Goal: Use online tool/utility: Utilize a website feature to perform a specific function

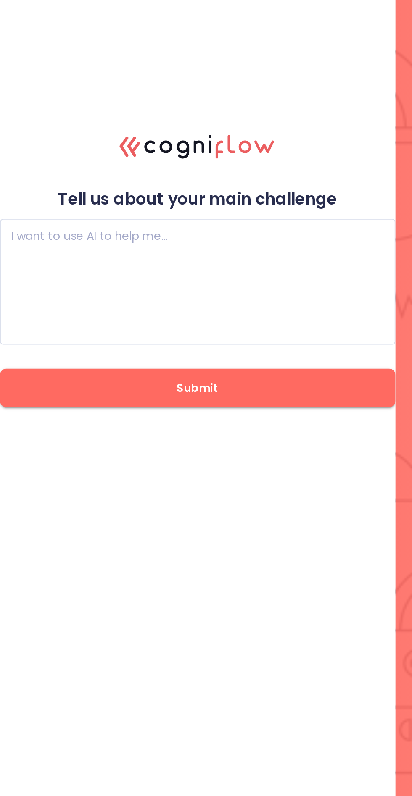
click at [173, 413] on textarea at bounding box center [103, 388] width 195 height 50
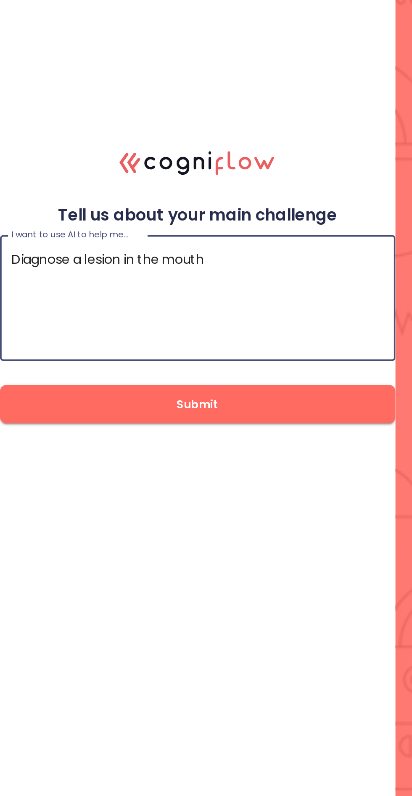
type textarea "Diagnose a lesion in the mouth"
click at [144, 449] on span "Submit" at bounding box center [103, 443] width 180 height 11
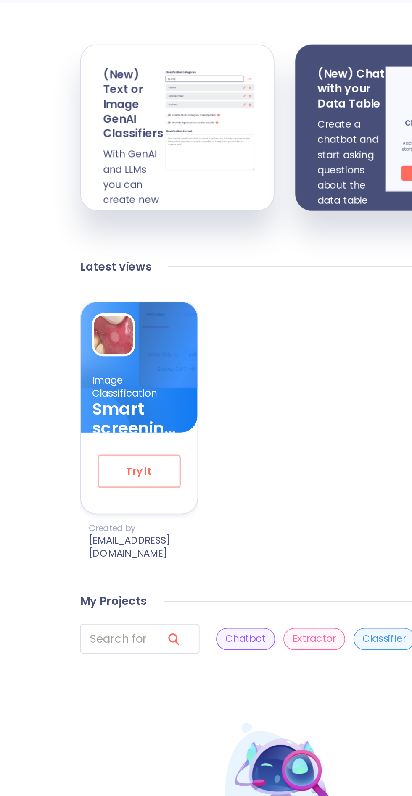
click at [112, 462] on span "Try it" at bounding box center [118, 459] width 22 height 11
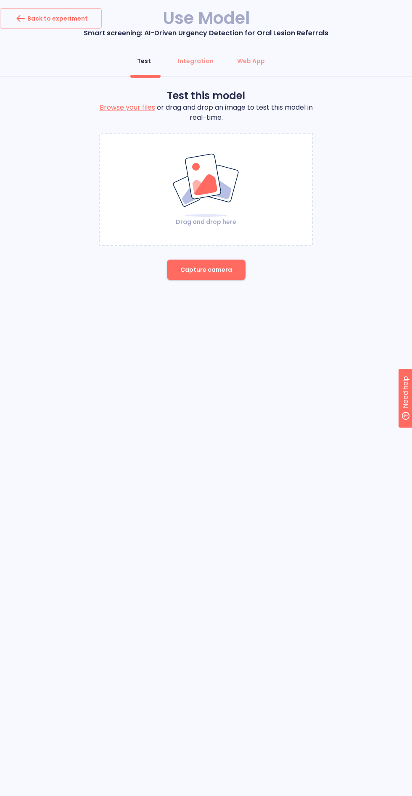
click at [224, 273] on span "Capture camera" at bounding box center [206, 270] width 52 height 11
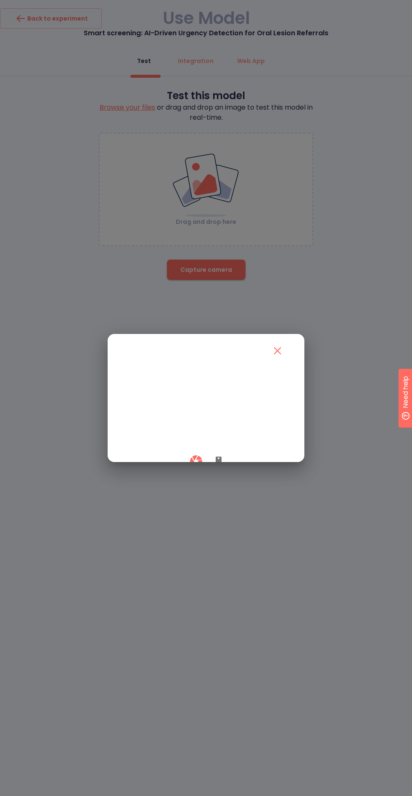
click at [218, 467] on icon "button" at bounding box center [218, 462] width 6 height 10
click at [185, 474] on button "button" at bounding box center [196, 461] width 25 height 25
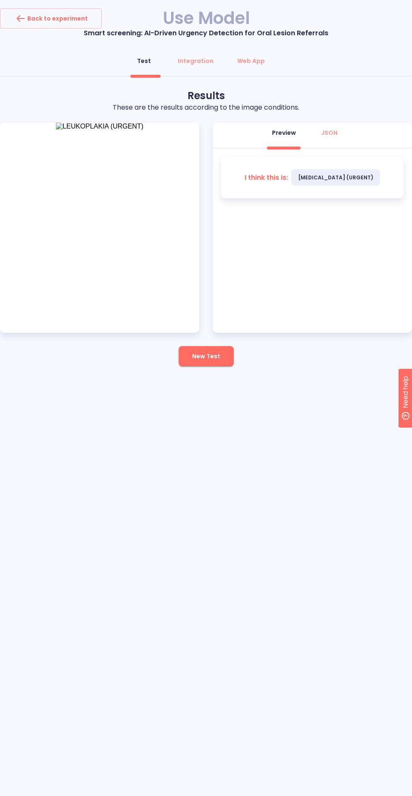
click at [207, 360] on span "New Test" at bounding box center [206, 356] width 28 height 11
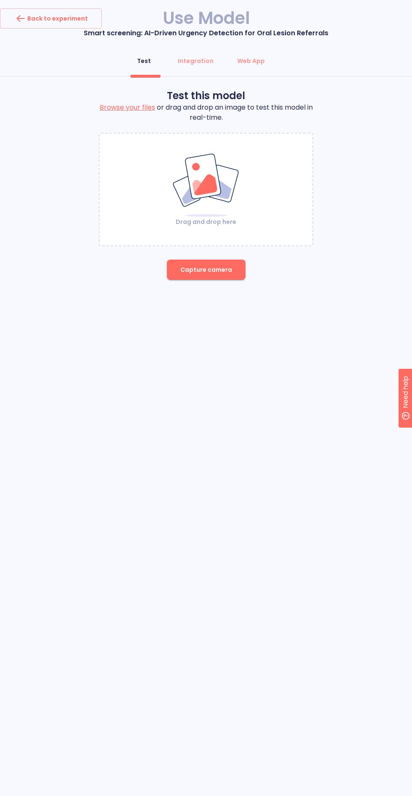
click at [199, 267] on span "Capture camera" at bounding box center [206, 270] width 52 height 11
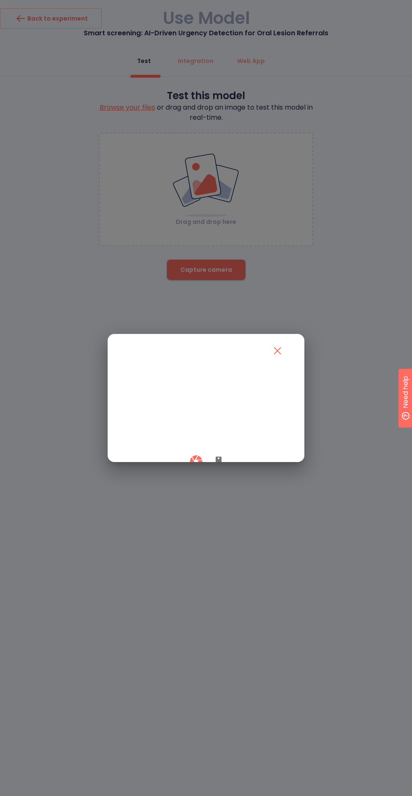
click at [218, 467] on icon "button" at bounding box center [218, 462] width 6 height 10
click at [188, 474] on button "button" at bounding box center [196, 461] width 25 height 25
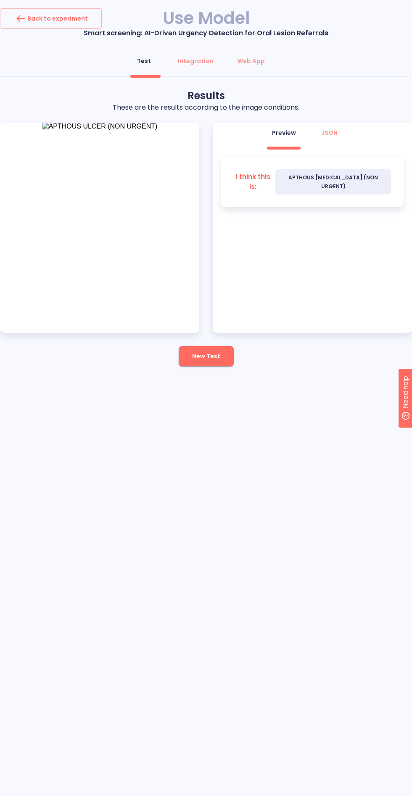
click at [218, 365] on button "New Test" at bounding box center [206, 356] width 55 height 20
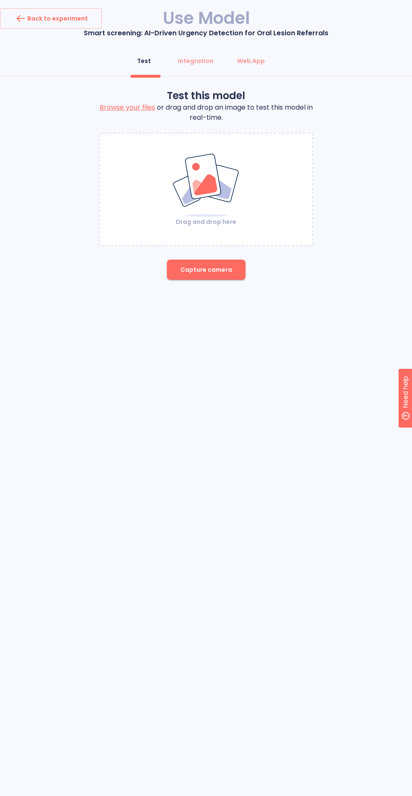
click at [212, 274] on span "Capture camera" at bounding box center [206, 270] width 52 height 11
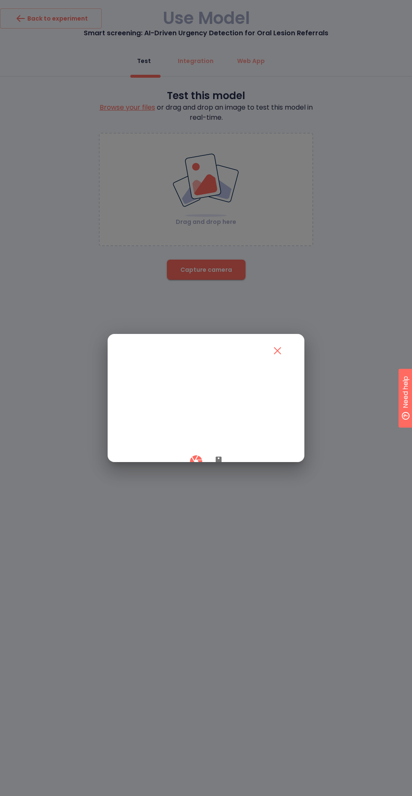
click at [218, 467] on icon "button" at bounding box center [218, 462] width 6 height 10
click at [186, 474] on button "button" at bounding box center [196, 461] width 25 height 25
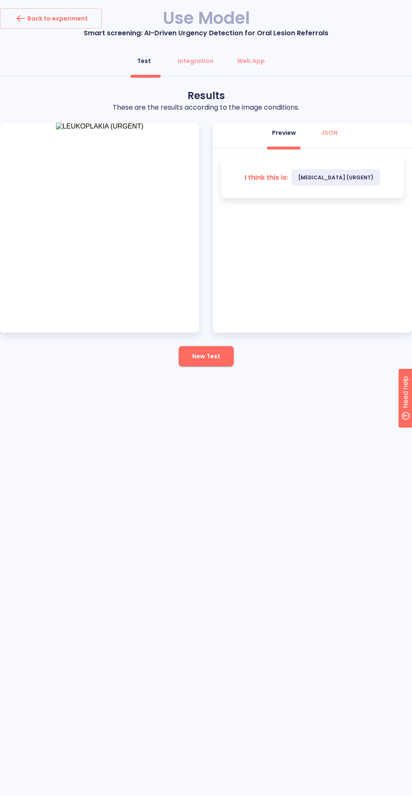
click at [204, 346] on button "New Test" at bounding box center [206, 356] width 55 height 20
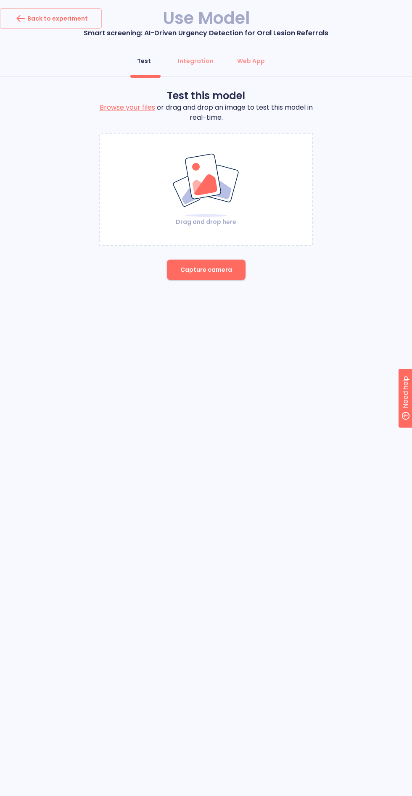
click at [215, 274] on span "Capture camera" at bounding box center [206, 270] width 52 height 11
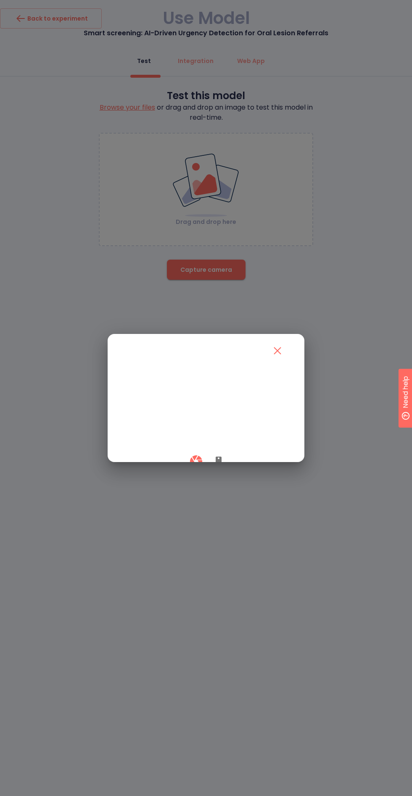
click at [218, 467] on icon "button" at bounding box center [218, 462] width 6 height 10
click at [186, 474] on button "button" at bounding box center [196, 461] width 25 height 25
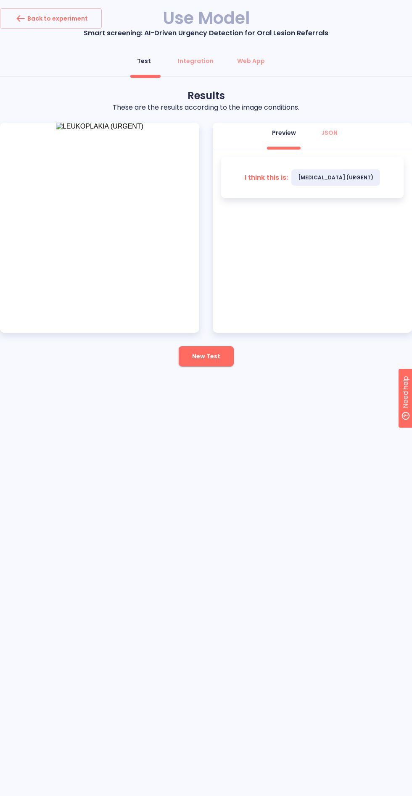
click at [208, 356] on span "New Test" at bounding box center [206, 356] width 28 height 11
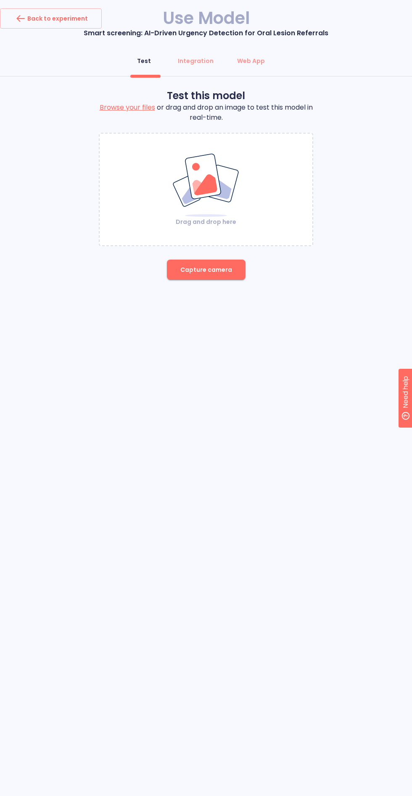
click at [195, 276] on button "Capture camera" at bounding box center [206, 270] width 79 height 20
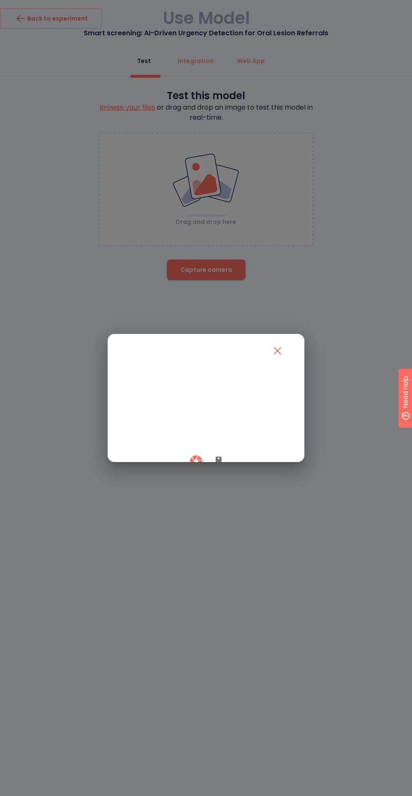
click at [218, 467] on icon "button" at bounding box center [218, 462] width 6 height 10
click at [194, 474] on button "button" at bounding box center [196, 461] width 25 height 25
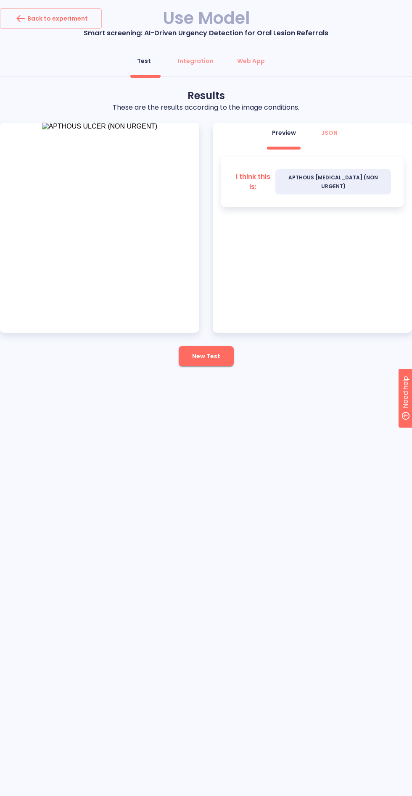
click at [194, 365] on button "New Test" at bounding box center [206, 356] width 55 height 20
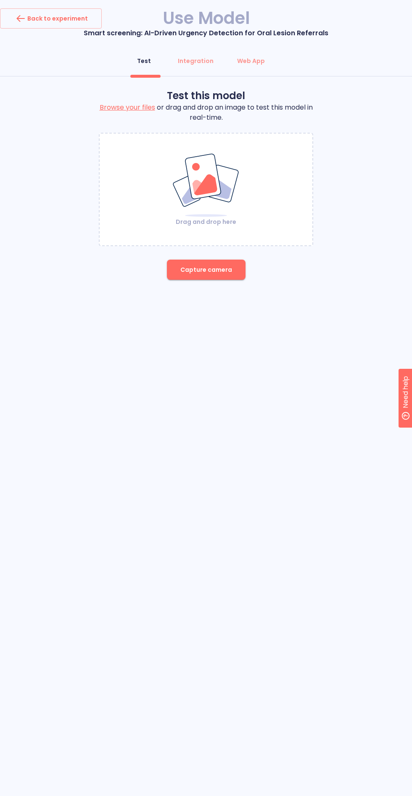
click at [188, 272] on span "Capture camera" at bounding box center [206, 270] width 52 height 11
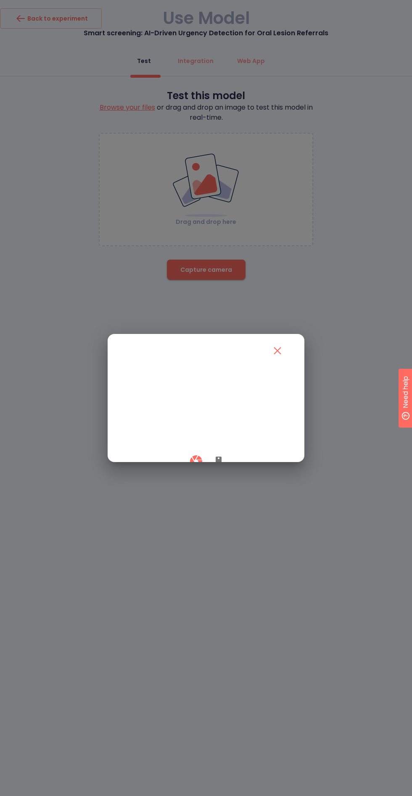
click at [218, 467] on icon "button" at bounding box center [218, 462] width 6 height 10
click at [191, 474] on button "button" at bounding box center [196, 461] width 25 height 25
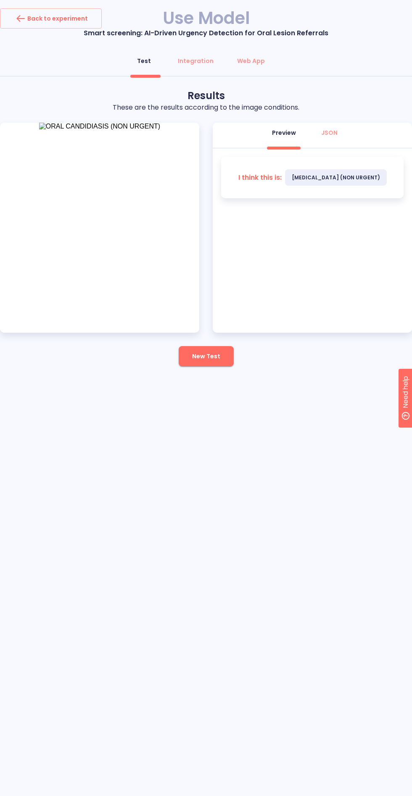
click at [207, 360] on span "New Test" at bounding box center [206, 356] width 28 height 11
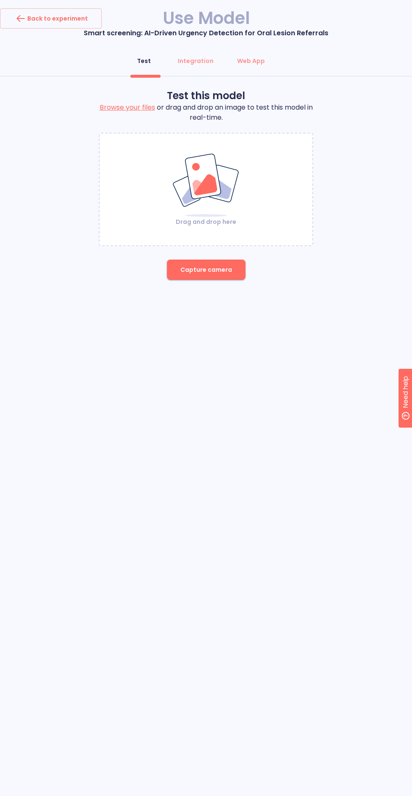
click at [213, 276] on button "Capture camera" at bounding box center [206, 270] width 79 height 20
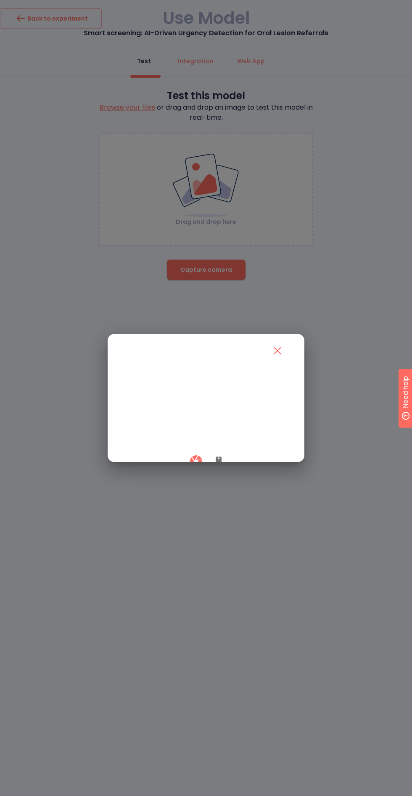
click at [218, 467] on icon "button" at bounding box center [218, 462] width 6 height 10
click at [195, 469] on icon "button" at bounding box center [196, 461] width 15 height 15
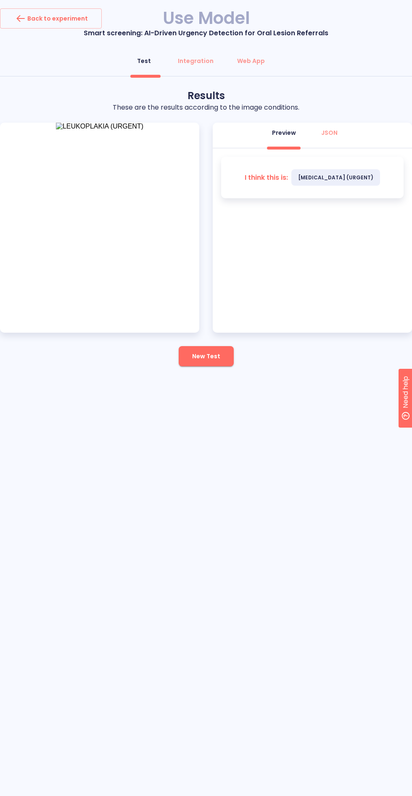
click at [209, 354] on span "New Test" at bounding box center [206, 356] width 28 height 11
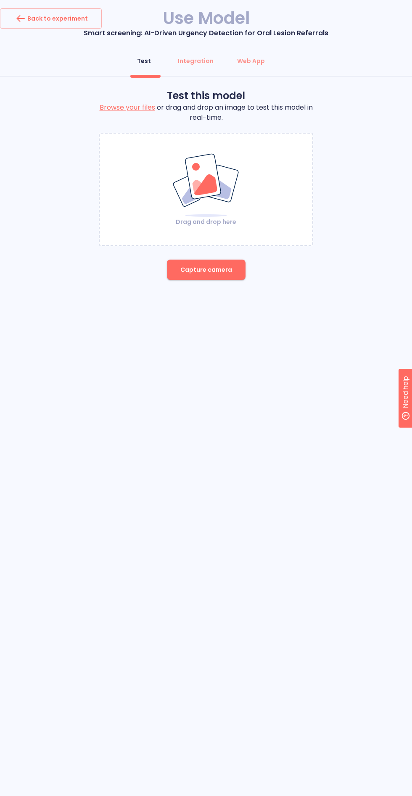
click at [223, 274] on span "Capture camera" at bounding box center [206, 270] width 52 height 11
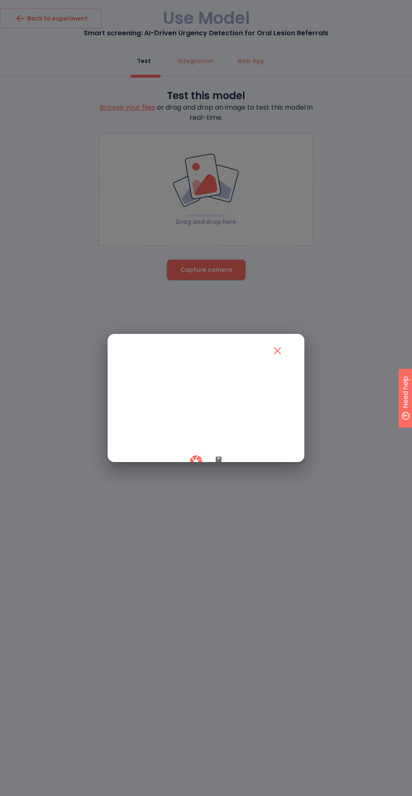
click at [223, 474] on div at bounding box center [206, 461] width 166 height 25
click at [218, 467] on icon "button" at bounding box center [218, 462] width 6 height 10
click at [187, 474] on button "button" at bounding box center [196, 461] width 25 height 25
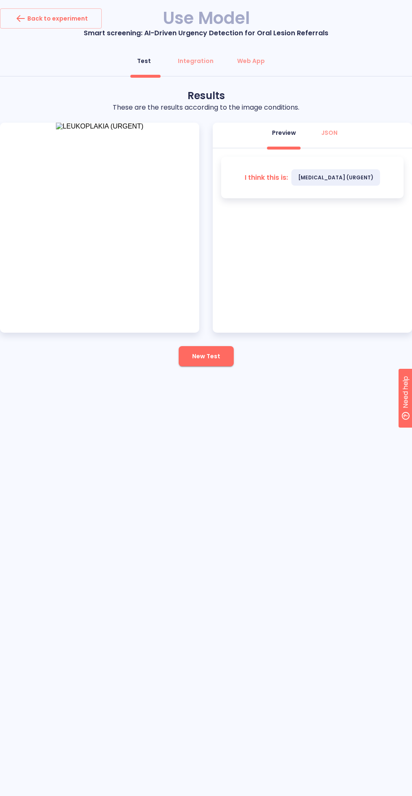
click at [200, 361] on button "New Test" at bounding box center [206, 356] width 55 height 20
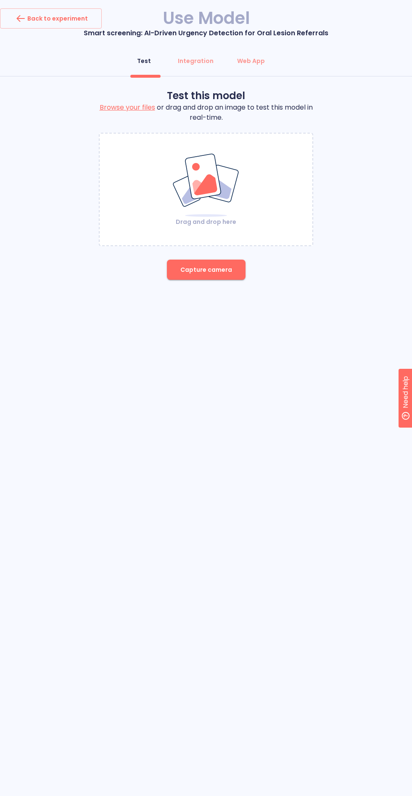
click at [202, 291] on div "Back to experiment Use Model Smart screening: AI-Driven Urgency Detection for O…" at bounding box center [206, 153] width 412 height 291
click at [192, 243] on div "Drag and drop here" at bounding box center [206, 189] width 214 height 113
click at [191, 264] on button "Capture camera" at bounding box center [206, 270] width 79 height 20
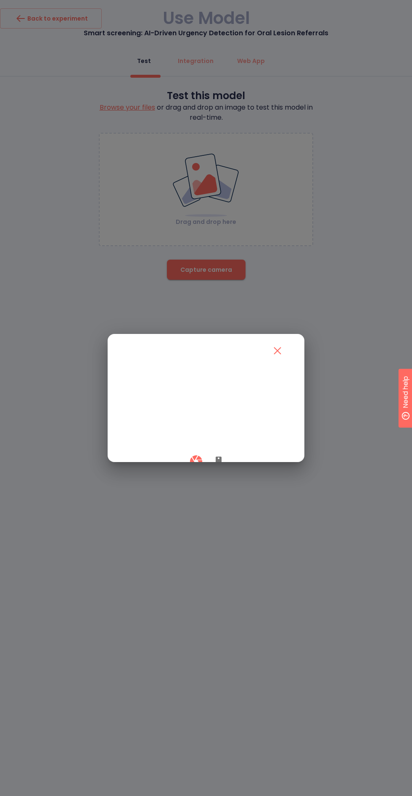
click at [218, 467] on icon "button" at bounding box center [218, 462] width 6 height 10
click at [186, 474] on button "button" at bounding box center [196, 461] width 25 height 25
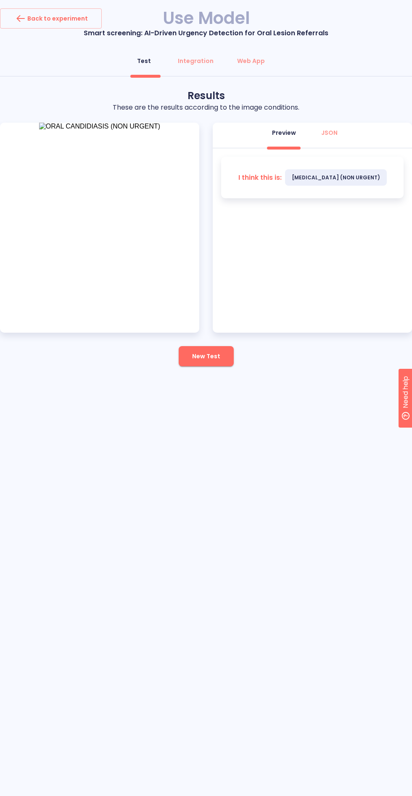
click at [200, 357] on span "New Test" at bounding box center [206, 356] width 28 height 11
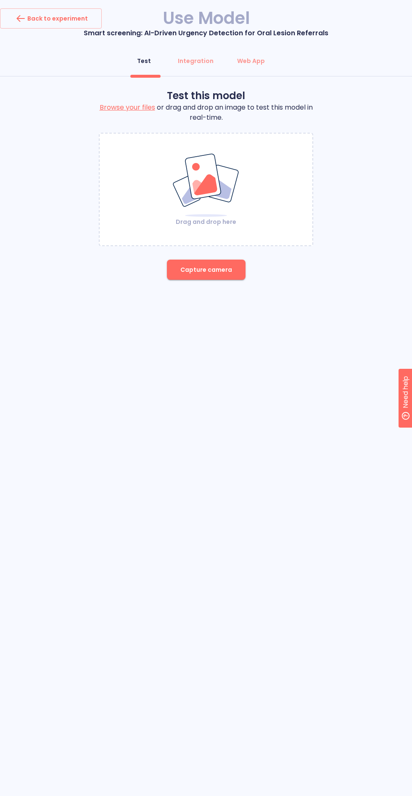
click at [216, 274] on span "Capture camera" at bounding box center [206, 270] width 52 height 11
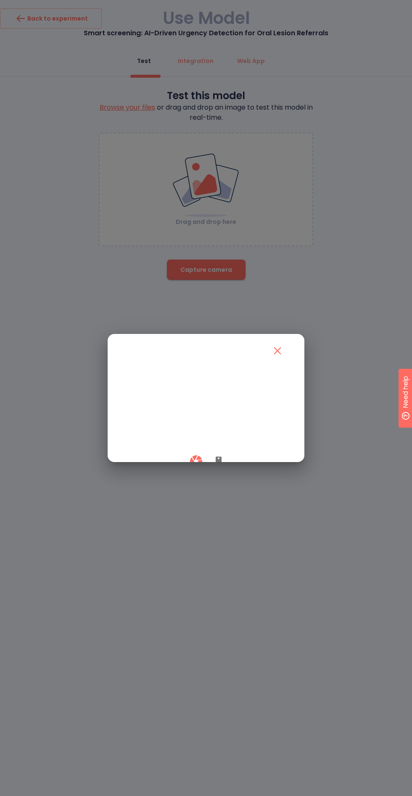
click at [218, 467] on icon "button" at bounding box center [218, 462] width 6 height 10
click at [183, 474] on div at bounding box center [206, 461] width 166 height 25
click at [184, 474] on div at bounding box center [206, 461] width 166 height 25
click at [186, 474] on button "button" at bounding box center [196, 461] width 25 height 25
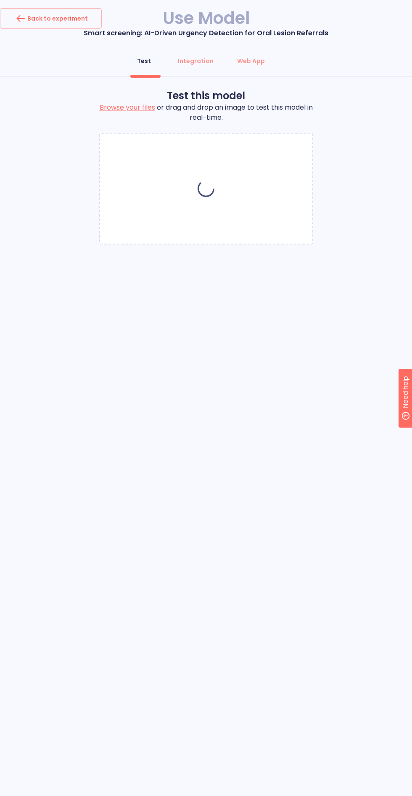
click at [185, 522] on div "Back to experiment Use Model Smart screening: AI-Driven Urgency Detection for O…" at bounding box center [206, 398] width 412 height 796
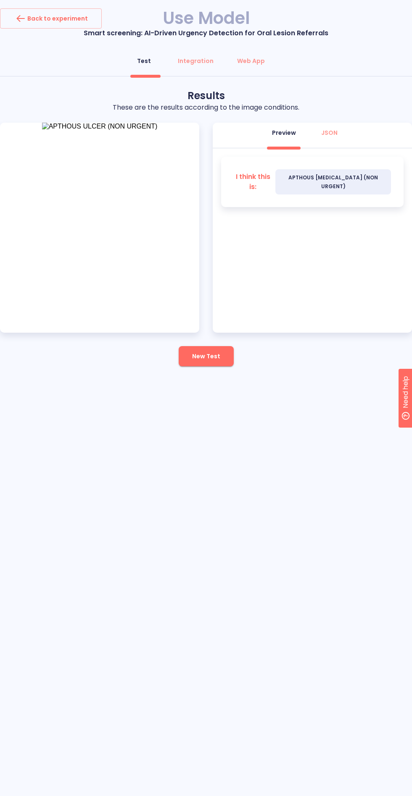
click at [213, 362] on button "New Test" at bounding box center [206, 356] width 55 height 20
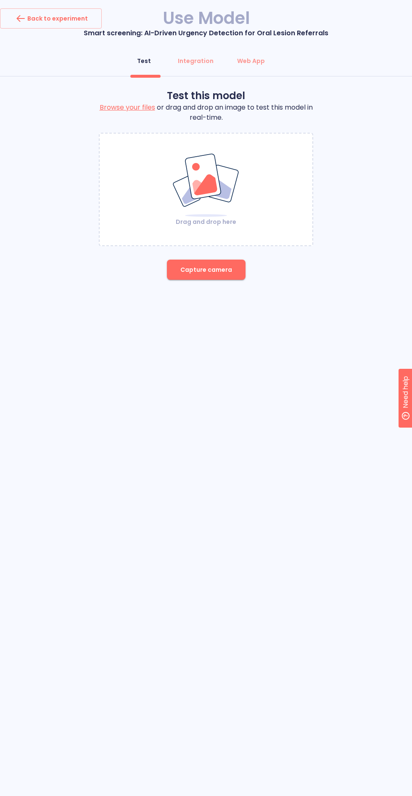
click at [206, 269] on span "Capture camera" at bounding box center [206, 270] width 52 height 11
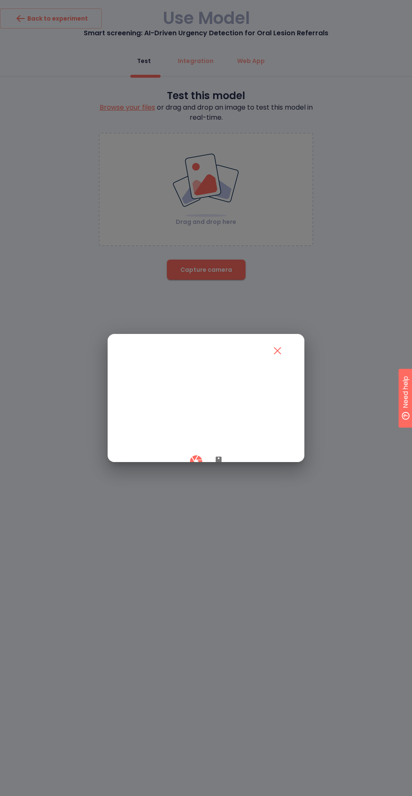
click at [221, 474] on button "button" at bounding box center [218, 461] width 20 height 25
click at [183, 474] on div at bounding box center [206, 461] width 166 height 25
click at [194, 469] on icon "button" at bounding box center [196, 461] width 15 height 15
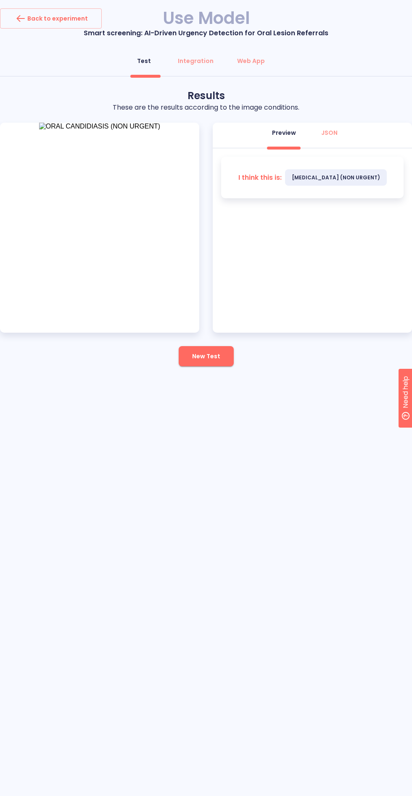
click at [226, 355] on button "New Test" at bounding box center [206, 356] width 55 height 20
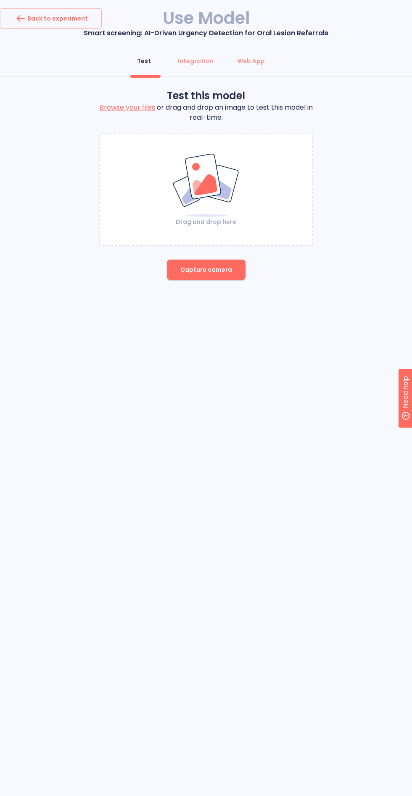
click at [221, 274] on span "Capture camera" at bounding box center [206, 270] width 52 height 11
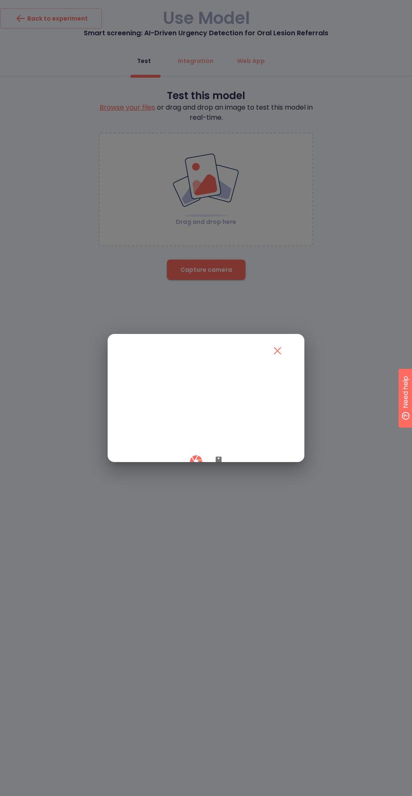
click at [218, 467] on icon "button" at bounding box center [218, 462] width 6 height 10
click at [189, 474] on button "button" at bounding box center [196, 461] width 25 height 25
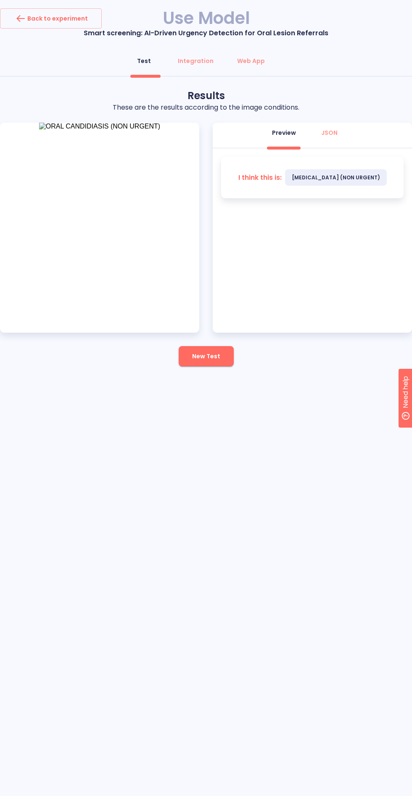
click at [192, 364] on button "New Test" at bounding box center [206, 356] width 55 height 20
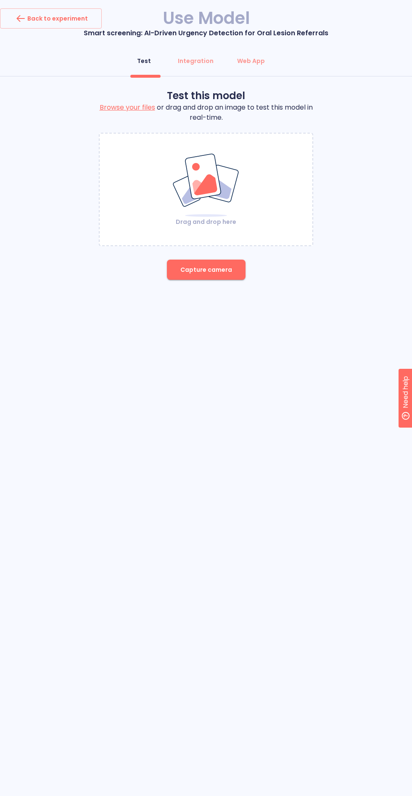
click at [233, 276] on button "Capture camera" at bounding box center [206, 270] width 79 height 20
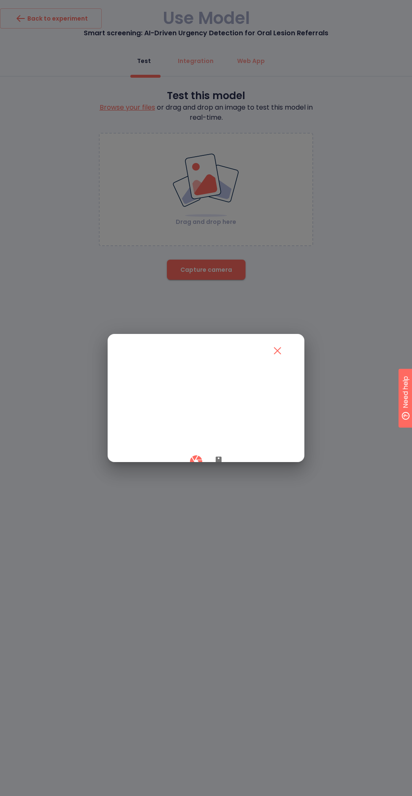
click at [213, 467] on icon "button" at bounding box center [218, 462] width 10 height 10
click at [188, 474] on button "button" at bounding box center [196, 461] width 25 height 25
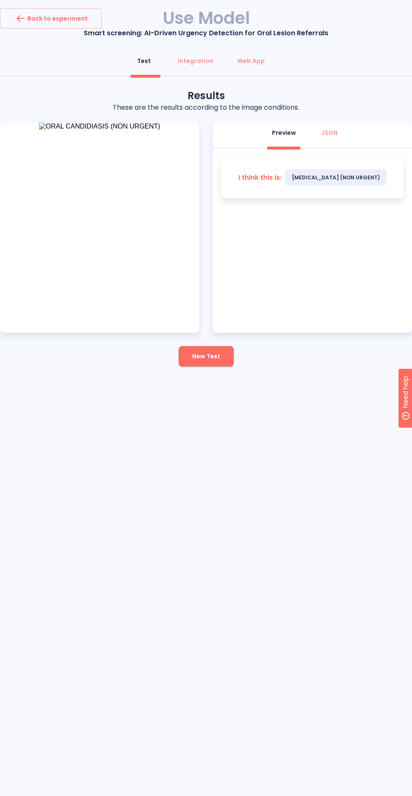
click at [222, 348] on button "New Test" at bounding box center [206, 356] width 55 height 20
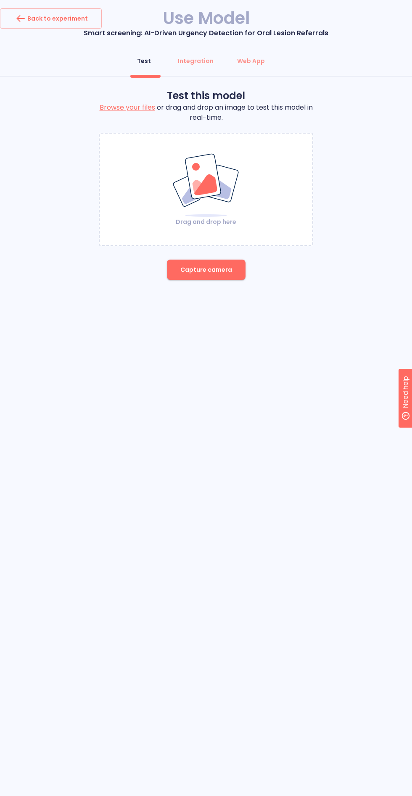
click at [204, 271] on span "Capture camera" at bounding box center [206, 270] width 52 height 11
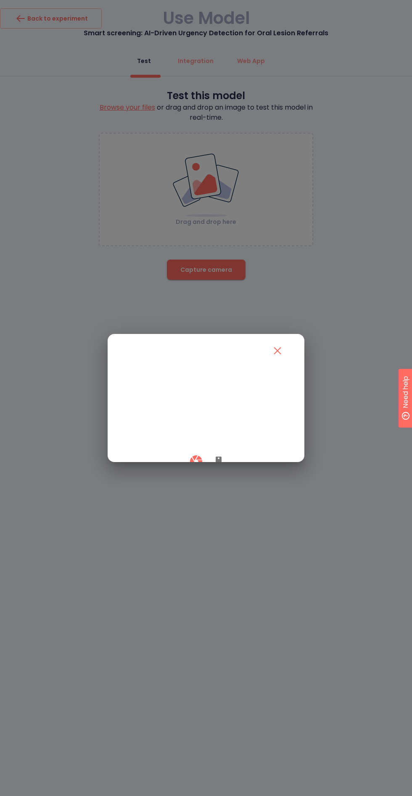
click at [221, 467] on icon "button" at bounding box center [218, 462] width 6 height 10
click at [193, 467] on icon "button" at bounding box center [195, 461] width 12 height 12
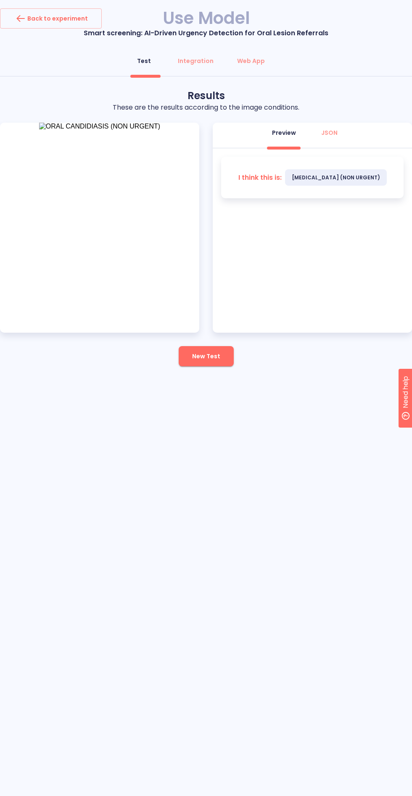
click at [183, 355] on button "New Test" at bounding box center [206, 356] width 55 height 20
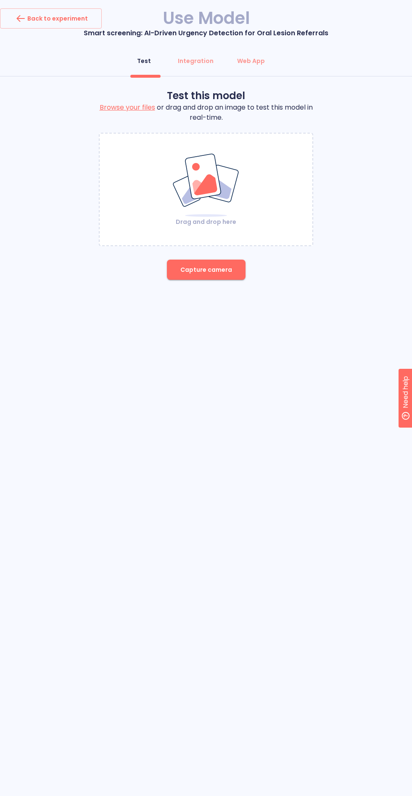
click at [197, 277] on button "Capture camera" at bounding box center [206, 270] width 79 height 20
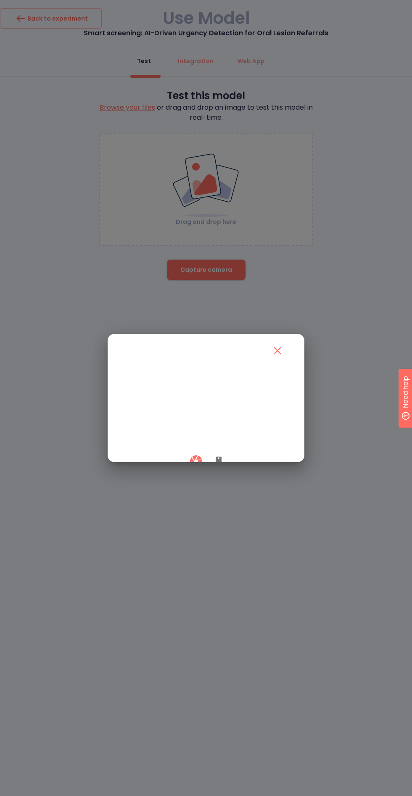
click at [218, 467] on icon "button" at bounding box center [218, 462] width 6 height 10
click at [188, 474] on button "button" at bounding box center [196, 461] width 25 height 25
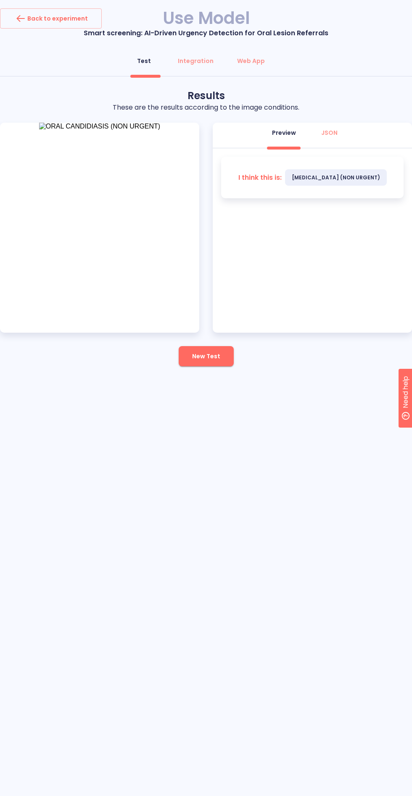
click at [212, 360] on span "New Test" at bounding box center [206, 356] width 28 height 11
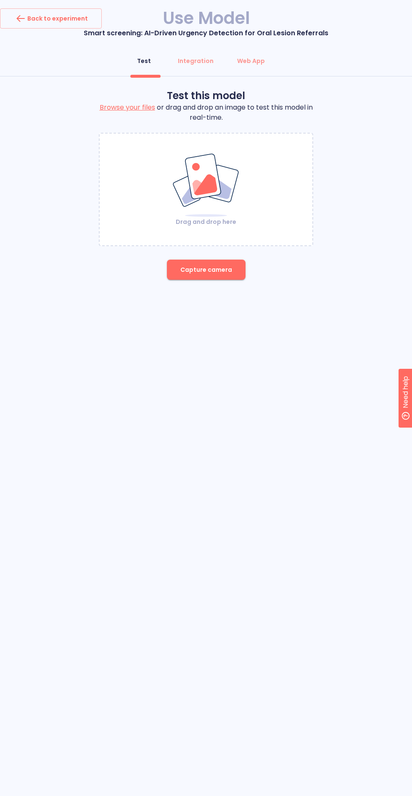
click at [205, 276] on button "Capture camera" at bounding box center [206, 270] width 79 height 20
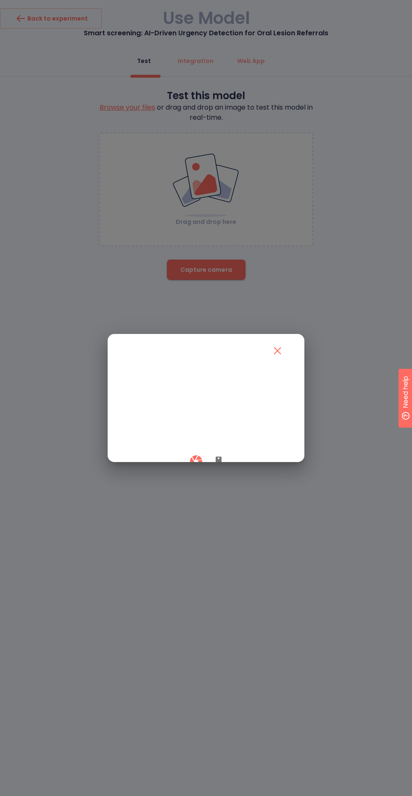
click at [215, 467] on icon "button" at bounding box center [218, 462] width 10 height 10
click at [187, 474] on button "button" at bounding box center [196, 461] width 25 height 25
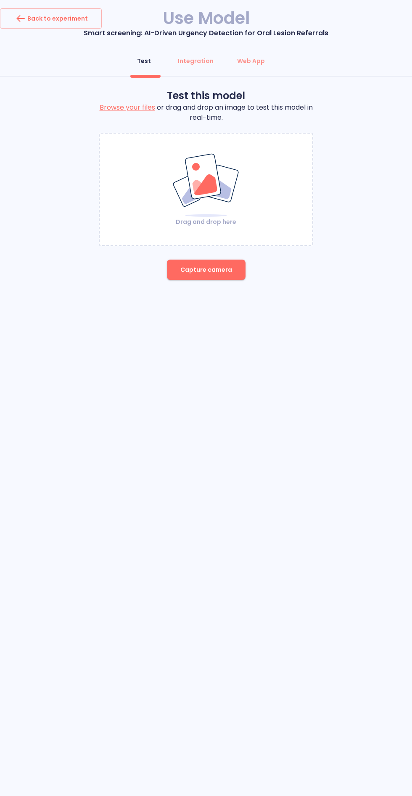
click at [216, 269] on span "Capture camera" at bounding box center [206, 270] width 52 height 11
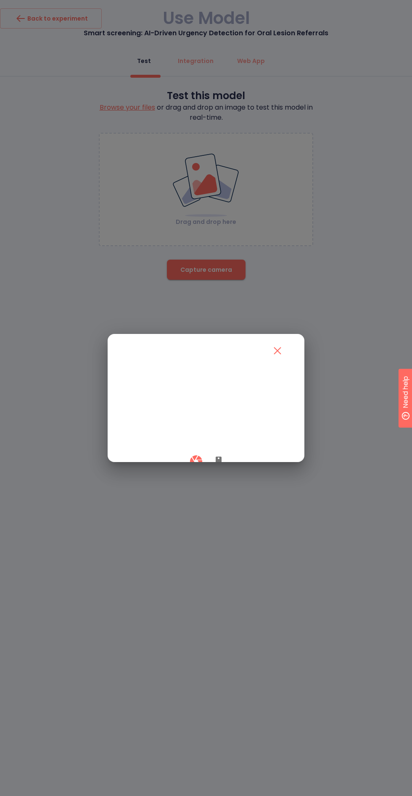
click at [218, 467] on icon "button" at bounding box center [218, 462] width 6 height 10
click at [186, 474] on div at bounding box center [206, 461] width 166 height 25
click at [190, 469] on icon "button" at bounding box center [196, 461] width 15 height 15
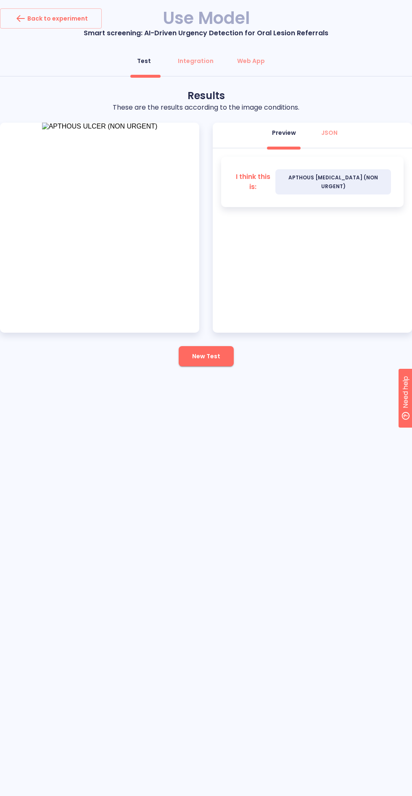
click at [208, 365] on button "New Test" at bounding box center [206, 356] width 55 height 20
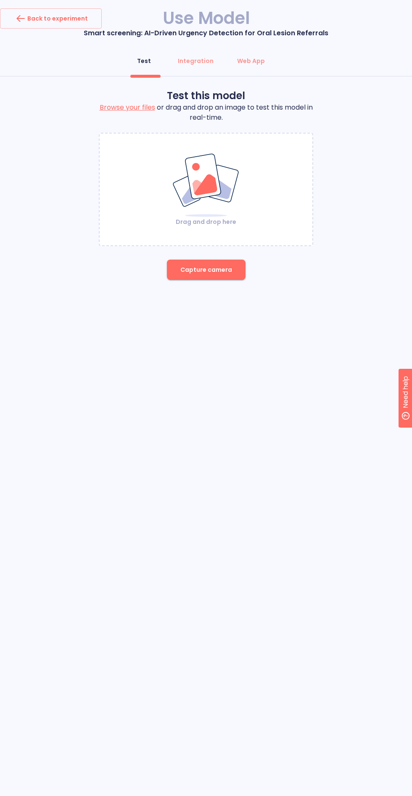
click at [214, 206] on img at bounding box center [206, 185] width 68 height 65
click at [216, 274] on span "Capture camera" at bounding box center [206, 270] width 52 height 11
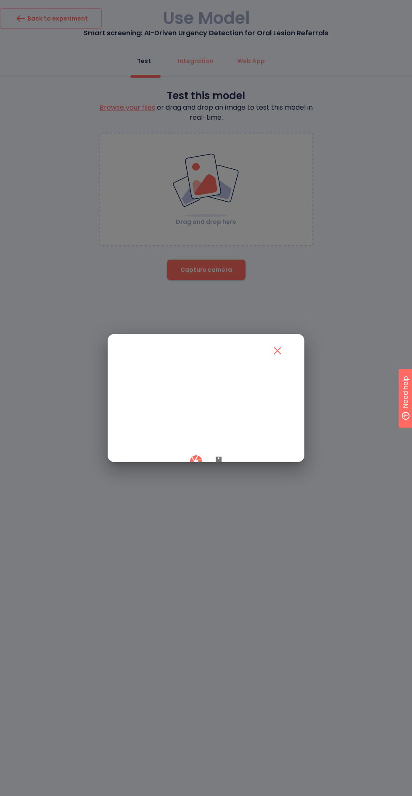
click at [218, 467] on icon "button" at bounding box center [218, 462] width 6 height 10
click at [168, 462] on div at bounding box center [206, 398] width 197 height 128
click at [184, 474] on div at bounding box center [206, 461] width 166 height 25
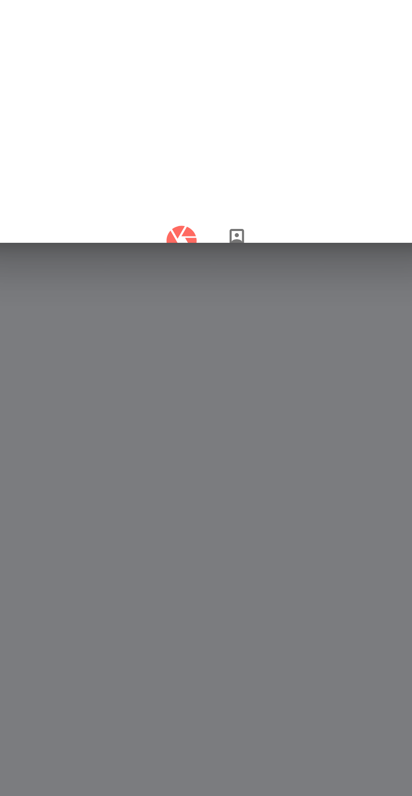
click at [193, 467] on icon "button" at bounding box center [195, 461] width 12 height 12
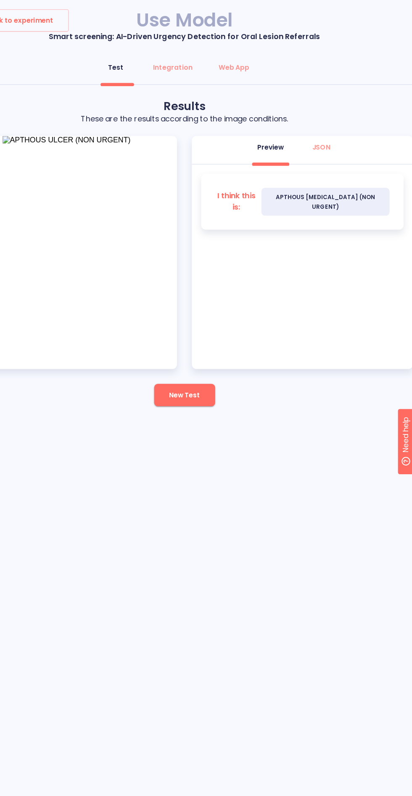
click at [230, 357] on button "New Test" at bounding box center [206, 356] width 55 height 20
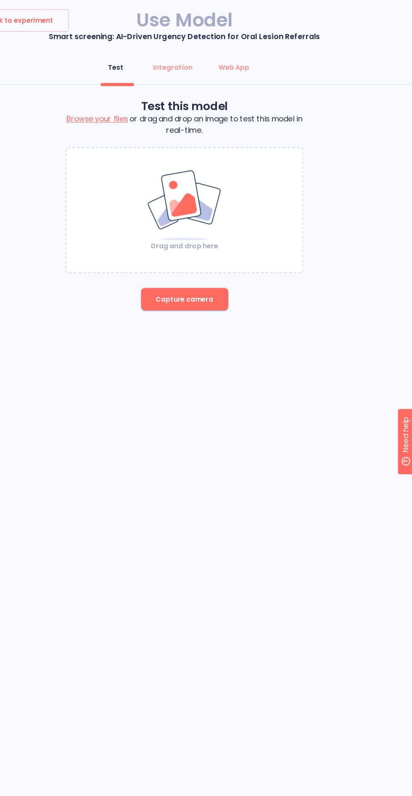
click at [213, 208] on img at bounding box center [206, 185] width 68 height 65
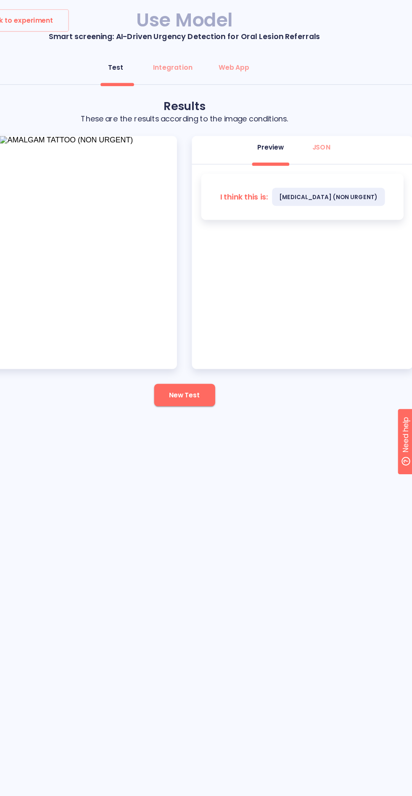
click at [206, 353] on span "New Test" at bounding box center [206, 356] width 28 height 11
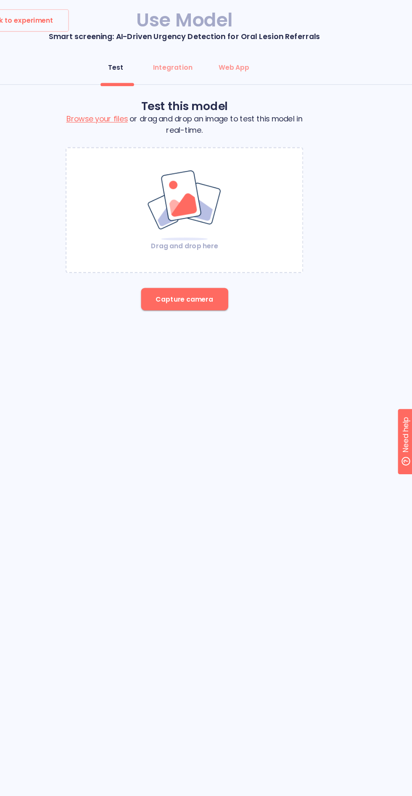
click at [211, 271] on span "Capture camera" at bounding box center [206, 270] width 52 height 11
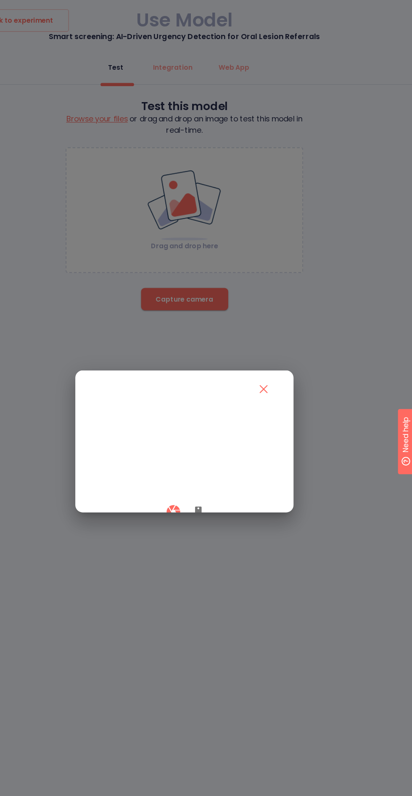
click at [218, 467] on icon "button" at bounding box center [218, 462] width 6 height 10
click at [186, 474] on div at bounding box center [206, 461] width 166 height 25
click at [191, 469] on icon "button" at bounding box center [196, 461] width 15 height 15
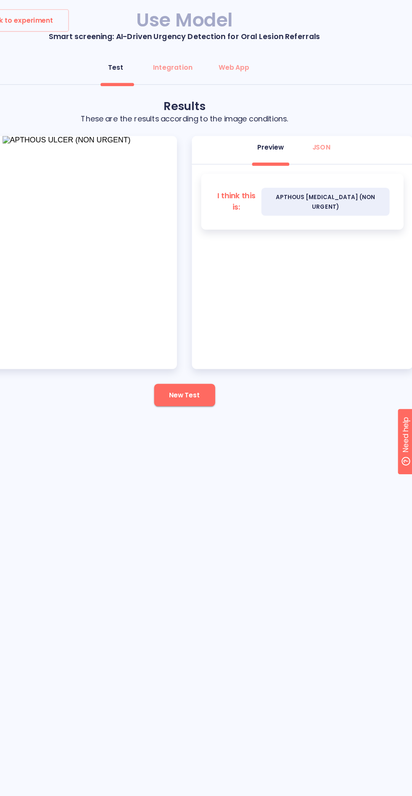
click at [215, 360] on span "New Test" at bounding box center [206, 356] width 28 height 11
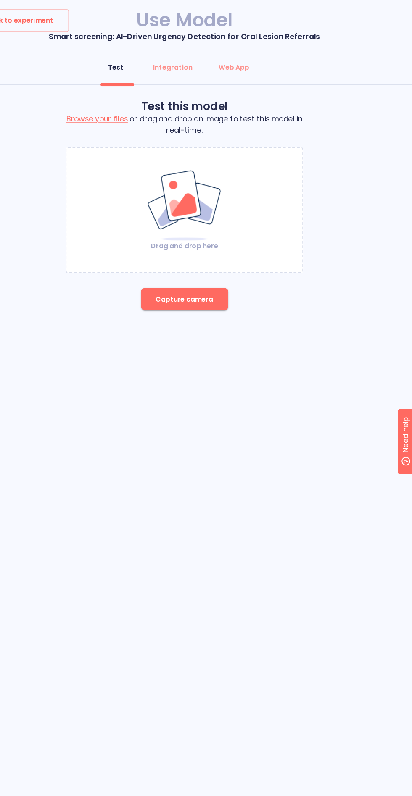
click at [199, 275] on button "Capture camera" at bounding box center [206, 270] width 79 height 20
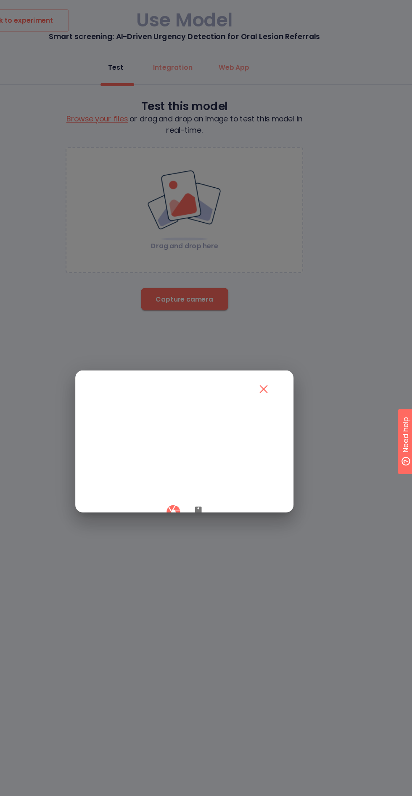
click at [217, 474] on button "button" at bounding box center [218, 461] width 20 height 25
click at [169, 474] on div at bounding box center [206, 461] width 166 height 25
click at [186, 474] on button "button" at bounding box center [196, 461] width 25 height 25
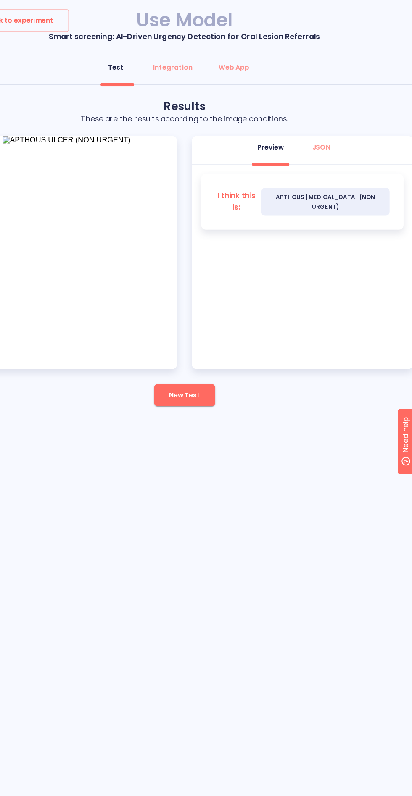
click at [206, 356] on span "New Test" at bounding box center [206, 356] width 28 height 11
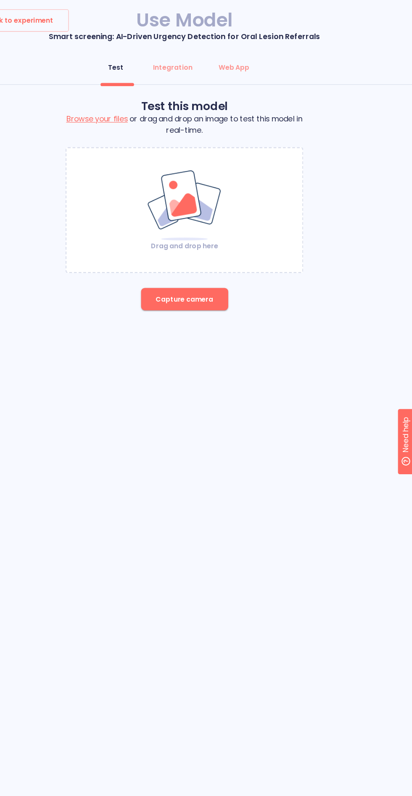
click at [205, 269] on span "Capture camera" at bounding box center [206, 270] width 52 height 11
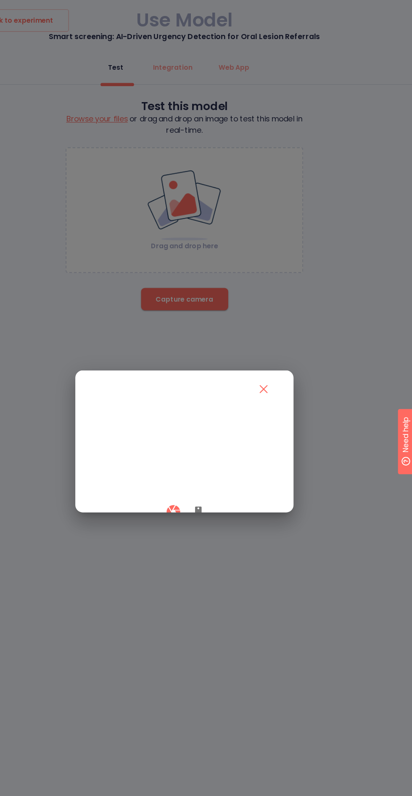
click at [215, 467] on icon "button" at bounding box center [218, 462] width 10 height 10
click at [188, 474] on button "button" at bounding box center [196, 461] width 25 height 25
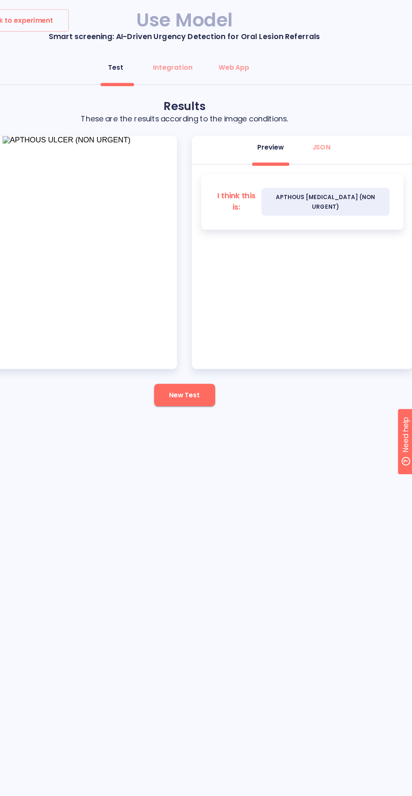
click at [204, 361] on button "New Test" at bounding box center [206, 356] width 55 height 20
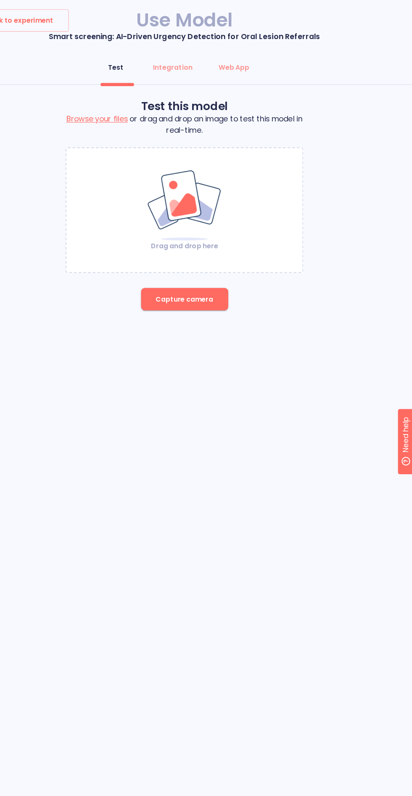
click at [200, 266] on span "Capture camera" at bounding box center [206, 270] width 52 height 11
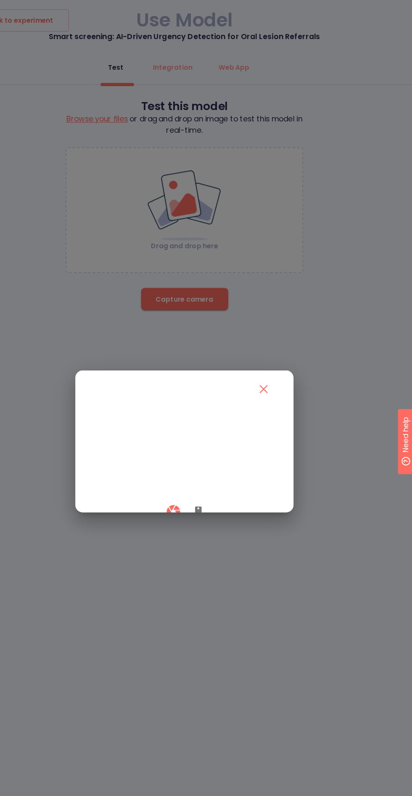
click at [217, 467] on icon "button" at bounding box center [218, 462] width 10 height 10
click at [191, 467] on icon "button" at bounding box center [195, 461] width 12 height 12
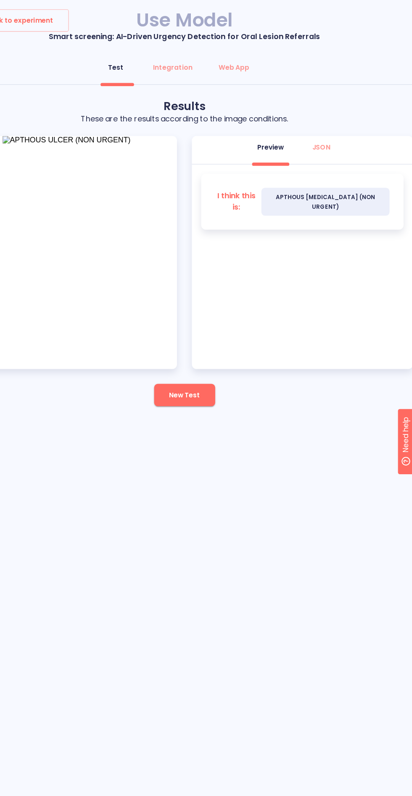
click at [214, 363] on button "New Test" at bounding box center [206, 356] width 55 height 20
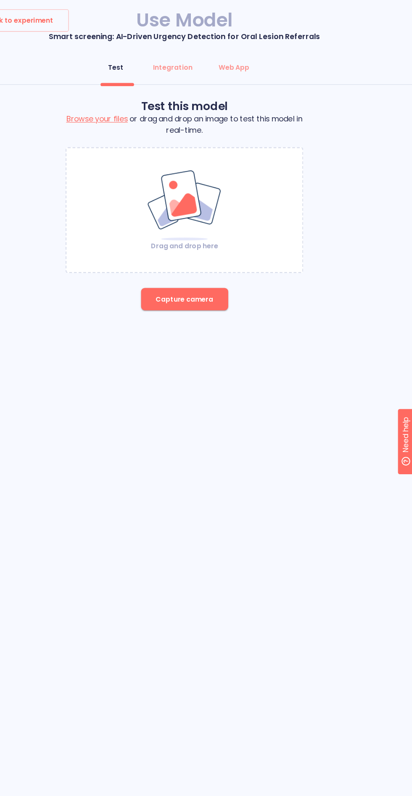
click at [217, 272] on span "Capture camera" at bounding box center [206, 270] width 52 height 11
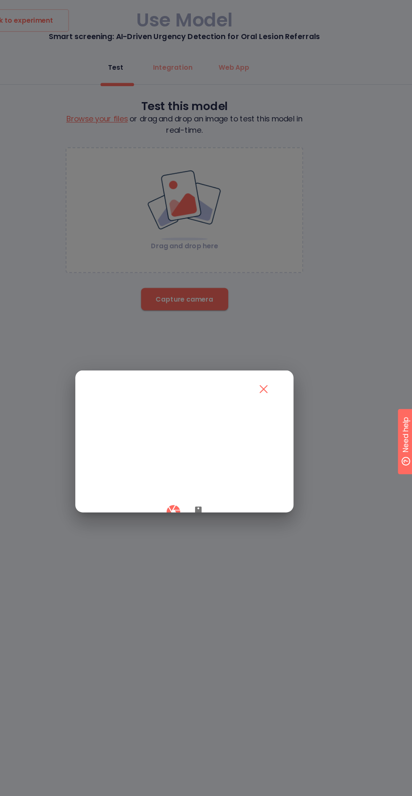
click at [217, 467] on icon "button" at bounding box center [218, 462] width 6 height 10
click at [184, 474] on button "button" at bounding box center [196, 461] width 25 height 25
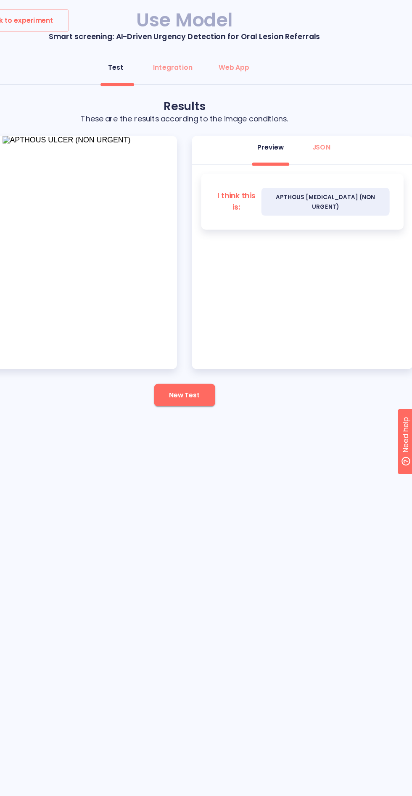
click at [204, 356] on span "New Test" at bounding box center [206, 356] width 28 height 11
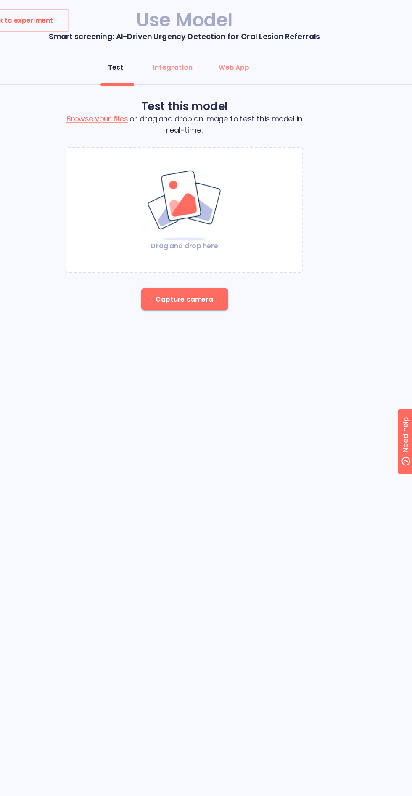
click at [203, 272] on span "Capture camera" at bounding box center [206, 270] width 52 height 11
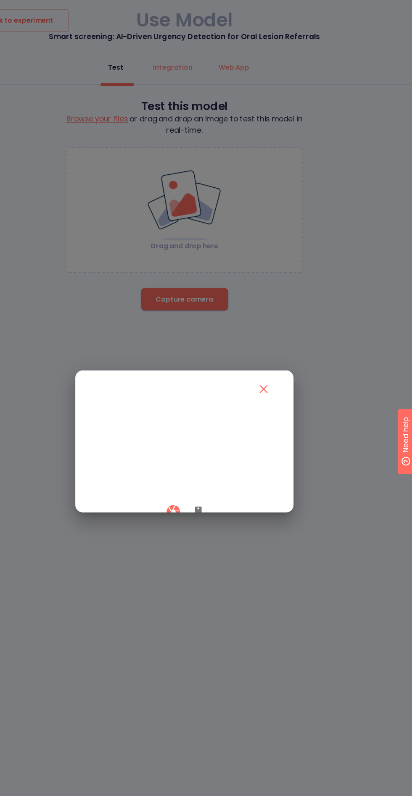
click at [218, 467] on icon "button" at bounding box center [218, 462] width 6 height 10
click at [186, 474] on div at bounding box center [206, 461] width 166 height 25
click at [190, 469] on icon "button" at bounding box center [196, 461] width 15 height 15
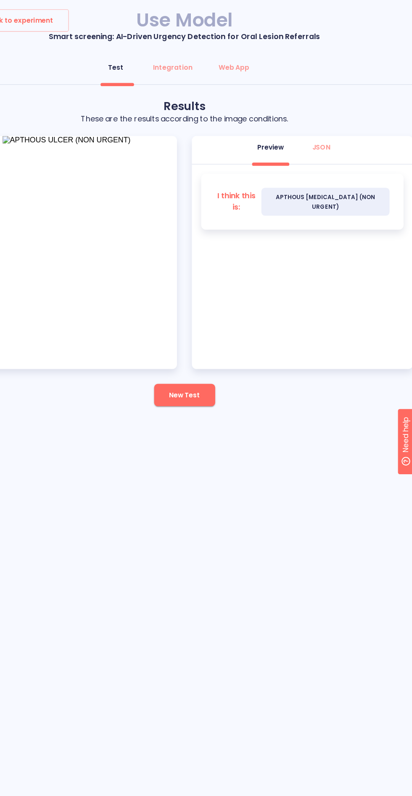
click at [217, 357] on span "New Test" at bounding box center [206, 356] width 28 height 11
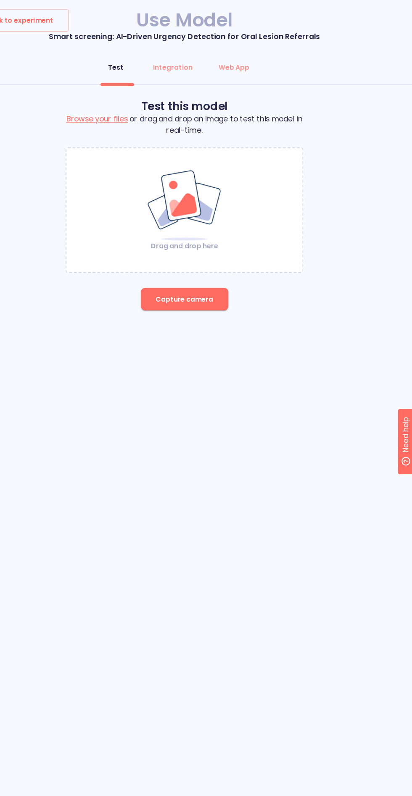
click at [192, 265] on span "Capture camera" at bounding box center [206, 270] width 52 height 11
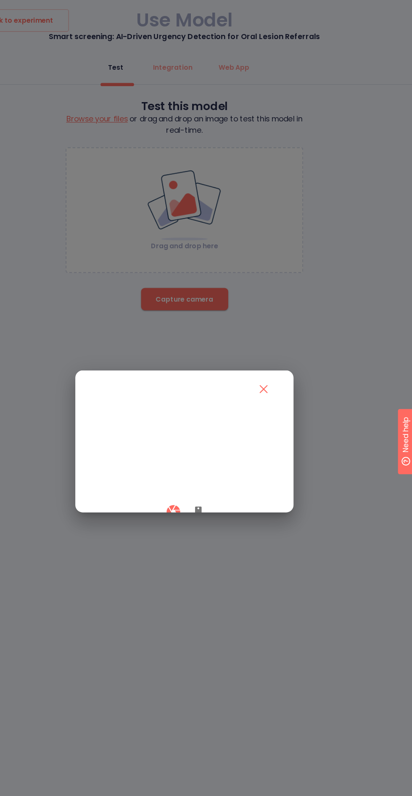
click at [218, 467] on icon "button" at bounding box center [218, 462] width 6 height 10
click at [192, 474] on button "button" at bounding box center [196, 461] width 25 height 25
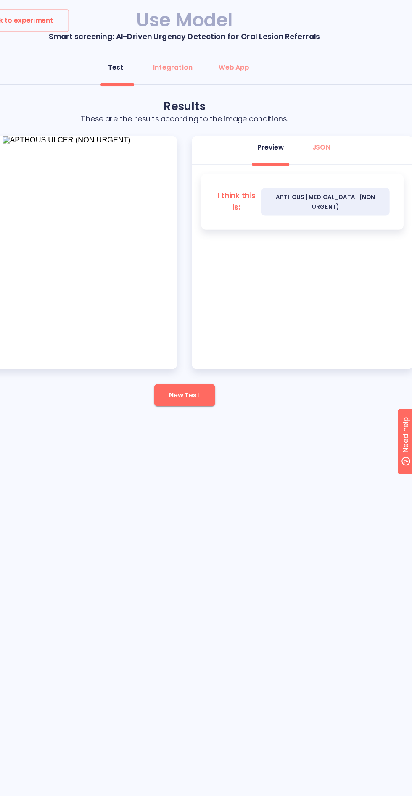
click at [218, 354] on span "New Test" at bounding box center [206, 356] width 28 height 11
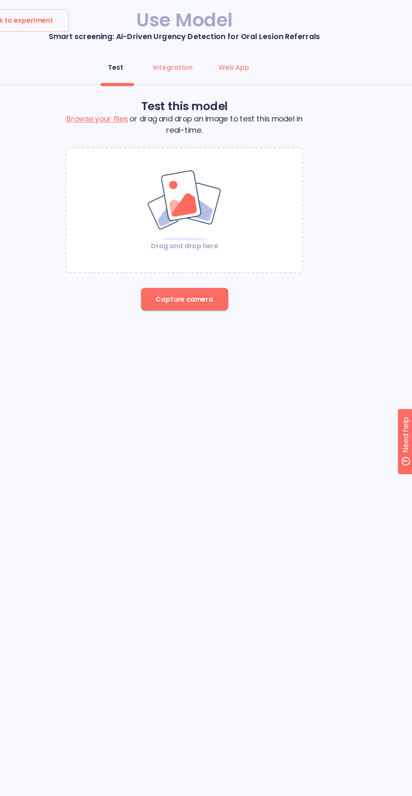
click at [211, 352] on div "Back to experiment Use Model Smart screening: AI-Driven Urgency Detection for O…" at bounding box center [206, 398] width 412 height 796
click at [214, 273] on span "Capture camera" at bounding box center [206, 270] width 52 height 11
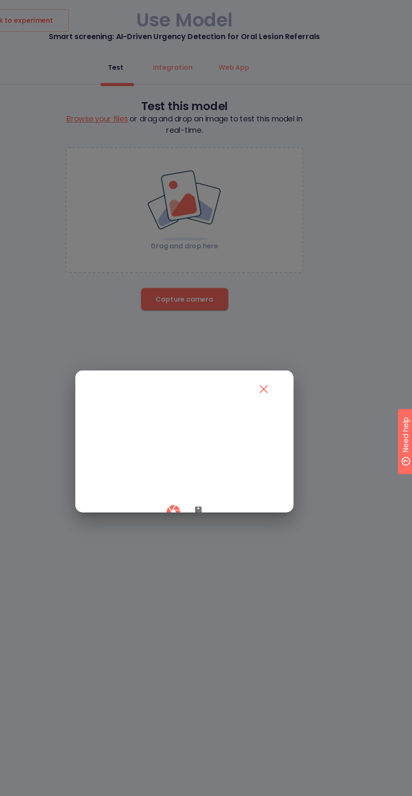
click at [218, 467] on icon "button" at bounding box center [218, 462] width 6 height 10
click at [189, 474] on button "button" at bounding box center [196, 461] width 25 height 25
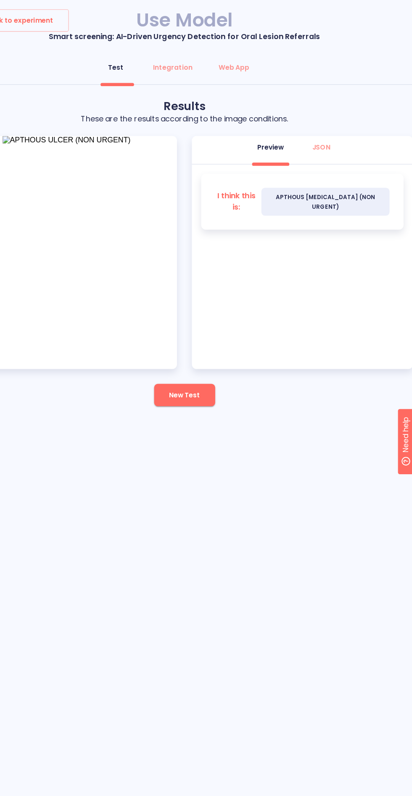
click at [209, 358] on span "New Test" at bounding box center [206, 356] width 28 height 11
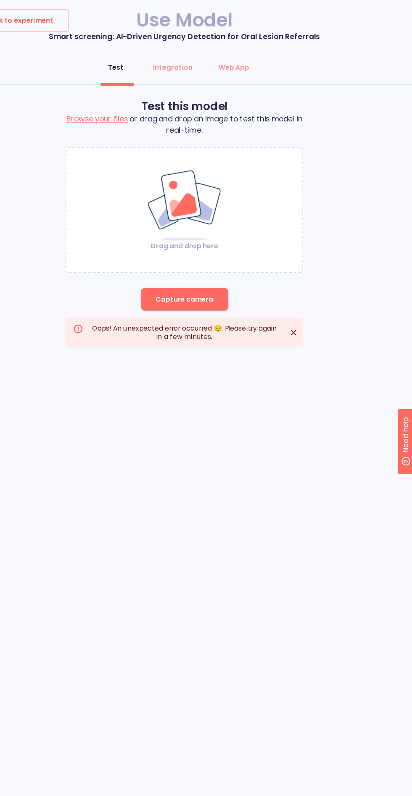
click at [203, 266] on span "Capture camera" at bounding box center [206, 270] width 52 height 11
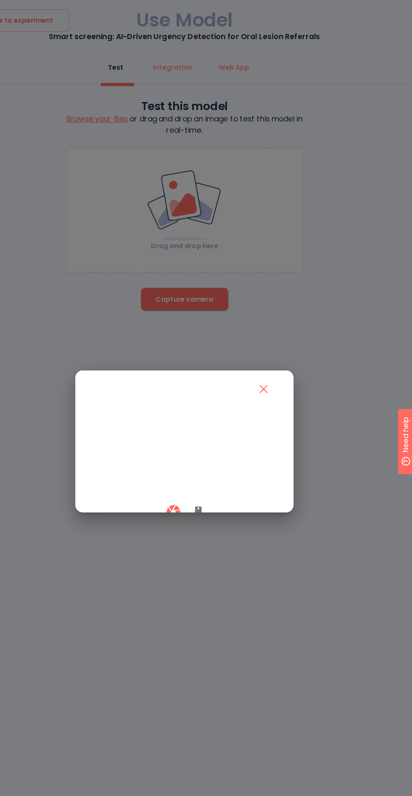
click at [276, 347] on icon "close" at bounding box center [277, 350] width 7 height 7
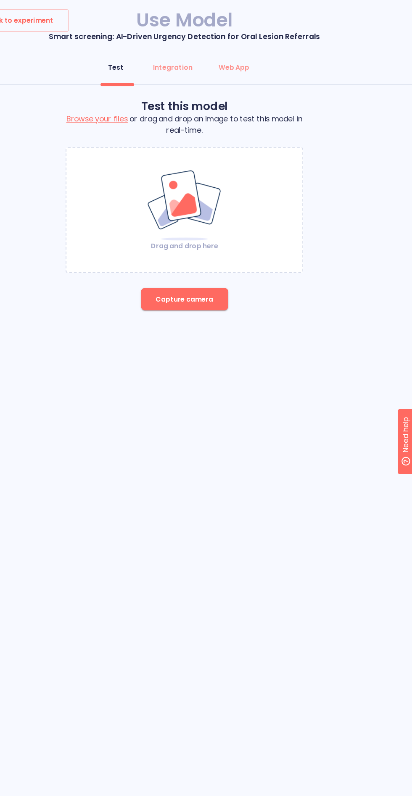
click at [69, 16] on div "Back to experiment" at bounding box center [51, 18] width 74 height 13
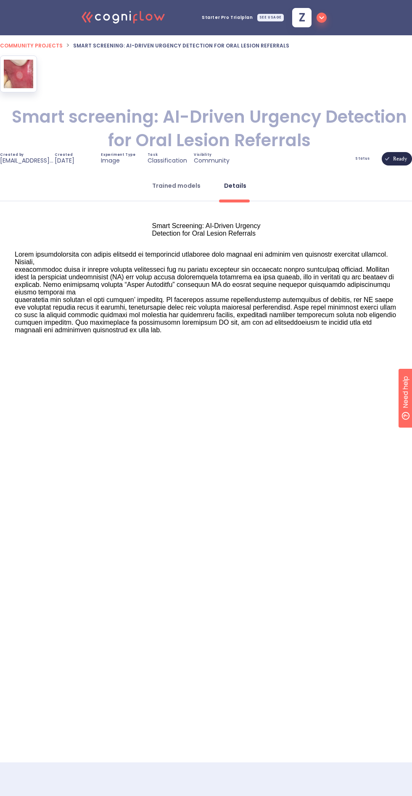
click at [190, 186] on div "Trained models" at bounding box center [176, 185] width 48 height 8
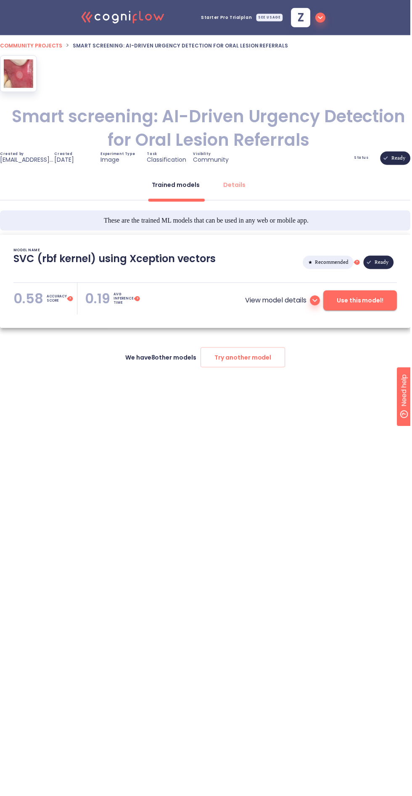
click at [357, 301] on span "Use this model!" at bounding box center [361, 302] width 47 height 11
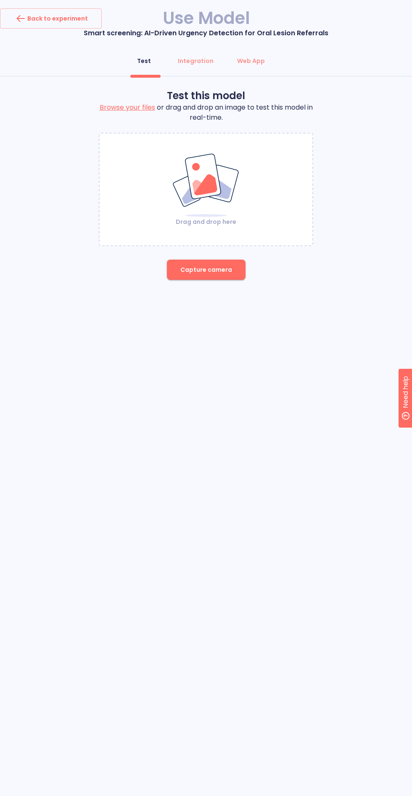
click at [216, 270] on span "Capture camera" at bounding box center [206, 270] width 52 height 11
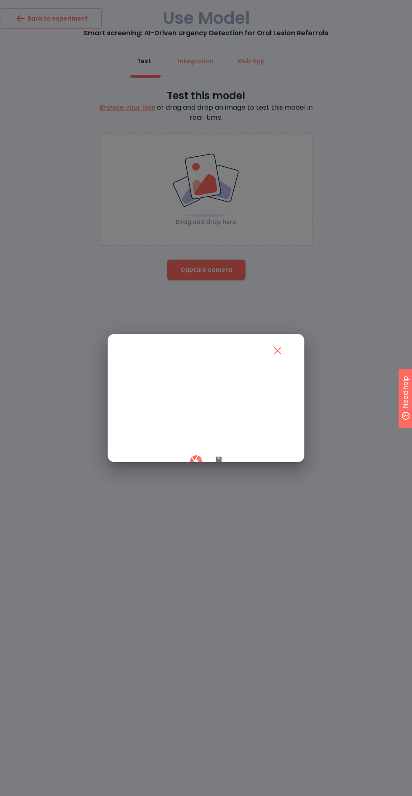
click at [228, 474] on div at bounding box center [206, 461] width 166 height 25
click at [218, 467] on icon "button" at bounding box center [218, 462] width 6 height 10
click at [184, 474] on div at bounding box center [206, 461] width 166 height 25
click at [186, 474] on button "button" at bounding box center [196, 461] width 25 height 25
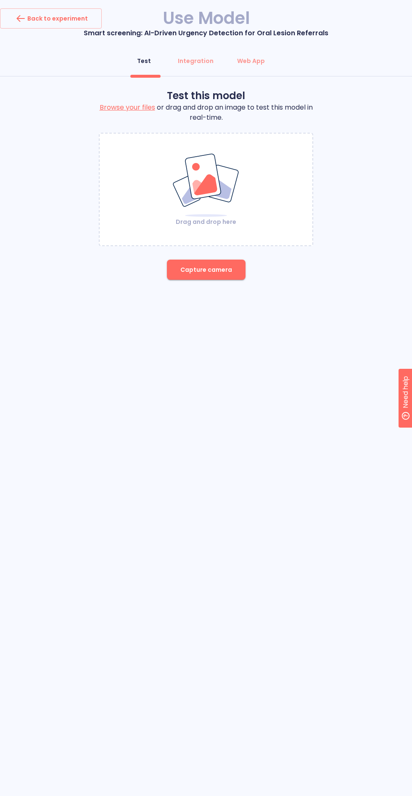
click at [205, 272] on span "Capture camera" at bounding box center [206, 270] width 52 height 11
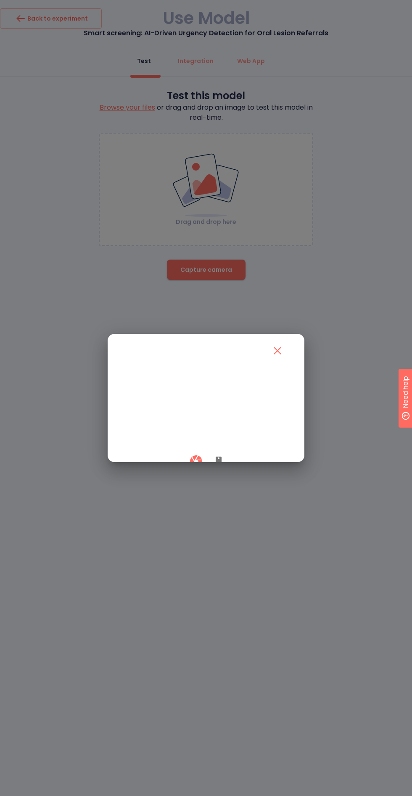
click at [218, 467] on icon "button" at bounding box center [218, 462] width 6 height 10
click at [184, 474] on div at bounding box center [206, 461] width 166 height 25
click at [187, 474] on button "button" at bounding box center [196, 461] width 25 height 25
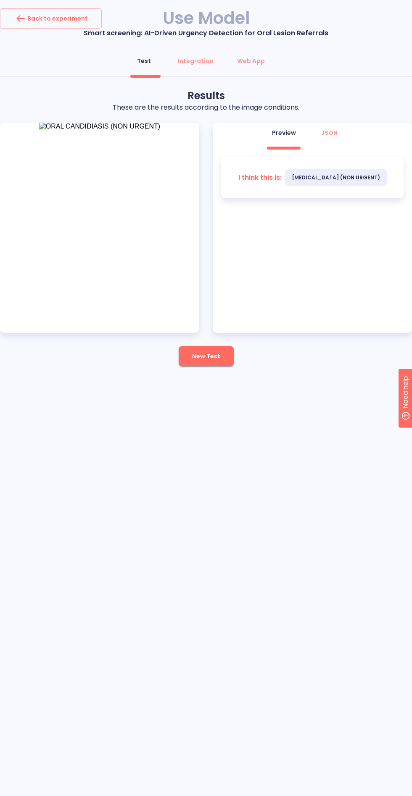
click at [204, 365] on button "New Test" at bounding box center [206, 356] width 55 height 20
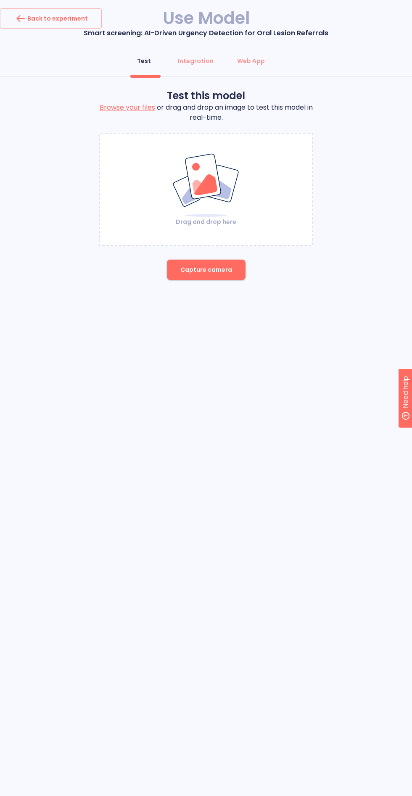
click at [218, 270] on span "Capture camera" at bounding box center [206, 270] width 52 height 11
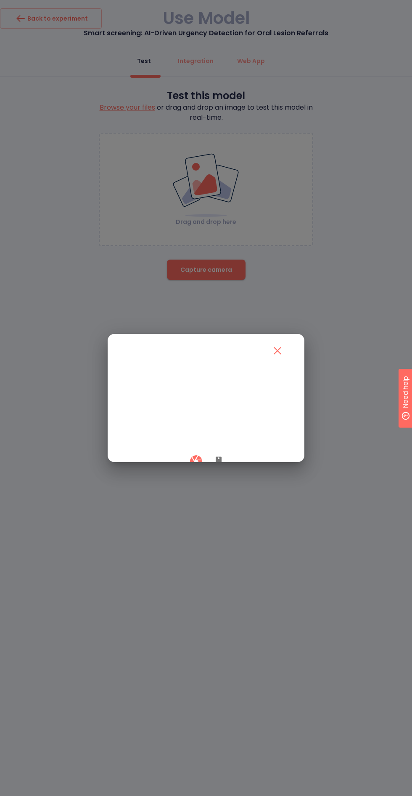
click at [222, 474] on button "button" at bounding box center [218, 461] width 20 height 25
click at [193, 467] on icon "button" at bounding box center [195, 461] width 12 height 12
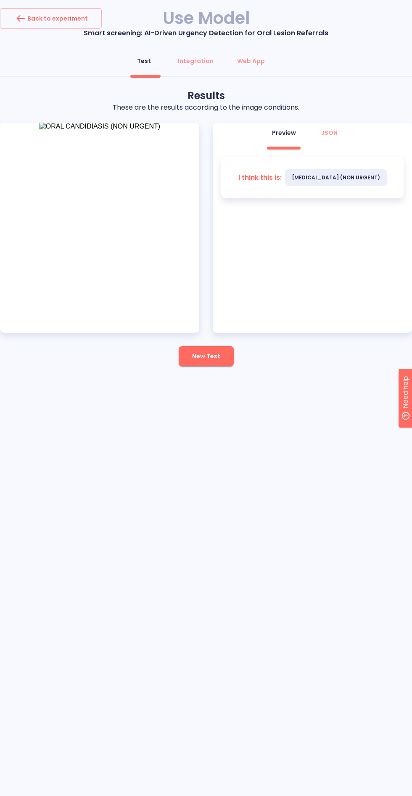
click at [221, 349] on button "New Test" at bounding box center [206, 356] width 55 height 20
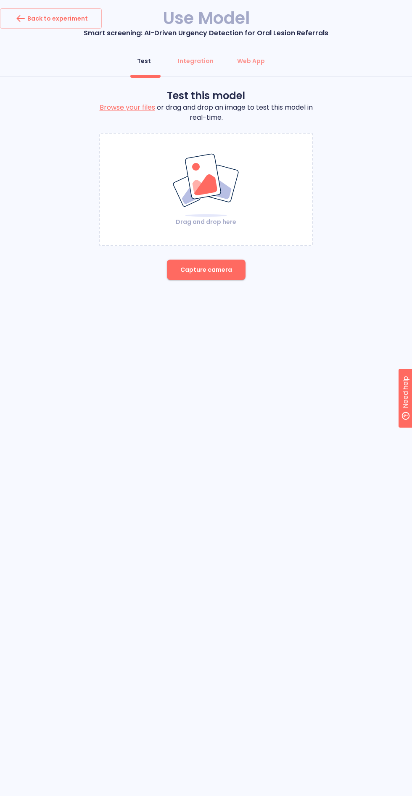
click at [211, 274] on span "Capture camera" at bounding box center [206, 270] width 52 height 11
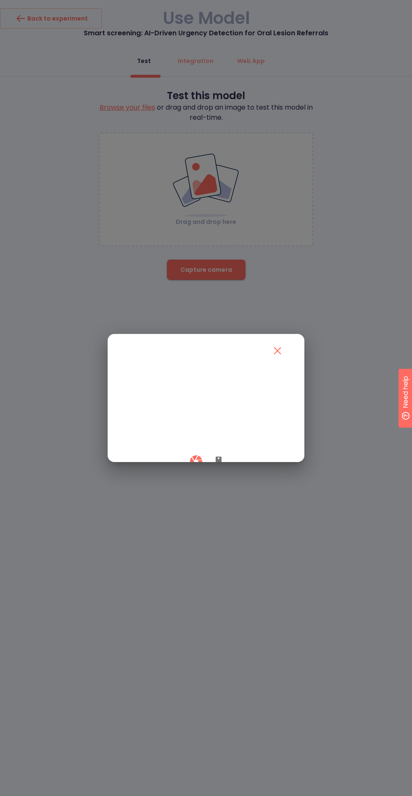
click at [218, 467] on icon "button" at bounding box center [218, 462] width 6 height 10
click at [187, 474] on button "button" at bounding box center [196, 461] width 25 height 25
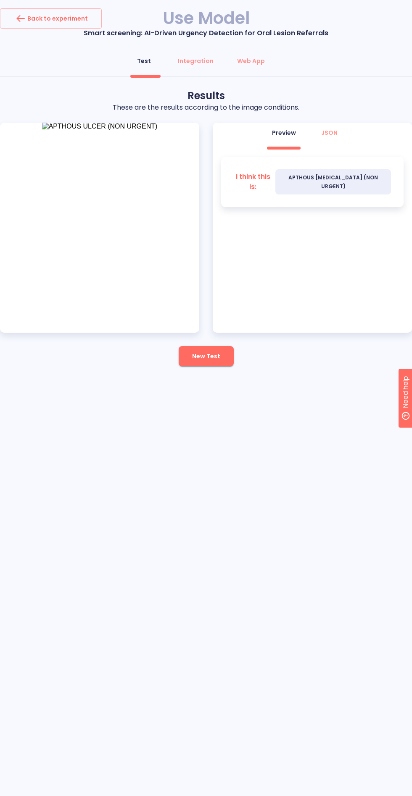
click at [209, 356] on span "New Test" at bounding box center [206, 356] width 28 height 11
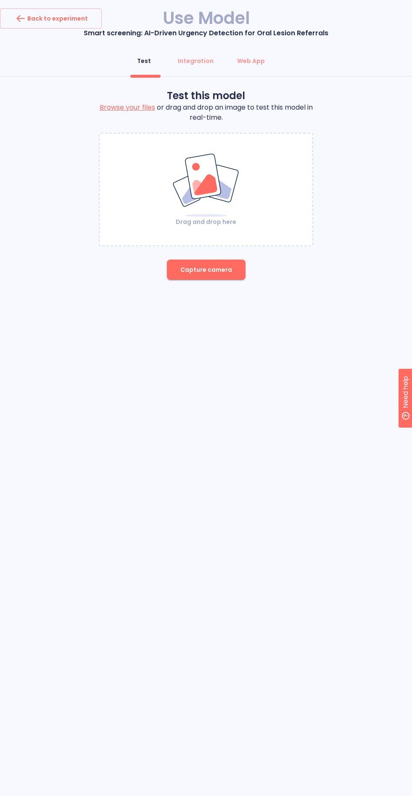
click at [217, 270] on span "Capture camera" at bounding box center [206, 270] width 52 height 11
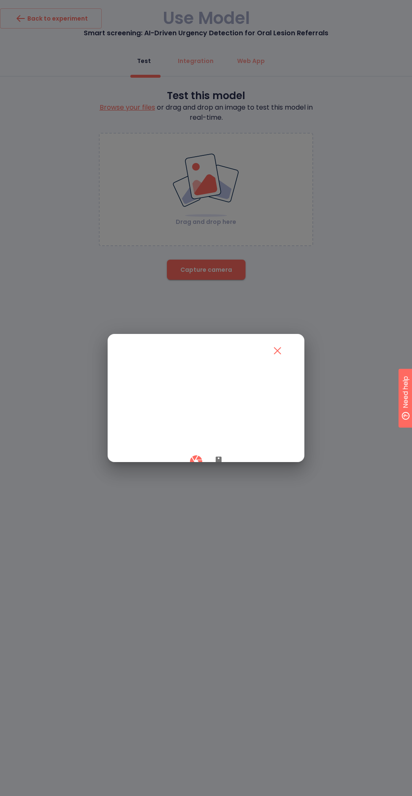
click at [213, 474] on div at bounding box center [206, 461] width 166 height 25
click at [218, 467] on icon "button" at bounding box center [218, 462] width 6 height 10
click at [186, 474] on button "button" at bounding box center [196, 461] width 25 height 25
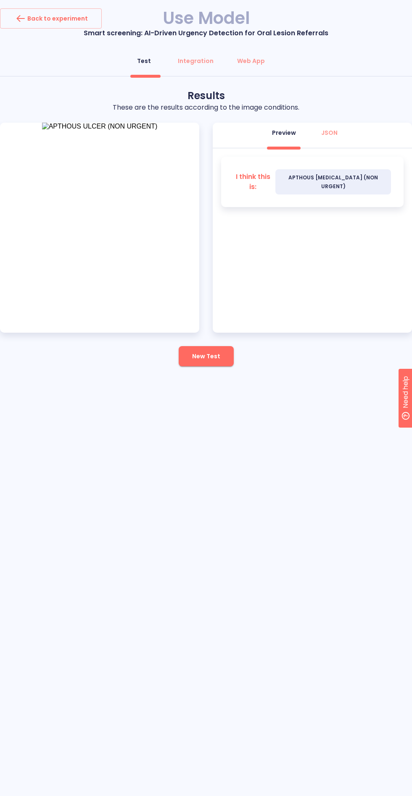
click at [256, 473] on div "Back to experiment Use Model Smart screening: AI-Driven Urgency Detection for O…" at bounding box center [206, 398] width 412 height 796
click at [191, 364] on button "New Test" at bounding box center [206, 356] width 55 height 20
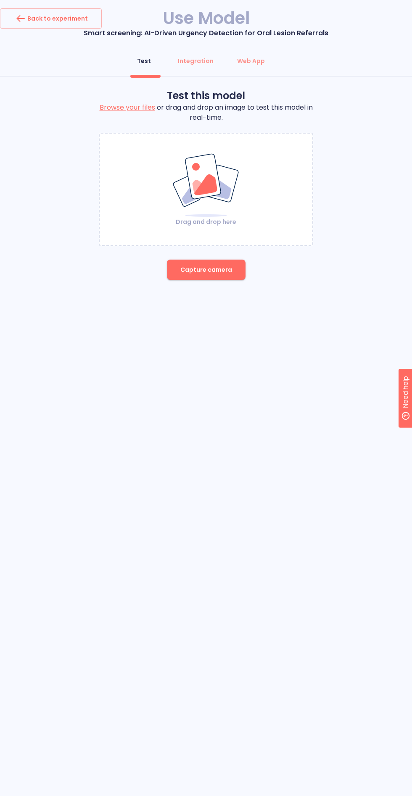
click at [218, 279] on button "Capture camera" at bounding box center [206, 270] width 79 height 20
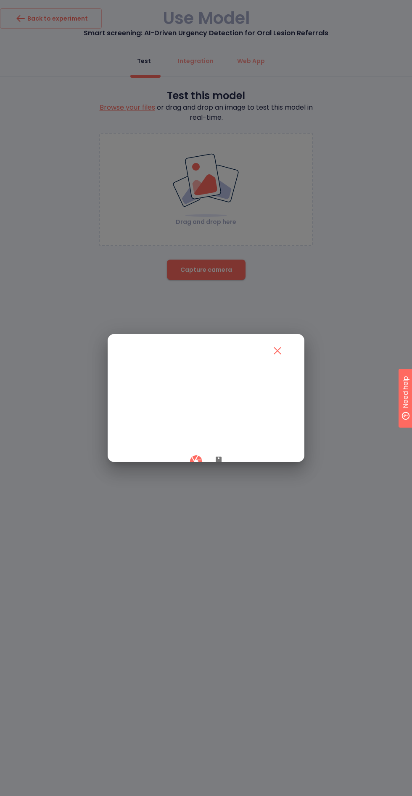
click at [214, 467] on icon "button" at bounding box center [218, 462] width 10 height 10
click at [185, 474] on button "button" at bounding box center [196, 461] width 25 height 25
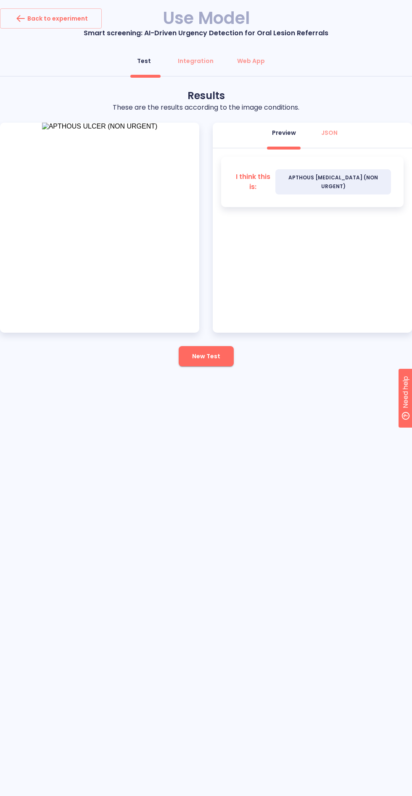
click at [209, 358] on span "New Test" at bounding box center [206, 356] width 28 height 11
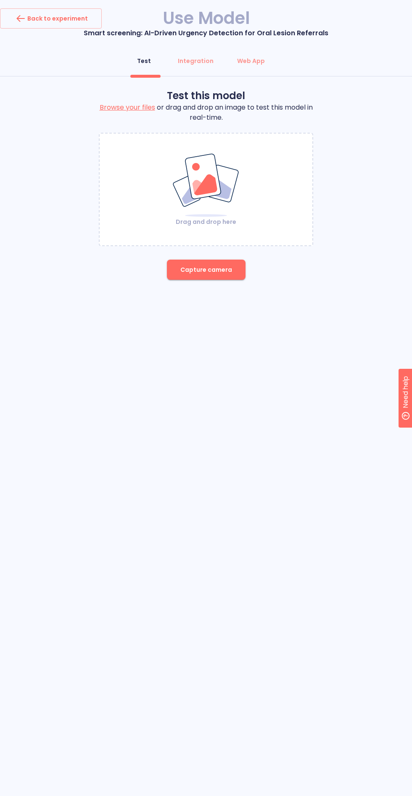
click at [221, 274] on span "Capture camera" at bounding box center [206, 270] width 52 height 11
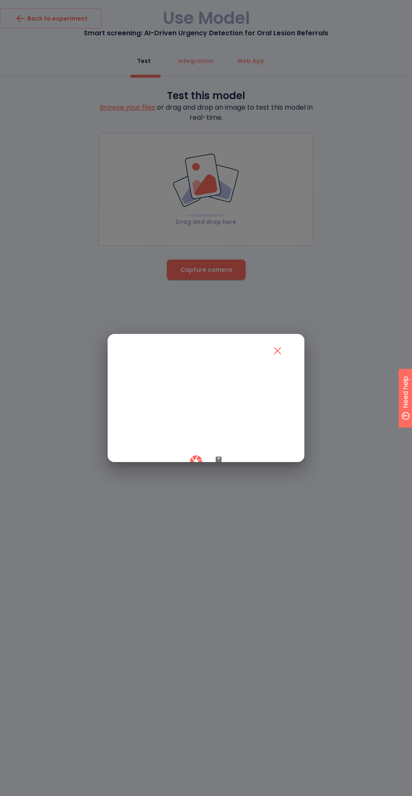
click at [218, 467] on icon "button" at bounding box center [218, 462] width 6 height 10
click at [186, 474] on button "button" at bounding box center [196, 461] width 25 height 25
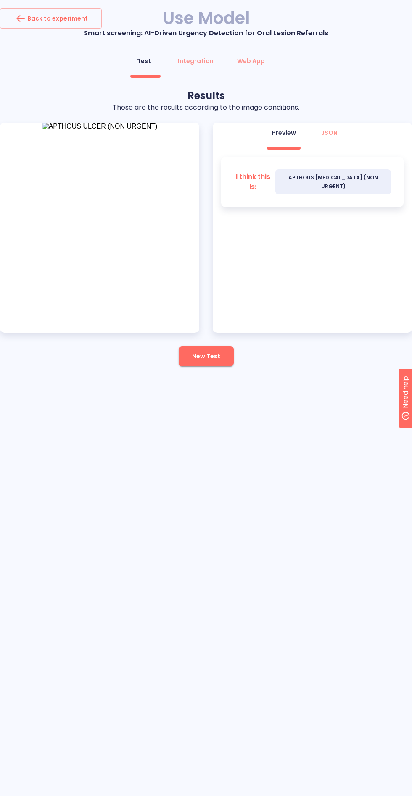
click at [215, 353] on span "New Test" at bounding box center [206, 356] width 28 height 11
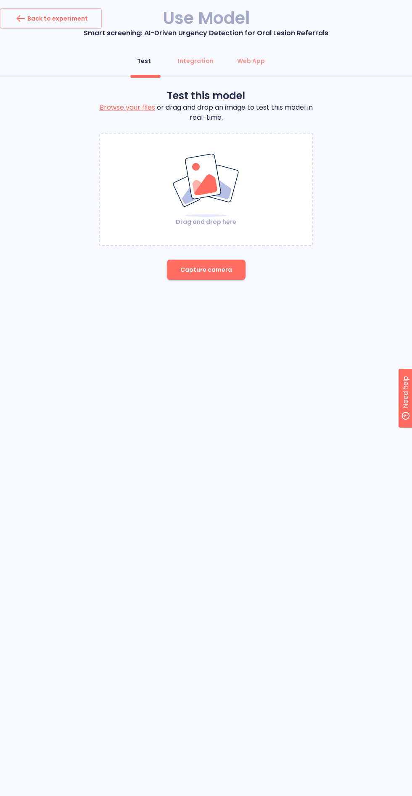
click at [217, 269] on span "Capture camera" at bounding box center [206, 270] width 52 height 11
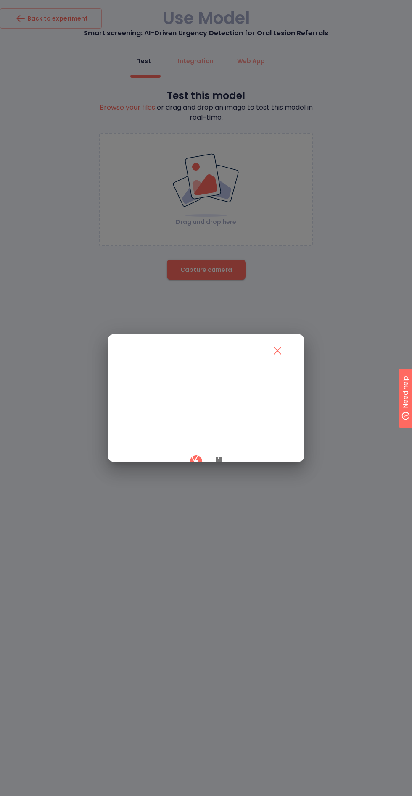
click at [218, 467] on icon "button" at bounding box center [218, 462] width 6 height 10
click at [186, 474] on button "button" at bounding box center [196, 461] width 25 height 25
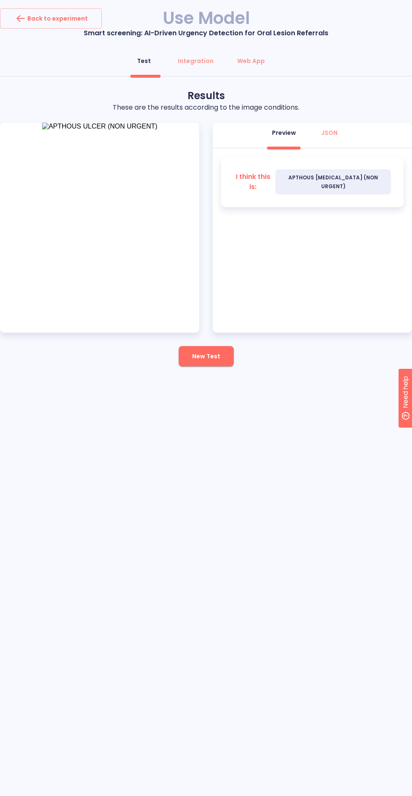
click at [219, 361] on span "New Test" at bounding box center [206, 356] width 28 height 11
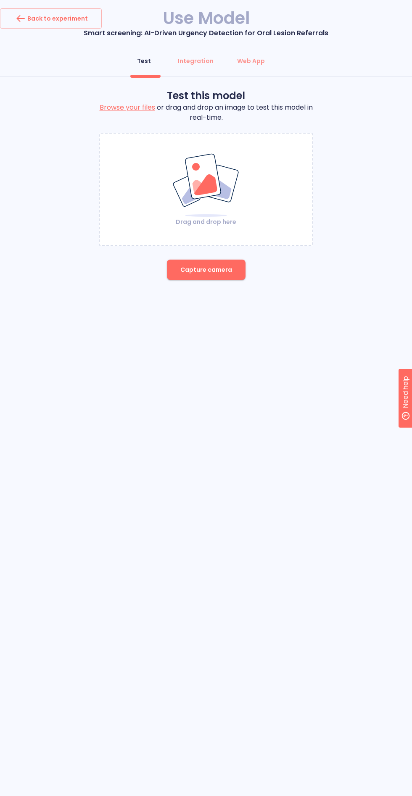
click at [222, 277] on button "Capture camera" at bounding box center [206, 270] width 79 height 20
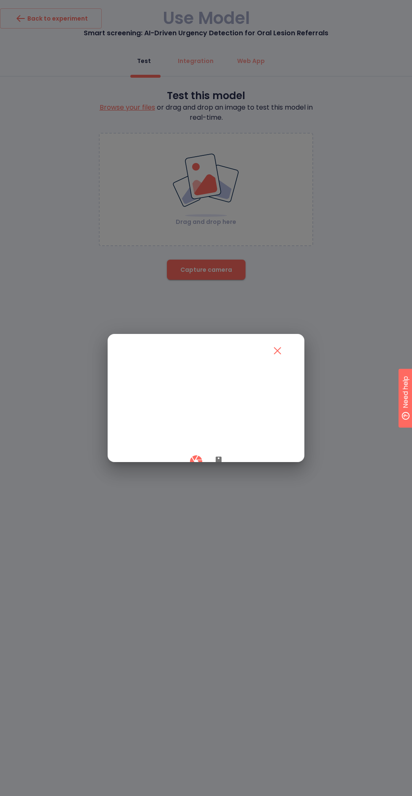
click at [218, 467] on icon "button" at bounding box center [218, 462] width 6 height 10
click at [186, 474] on button "button" at bounding box center [196, 461] width 25 height 25
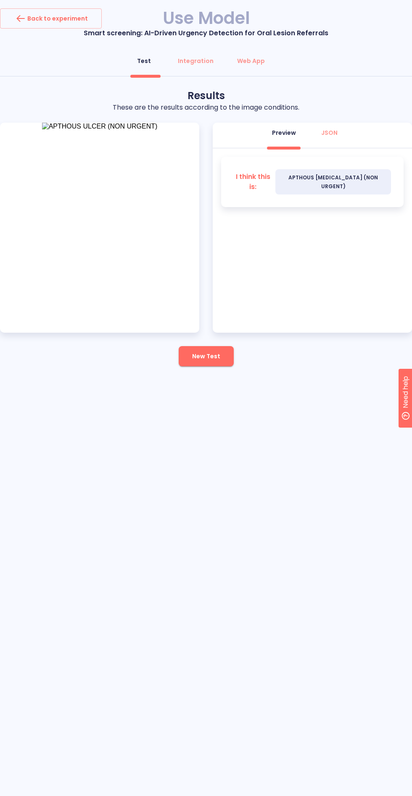
click at [205, 356] on span "New Test" at bounding box center [206, 356] width 28 height 11
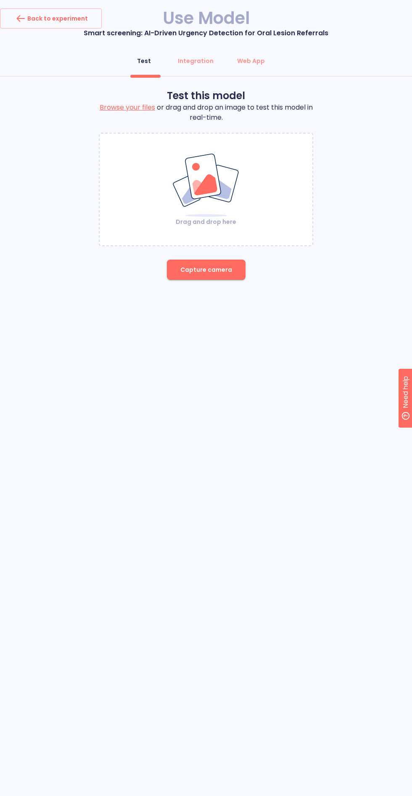
click at [226, 270] on span "Capture camera" at bounding box center [206, 270] width 52 height 11
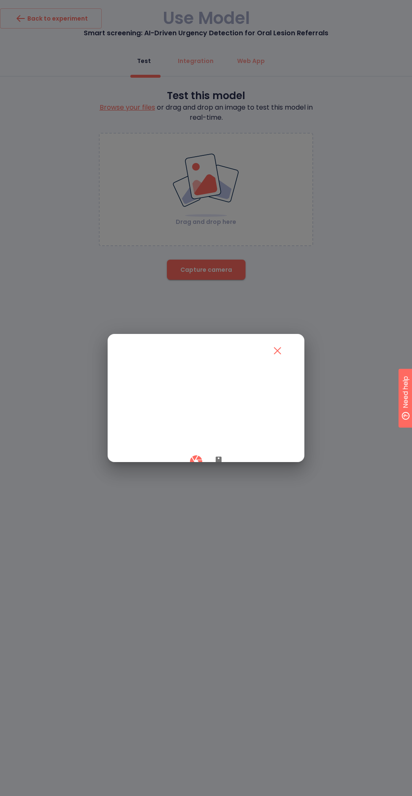
click at [218, 467] on icon "button" at bounding box center [218, 462] width 6 height 10
click at [185, 474] on div at bounding box center [206, 461] width 166 height 25
click at [187, 474] on button "button" at bounding box center [196, 461] width 25 height 25
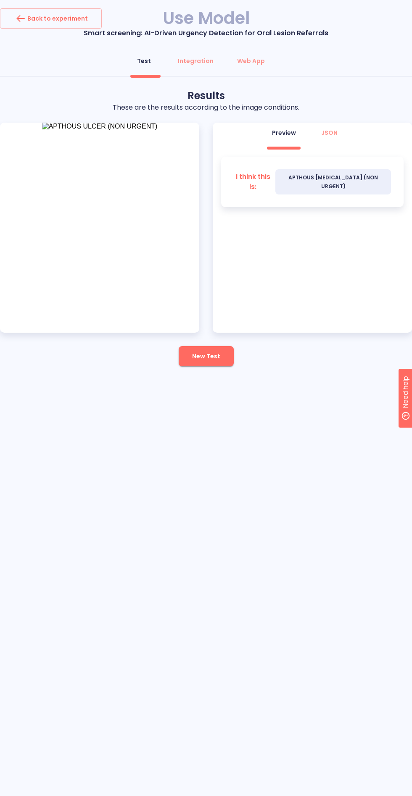
click at [214, 353] on span "New Test" at bounding box center [206, 356] width 28 height 11
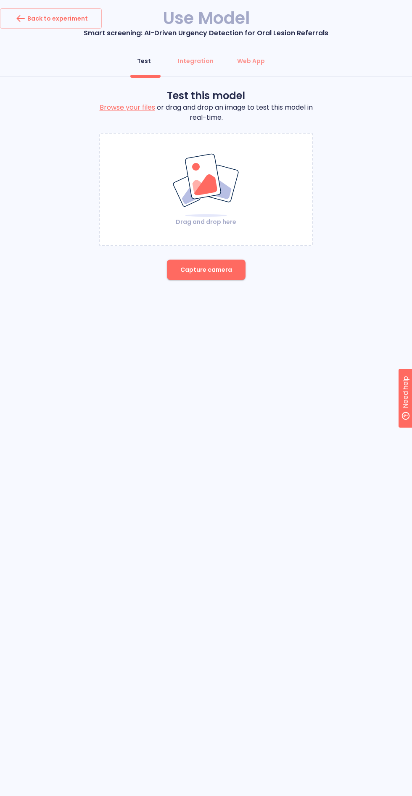
click at [223, 271] on span "Capture camera" at bounding box center [206, 270] width 52 height 11
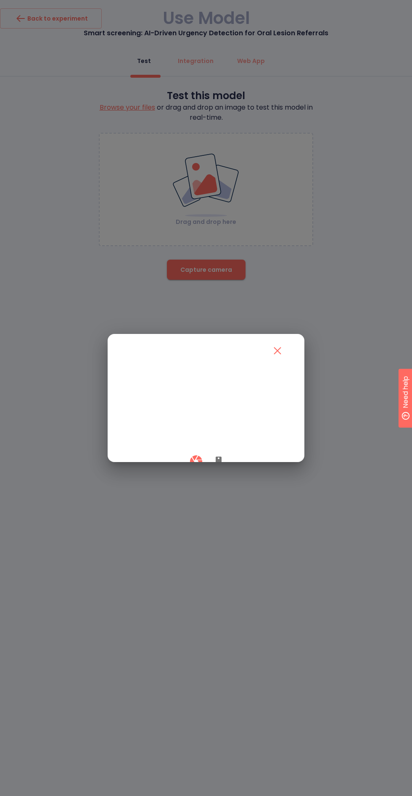
click at [219, 467] on icon "button" at bounding box center [218, 462] width 10 height 10
click at [187, 474] on button "button" at bounding box center [196, 461] width 25 height 25
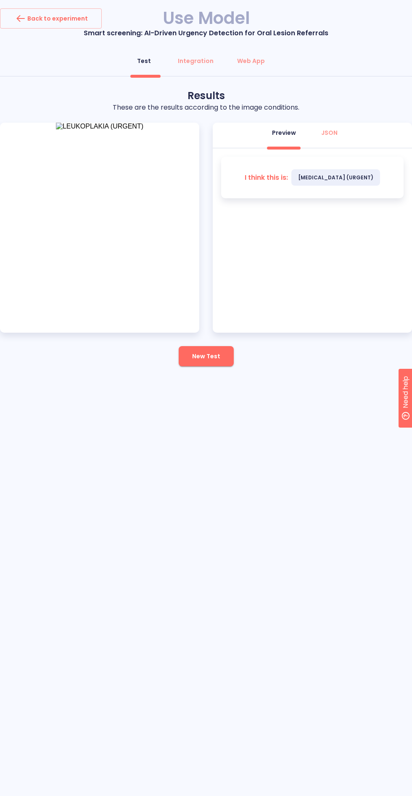
click at [213, 361] on span "New Test" at bounding box center [206, 356] width 28 height 11
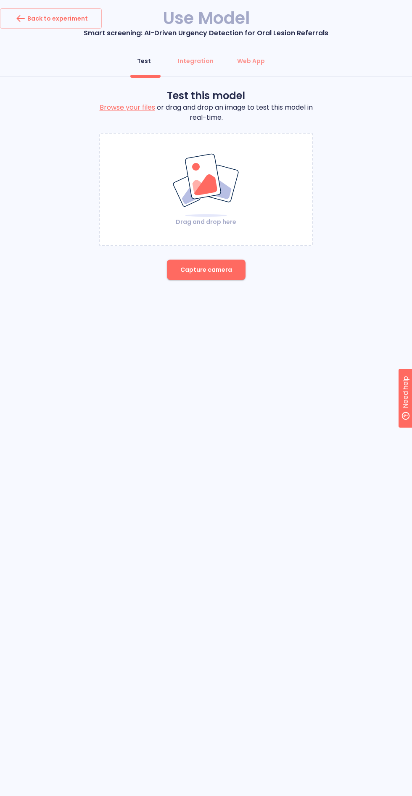
click at [220, 269] on span "Capture camera" at bounding box center [206, 270] width 52 height 11
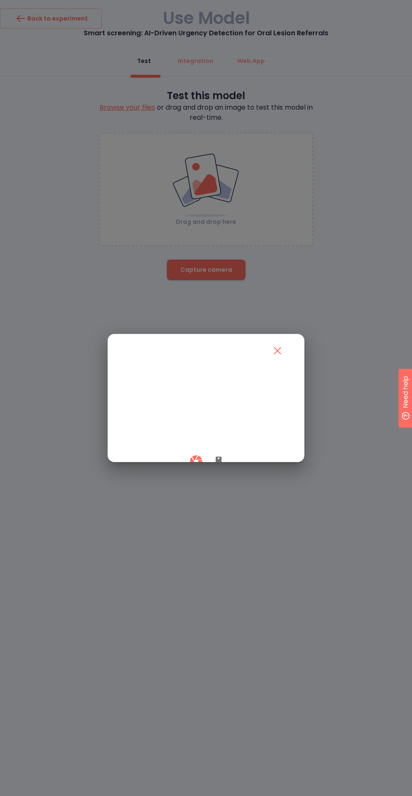
click at [218, 467] on icon "button" at bounding box center [218, 462] width 6 height 10
click at [189, 474] on button "button" at bounding box center [196, 461] width 25 height 25
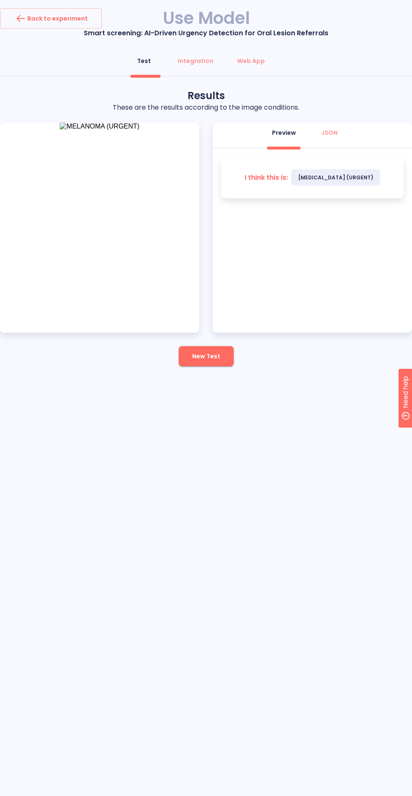
click at [197, 359] on span "New Test" at bounding box center [206, 356] width 28 height 11
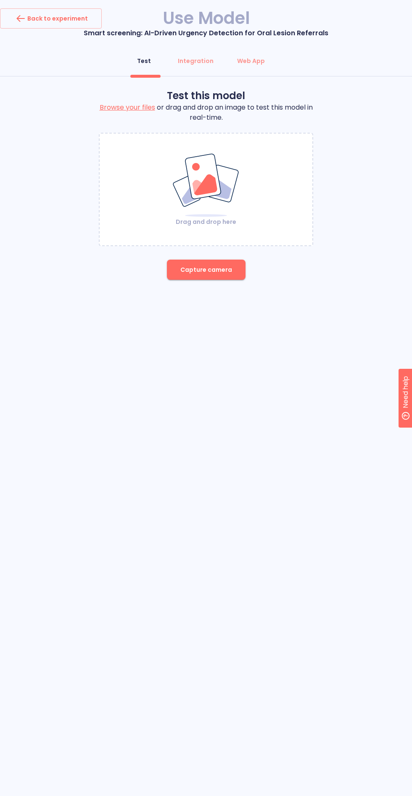
click at [194, 274] on span "Capture camera" at bounding box center [206, 270] width 52 height 11
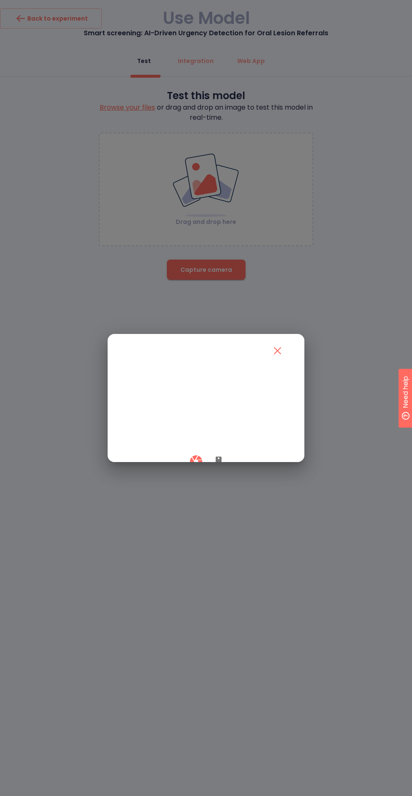
click at [213, 467] on icon "button" at bounding box center [218, 462] width 10 height 10
click at [188, 474] on button "button" at bounding box center [196, 461] width 25 height 25
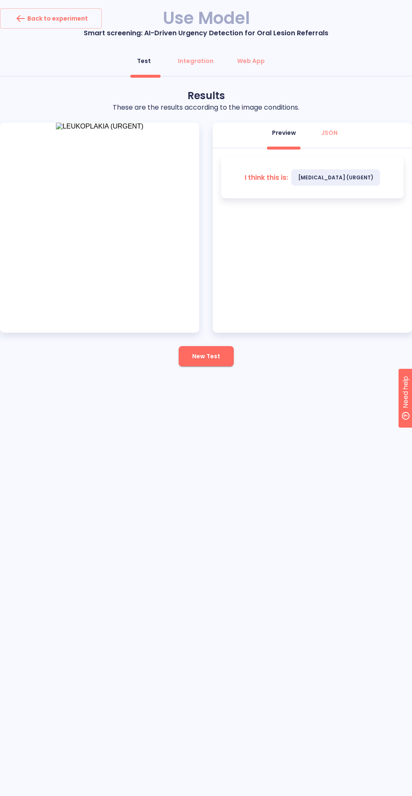
click at [202, 359] on span "New Test" at bounding box center [206, 356] width 28 height 11
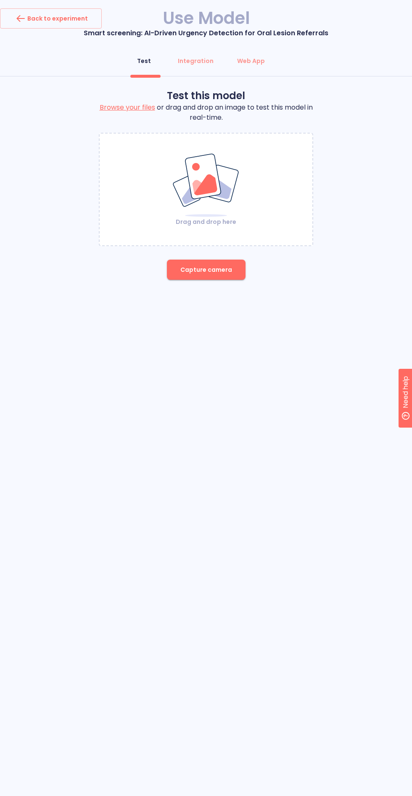
click at [212, 269] on span "Capture camera" at bounding box center [206, 270] width 52 height 11
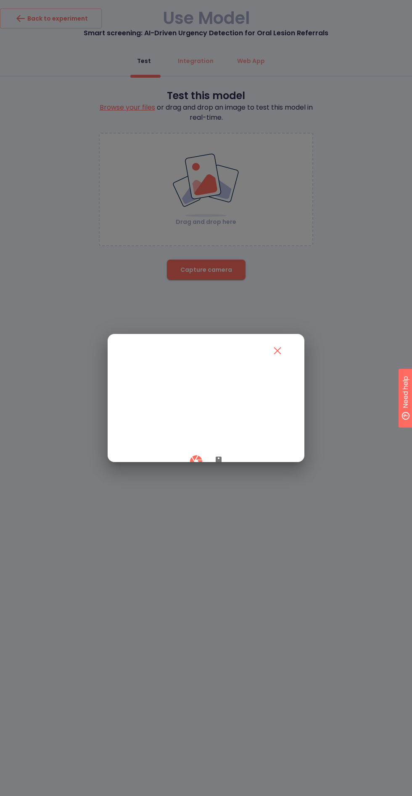
click at [218, 467] on icon "button" at bounding box center [218, 462] width 6 height 10
click at [188, 474] on button "button" at bounding box center [196, 461] width 25 height 25
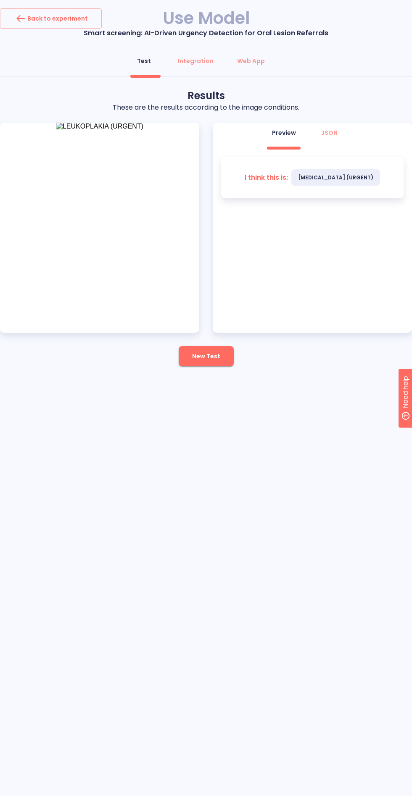
click at [205, 360] on span "New Test" at bounding box center [206, 356] width 28 height 11
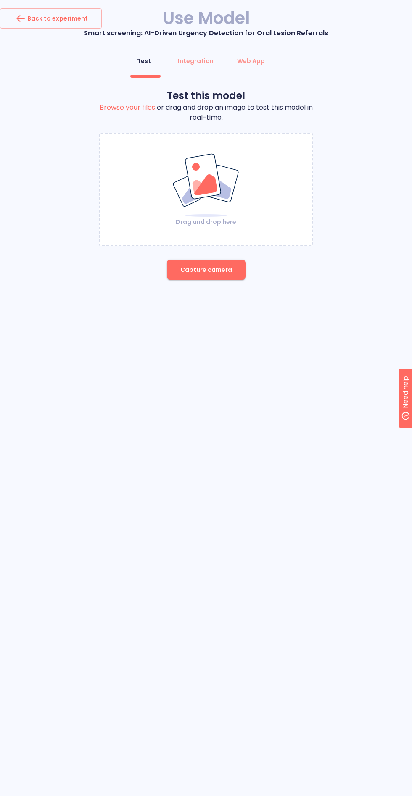
click at [188, 264] on button "Capture camera" at bounding box center [206, 270] width 79 height 20
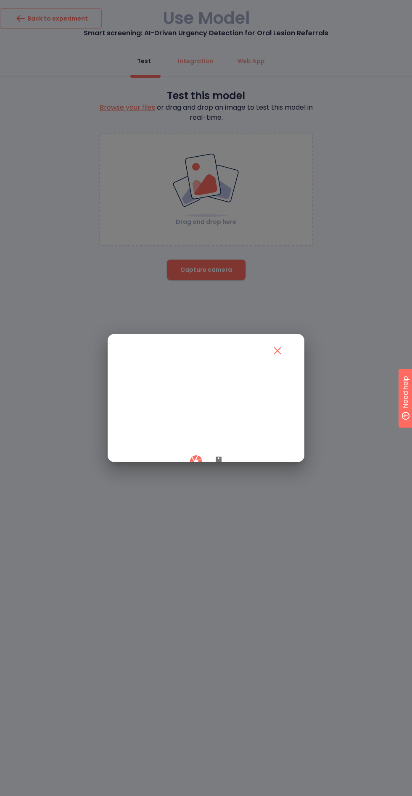
click at [213, 467] on icon "button" at bounding box center [218, 462] width 10 height 10
click at [184, 474] on div at bounding box center [206, 461] width 166 height 25
click at [187, 474] on button "button" at bounding box center [196, 461] width 25 height 25
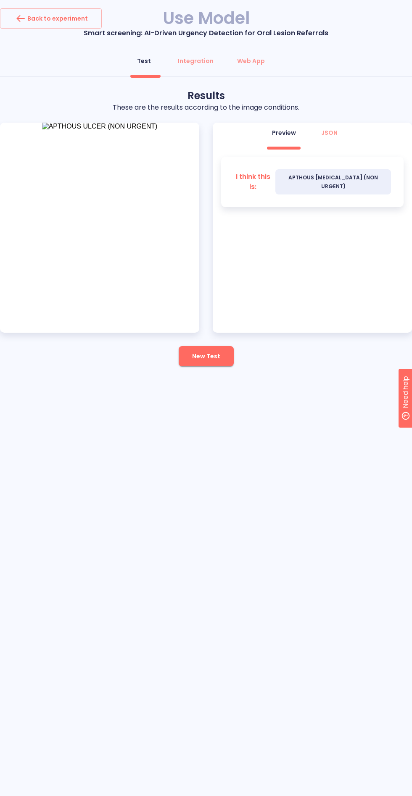
click at [206, 357] on span "New Test" at bounding box center [206, 356] width 28 height 11
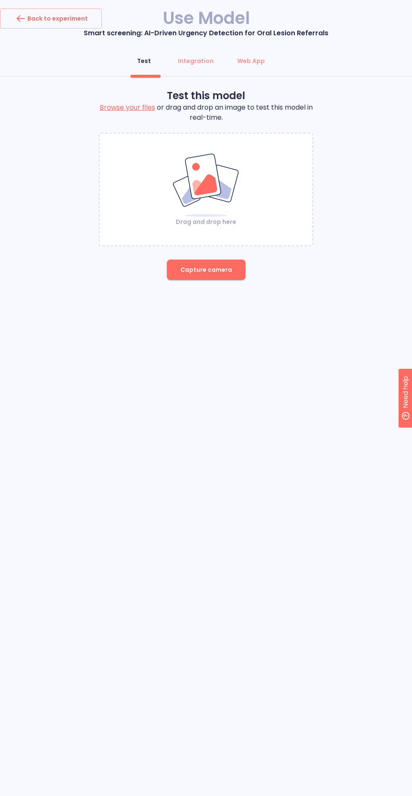
click at [223, 271] on span "Capture camera" at bounding box center [206, 270] width 52 height 11
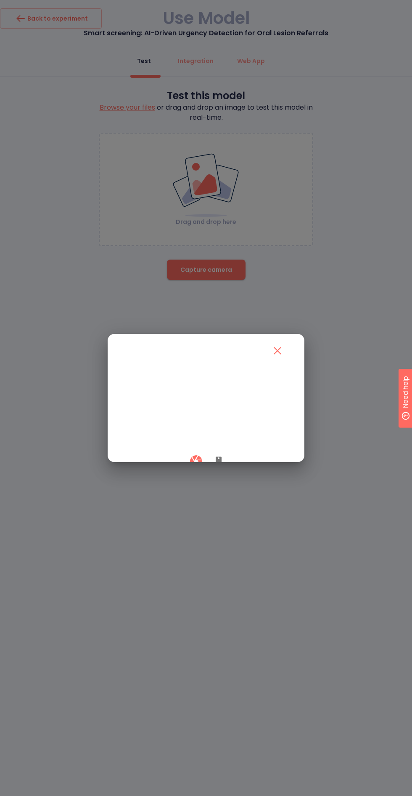
click at [218, 467] on icon "button" at bounding box center [218, 462] width 10 height 10
click at [194, 474] on button "button" at bounding box center [196, 461] width 25 height 25
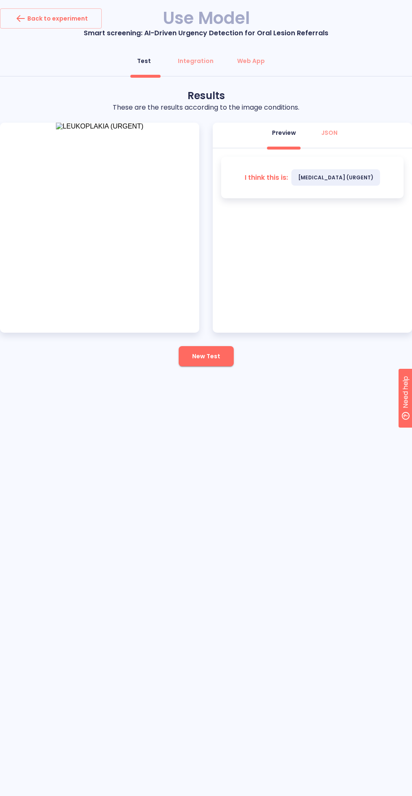
click at [219, 361] on button "New Test" at bounding box center [206, 356] width 55 height 20
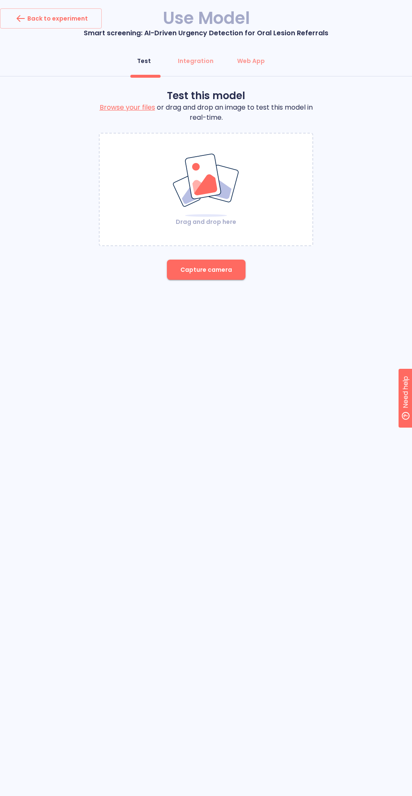
click at [214, 274] on span "Capture camera" at bounding box center [206, 270] width 52 height 11
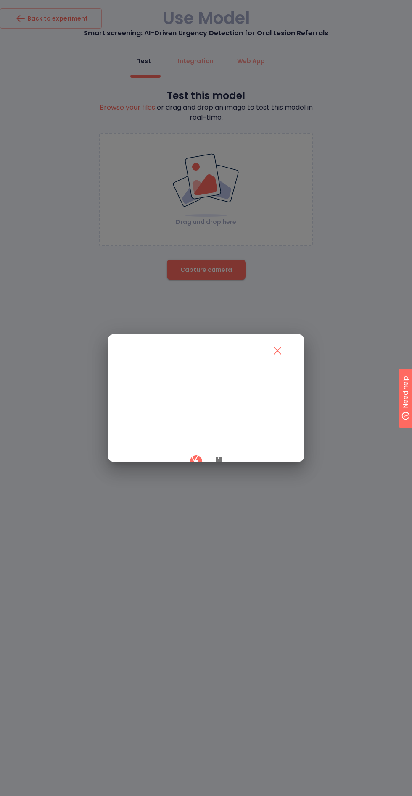
click at [218, 467] on icon "button" at bounding box center [218, 462] width 6 height 10
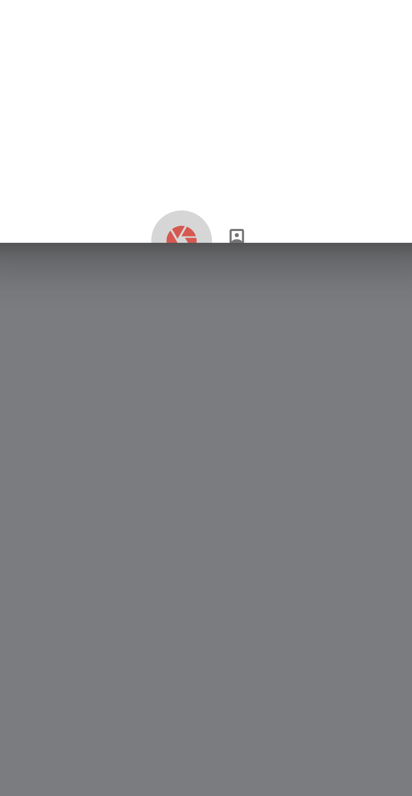
click at [194, 469] on icon "button" at bounding box center [196, 461] width 15 height 15
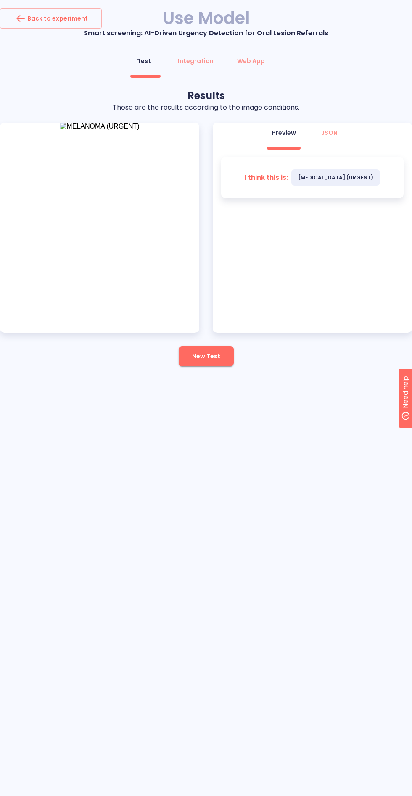
click at [211, 356] on span "New Test" at bounding box center [206, 356] width 28 height 11
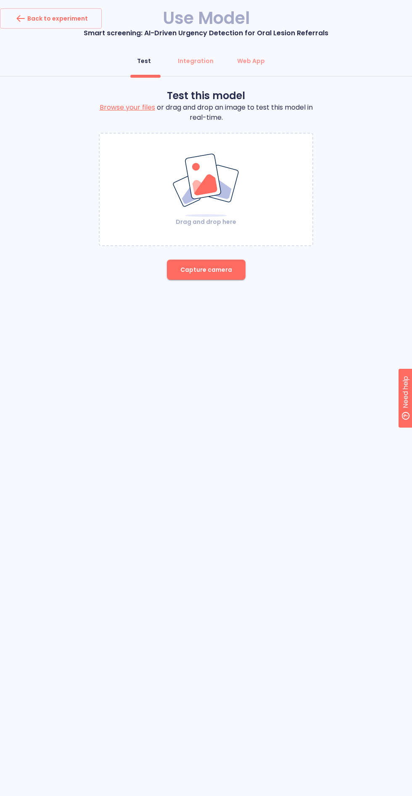
click at [182, 273] on span "Capture camera" at bounding box center [206, 270] width 52 height 11
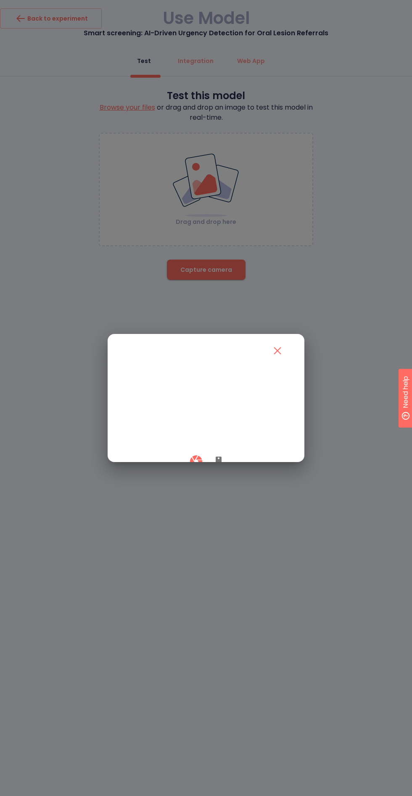
click at [218, 474] on button "button" at bounding box center [218, 461] width 20 height 25
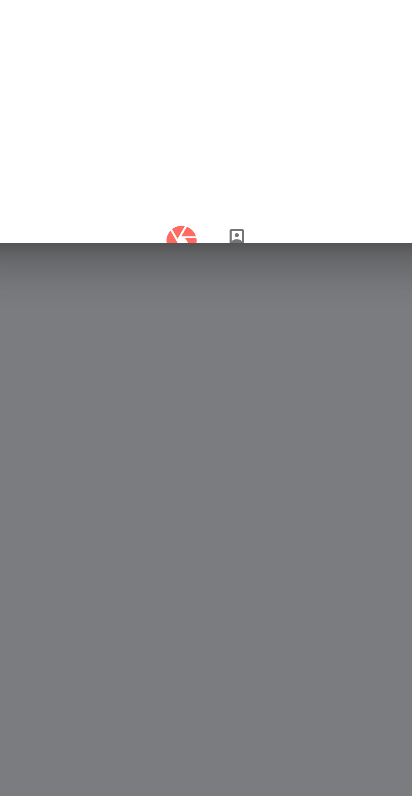
click at [189, 474] on div at bounding box center [206, 461] width 166 height 25
click at [193, 467] on icon "button" at bounding box center [195, 461] width 12 height 12
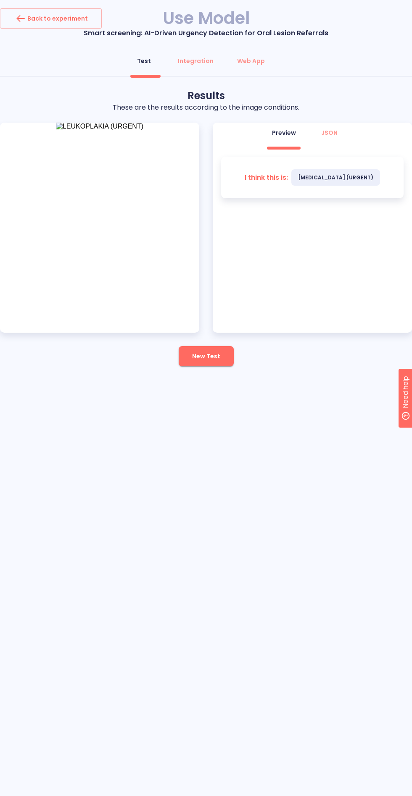
click at [203, 362] on button "New Test" at bounding box center [206, 356] width 55 height 20
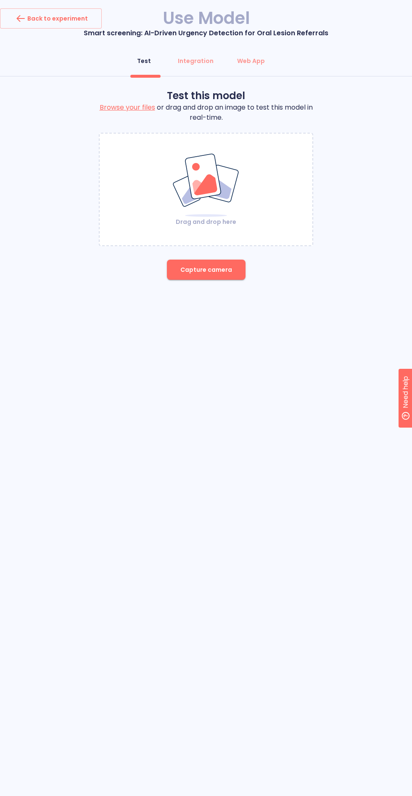
click at [218, 275] on button "Capture camera" at bounding box center [206, 270] width 79 height 20
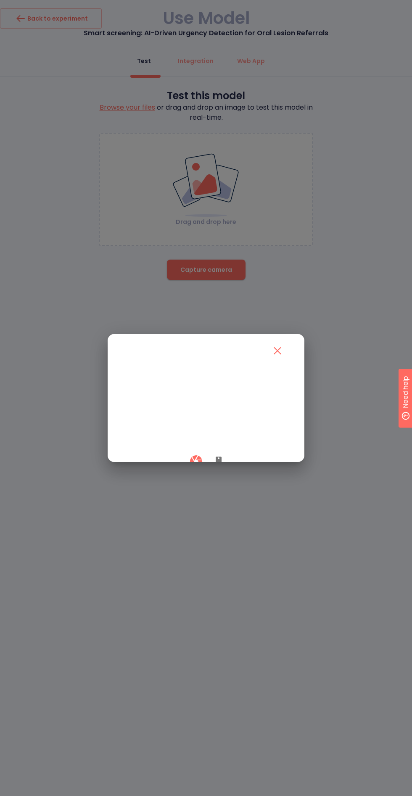
click at [218, 467] on icon "button" at bounding box center [218, 462] width 6 height 10
click at [183, 549] on div at bounding box center [206, 398] width 412 height 796
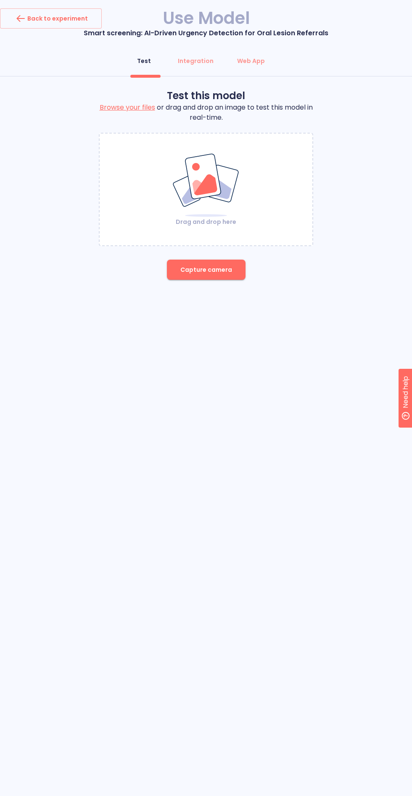
click at [230, 275] on button "Capture camera" at bounding box center [206, 270] width 79 height 20
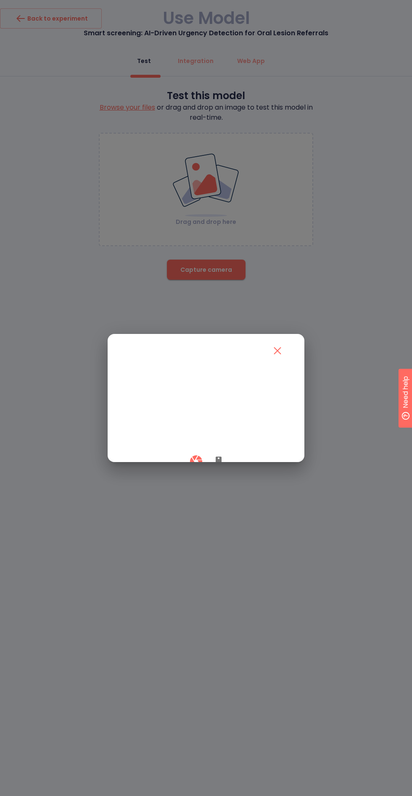
click at [223, 474] on button "button" at bounding box center [218, 461] width 20 height 25
click at [190, 474] on div at bounding box center [206, 461] width 166 height 25
click at [195, 469] on icon "button" at bounding box center [196, 461] width 15 height 15
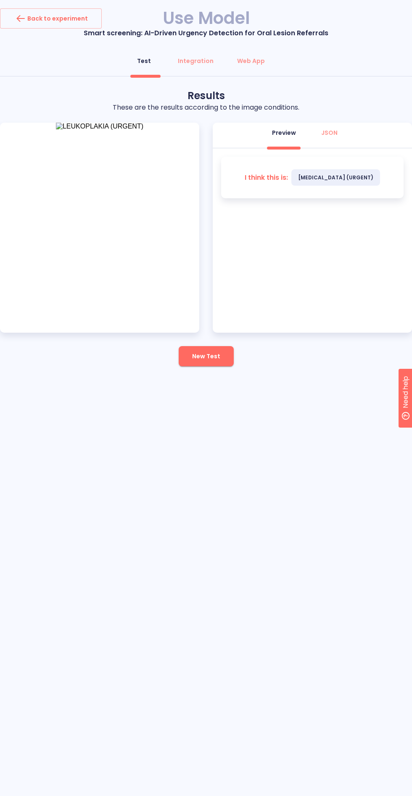
click at [205, 361] on span "New Test" at bounding box center [206, 356] width 28 height 11
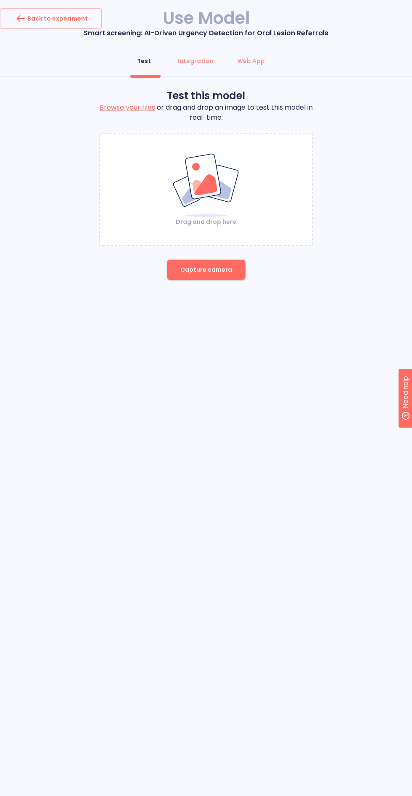
click at [218, 276] on button "Capture camera" at bounding box center [206, 270] width 79 height 20
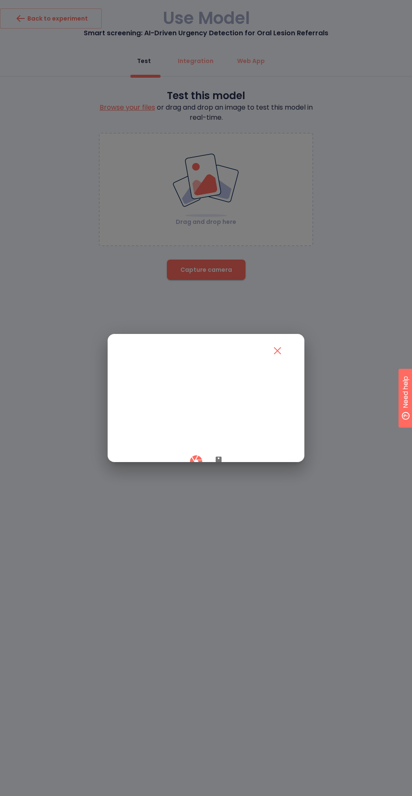
click at [218, 467] on icon "button" at bounding box center [218, 462] width 6 height 10
click at [184, 474] on button "button" at bounding box center [196, 461] width 25 height 25
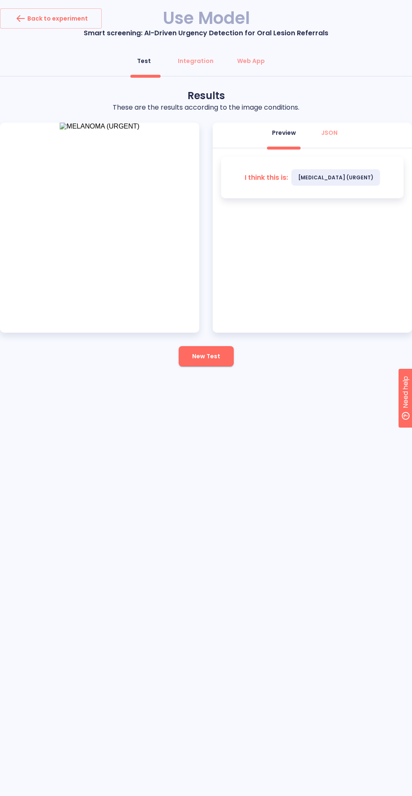
click at [214, 361] on button "New Test" at bounding box center [206, 356] width 55 height 20
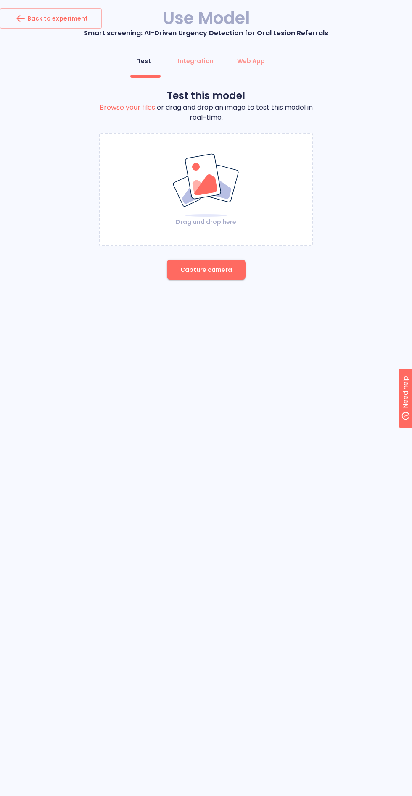
click at [196, 264] on button "Capture camera" at bounding box center [206, 270] width 79 height 20
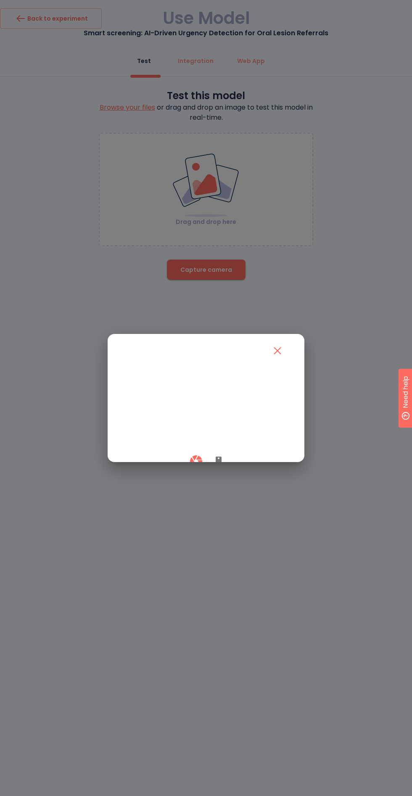
click at [218, 467] on icon "button" at bounding box center [218, 462] width 6 height 10
click at [185, 474] on div at bounding box center [206, 461] width 166 height 25
click at [186, 474] on div at bounding box center [206, 461] width 166 height 25
click at [184, 474] on div at bounding box center [206, 461] width 166 height 25
click at [186, 474] on button "button" at bounding box center [196, 461] width 25 height 25
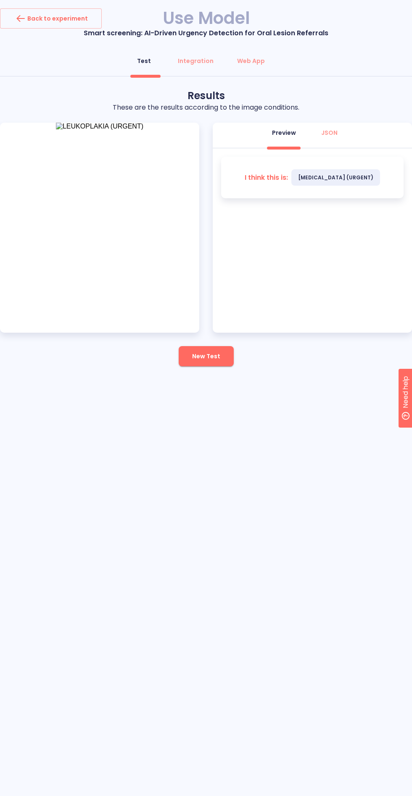
click at [205, 356] on span "New Test" at bounding box center [206, 356] width 28 height 11
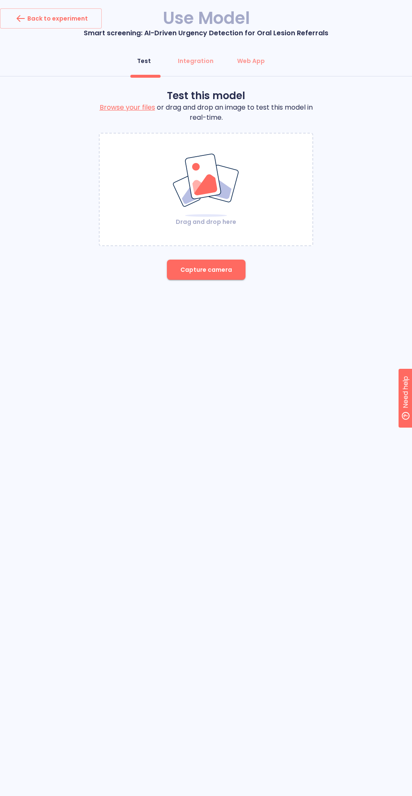
click at [207, 270] on span "Capture camera" at bounding box center [206, 270] width 52 height 11
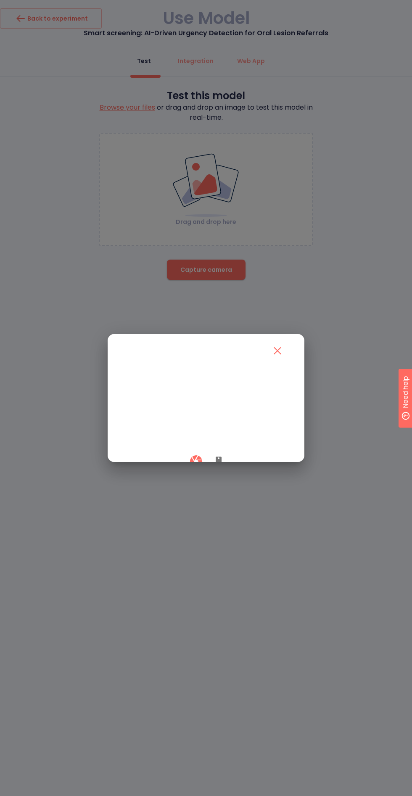
click at [218, 467] on icon "button" at bounding box center [218, 462] width 6 height 10
click at [197, 469] on icon "button" at bounding box center [196, 461] width 15 height 15
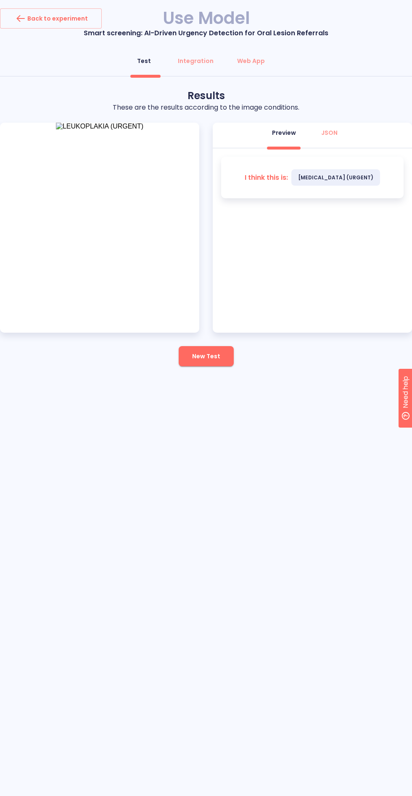
click at [214, 360] on span "New Test" at bounding box center [206, 356] width 28 height 11
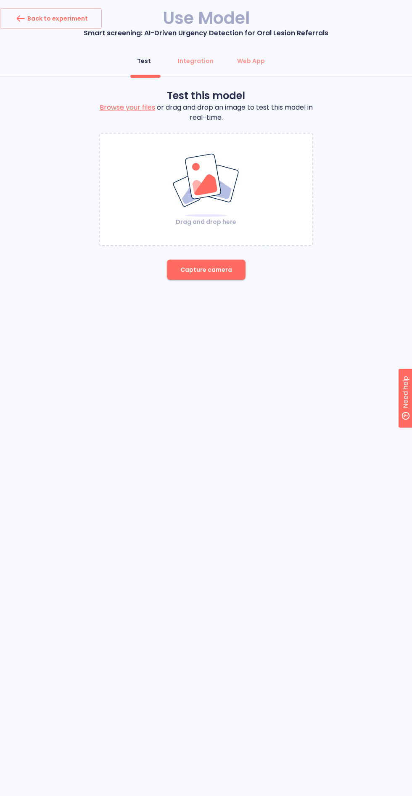
click at [213, 271] on span "Capture camera" at bounding box center [206, 270] width 52 height 11
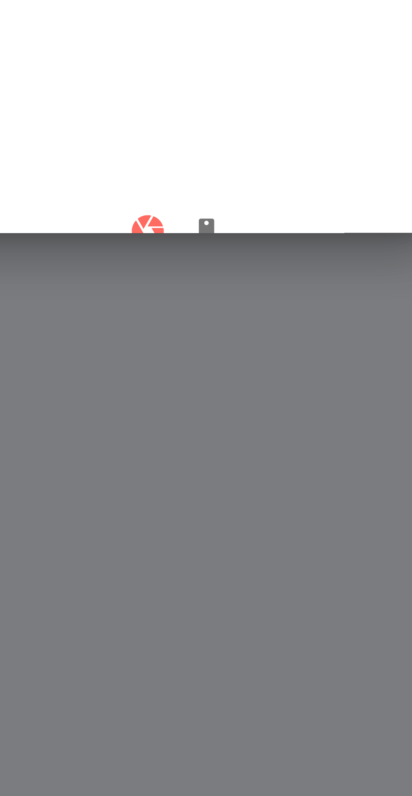
click at [218, 474] on button "button" at bounding box center [218, 461] width 20 height 25
click at [194, 467] on icon "button" at bounding box center [195, 461] width 12 height 12
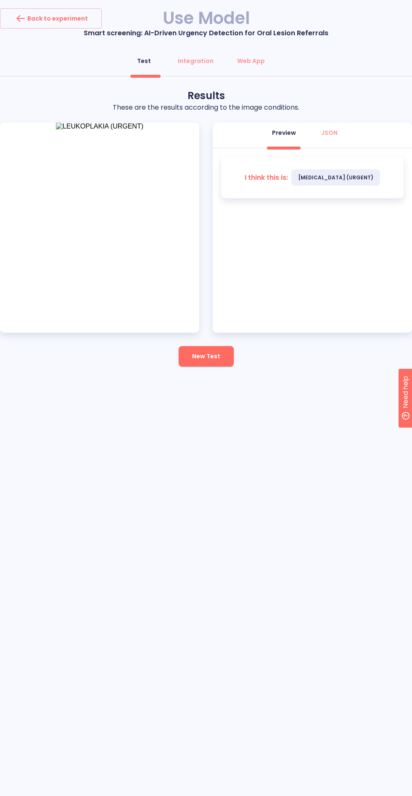
click at [214, 364] on button "New Test" at bounding box center [206, 356] width 55 height 20
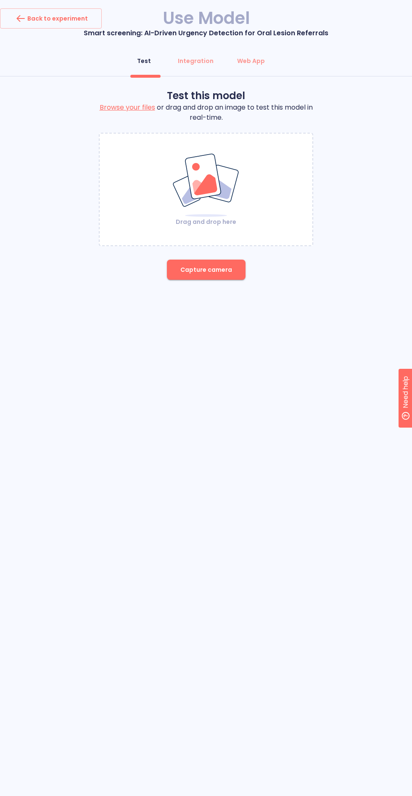
click at [210, 275] on button "Capture camera" at bounding box center [206, 270] width 79 height 20
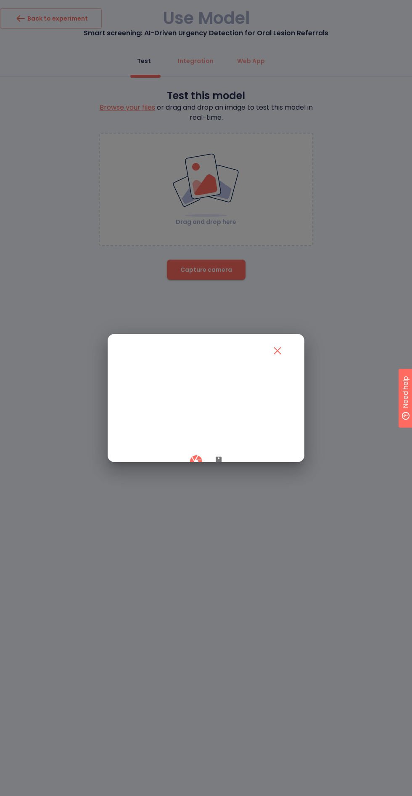
click at [218, 467] on icon "button" at bounding box center [218, 462] width 6 height 10
click at [198, 474] on button "button" at bounding box center [196, 461] width 25 height 25
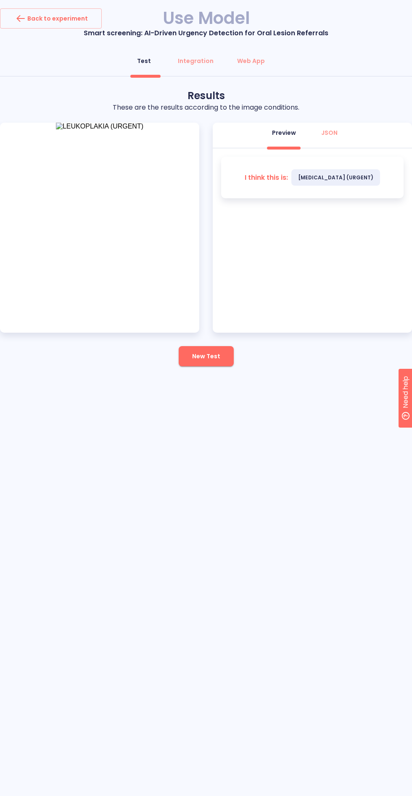
click at [213, 353] on span "New Test" at bounding box center [206, 356] width 28 height 11
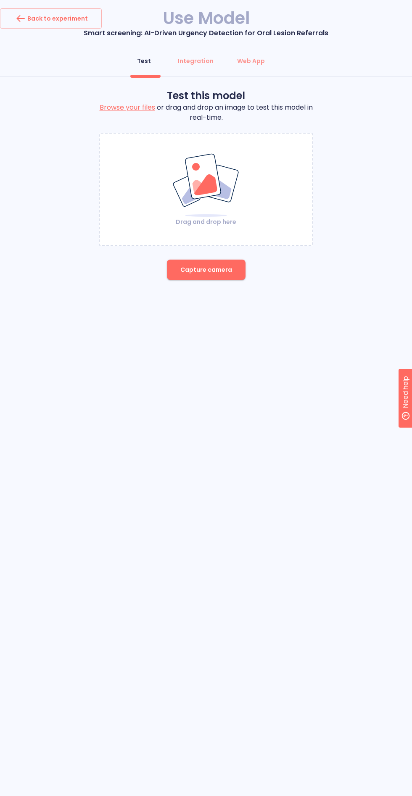
click at [199, 274] on span "Capture camera" at bounding box center [206, 270] width 52 height 11
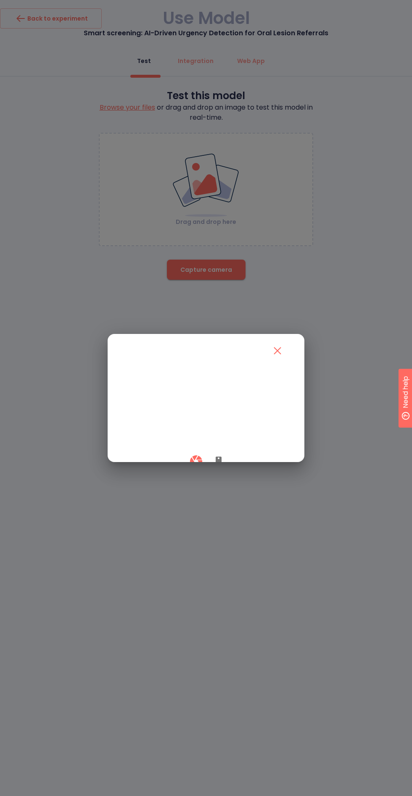
click at [216, 467] on icon "button" at bounding box center [218, 462] width 10 height 10
click at [185, 474] on button "button" at bounding box center [196, 461] width 25 height 25
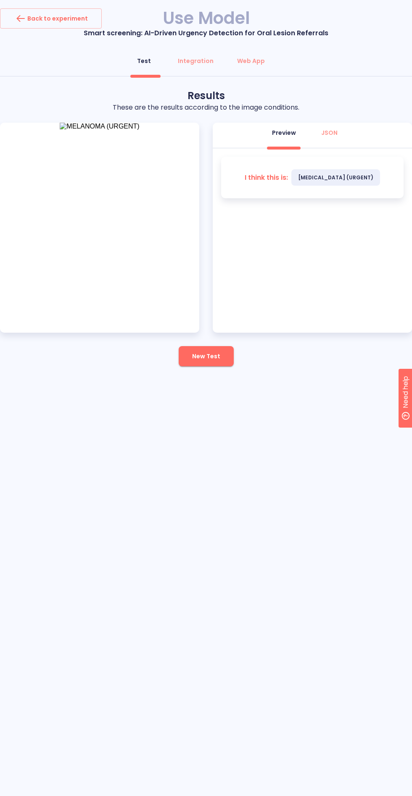
click at [203, 356] on span "New Test" at bounding box center [206, 356] width 28 height 11
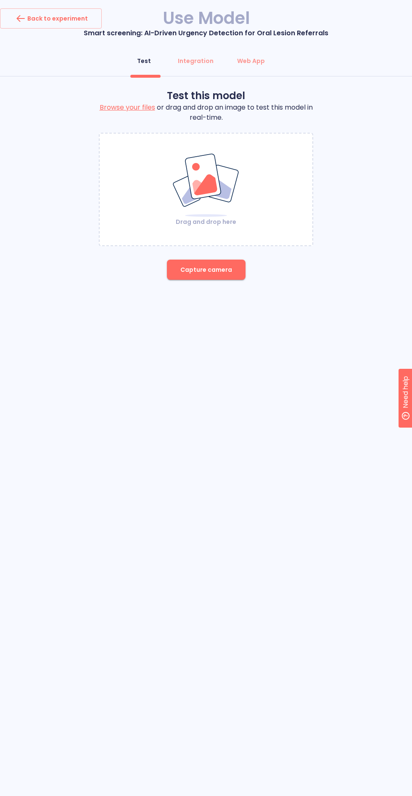
click at [194, 265] on span "Capture camera" at bounding box center [206, 270] width 52 height 11
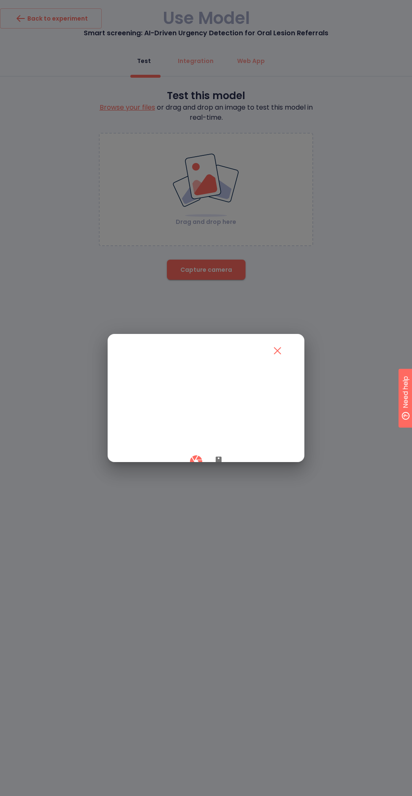
click at [215, 474] on button "button" at bounding box center [218, 461] width 20 height 25
click at [189, 474] on button "button" at bounding box center [196, 461] width 25 height 25
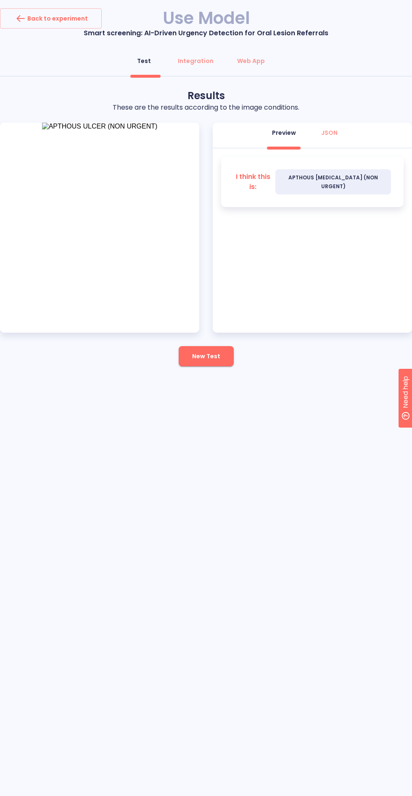
click at [196, 350] on button "New Test" at bounding box center [206, 356] width 55 height 20
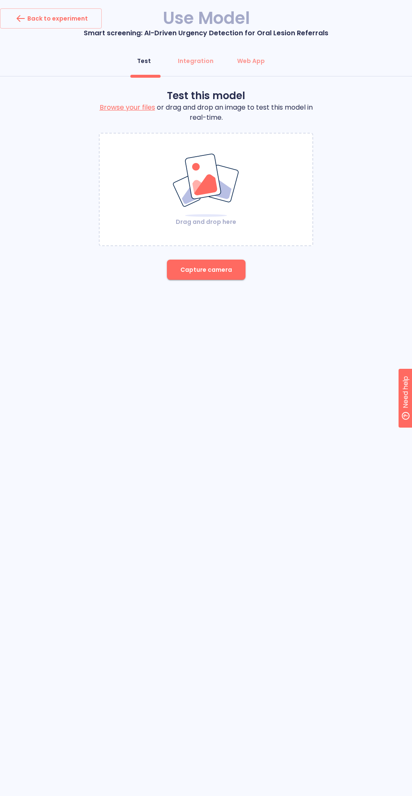
click at [187, 265] on span "Capture camera" at bounding box center [206, 270] width 52 height 11
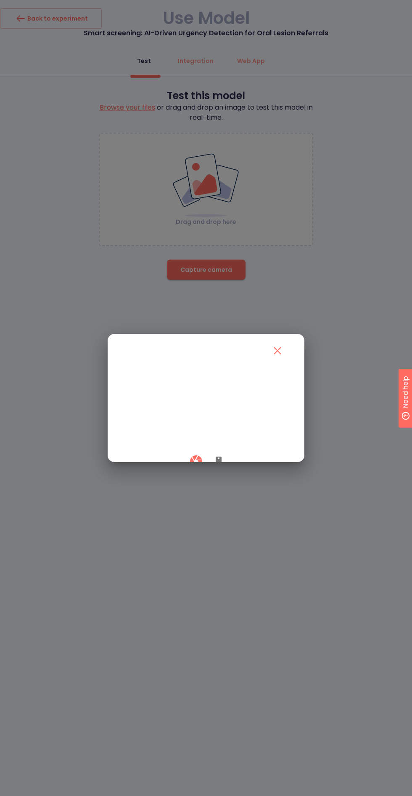
click at [218, 467] on icon "button" at bounding box center [218, 462] width 6 height 10
click at [168, 474] on div at bounding box center [206, 461] width 166 height 25
click at [186, 474] on button "button" at bounding box center [196, 461] width 25 height 25
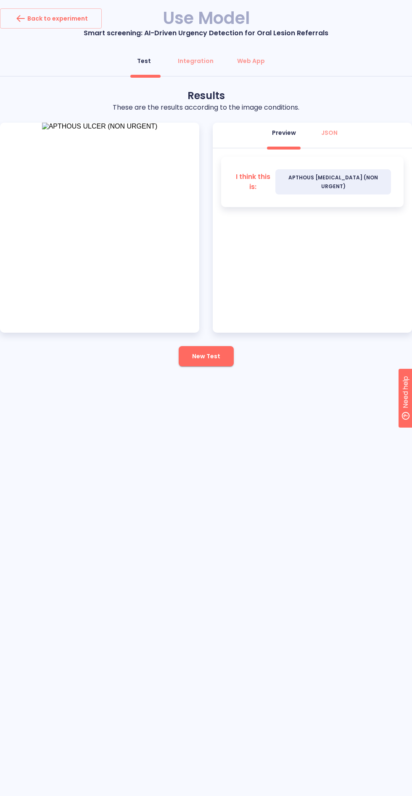
click at [207, 358] on span "New Test" at bounding box center [206, 356] width 28 height 11
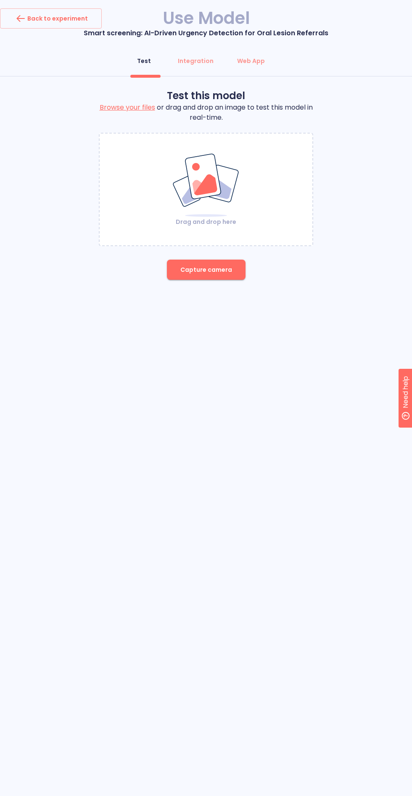
click at [210, 269] on span "Capture camera" at bounding box center [206, 270] width 52 height 11
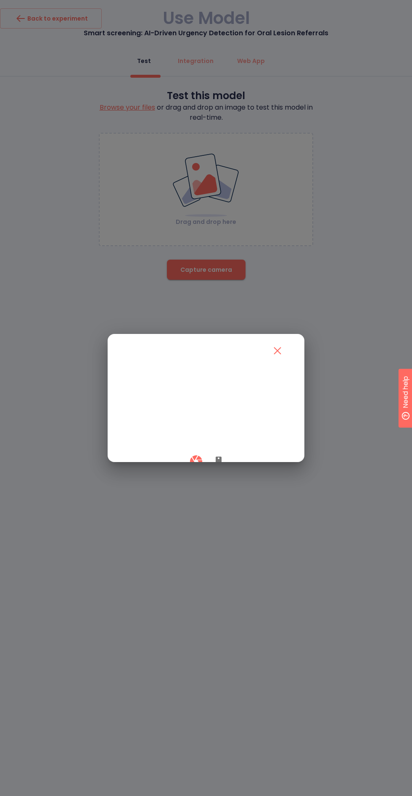
click at [218, 467] on icon "button" at bounding box center [218, 462] width 6 height 10
click at [188, 474] on button "button" at bounding box center [196, 461] width 25 height 25
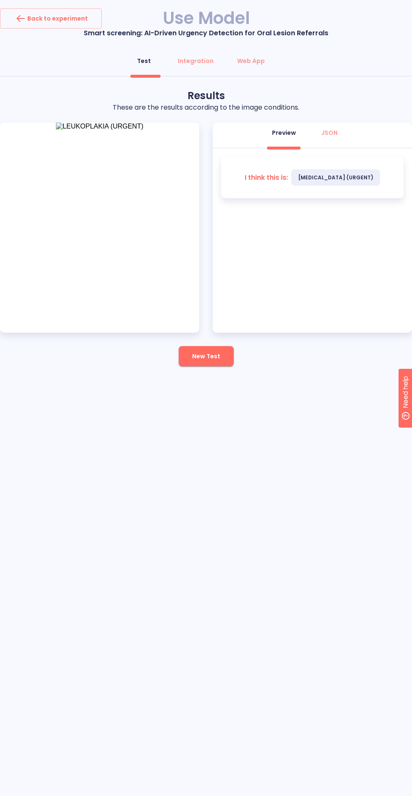
click at [223, 352] on button "New Test" at bounding box center [206, 356] width 55 height 20
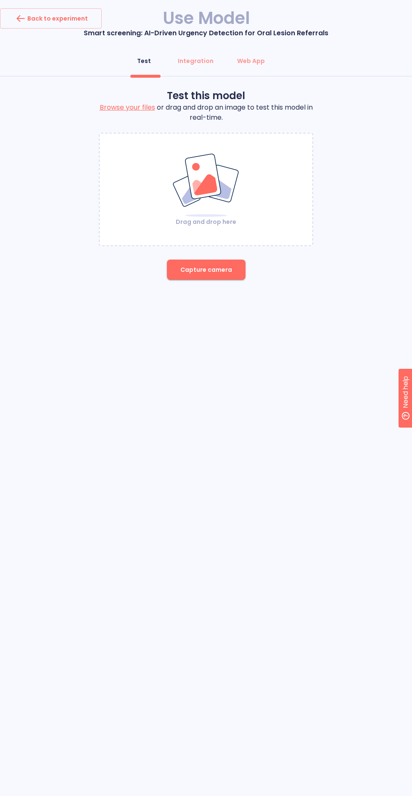
click at [211, 274] on span "Capture camera" at bounding box center [206, 270] width 52 height 11
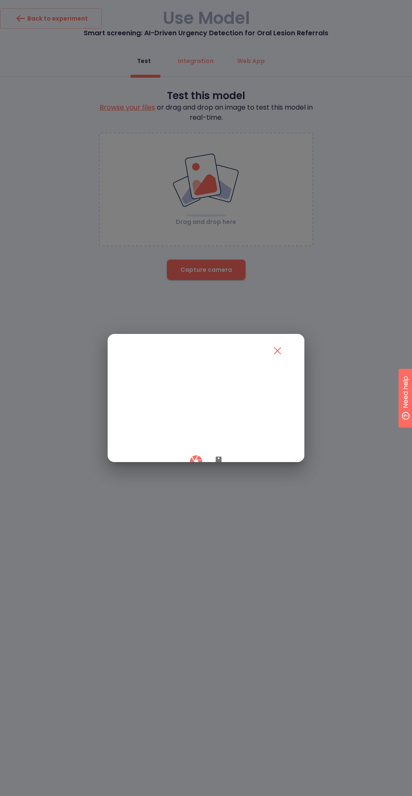
click at [218, 467] on icon "button" at bounding box center [218, 462] width 10 height 10
click at [188, 474] on button "button" at bounding box center [196, 461] width 25 height 25
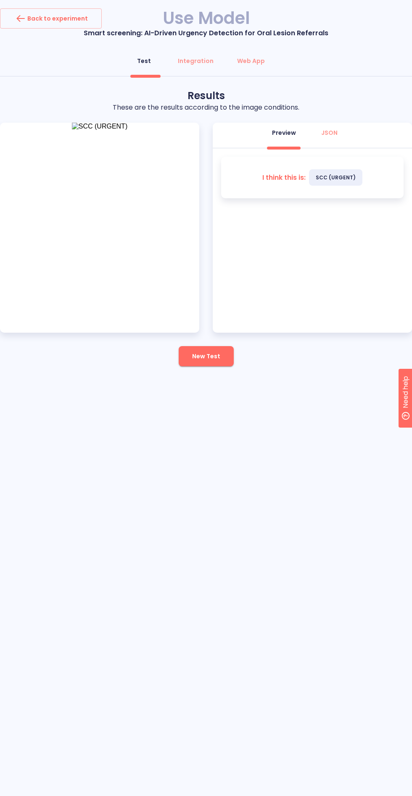
click at [216, 358] on span "New Test" at bounding box center [206, 356] width 28 height 11
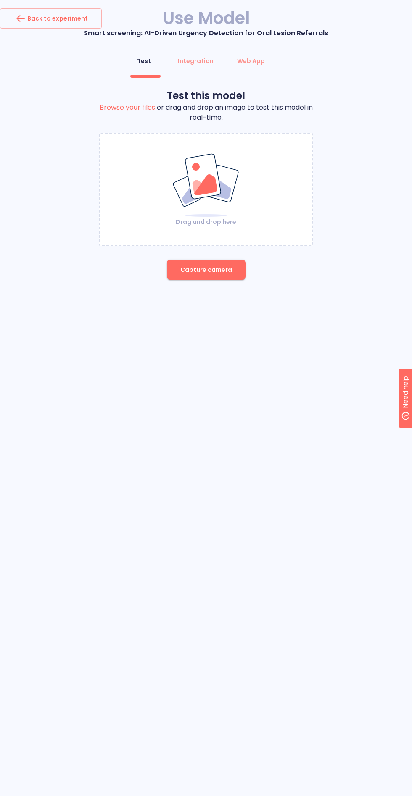
click at [184, 272] on span "Capture camera" at bounding box center [206, 270] width 52 height 11
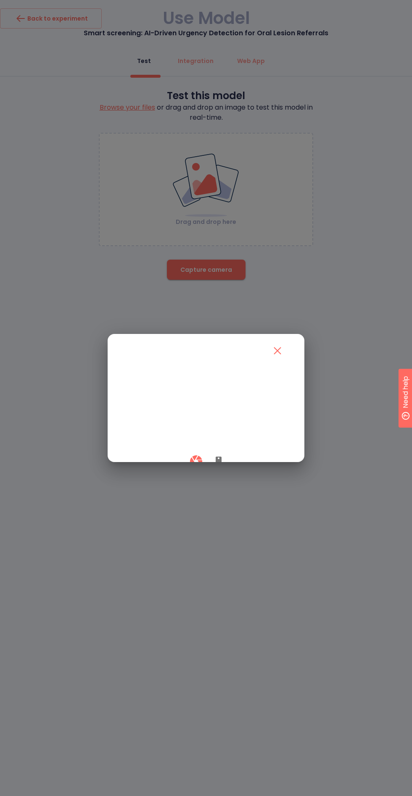
click at [218, 467] on icon "button" at bounding box center [218, 462] width 6 height 10
click at [187, 474] on button "button" at bounding box center [196, 461] width 25 height 25
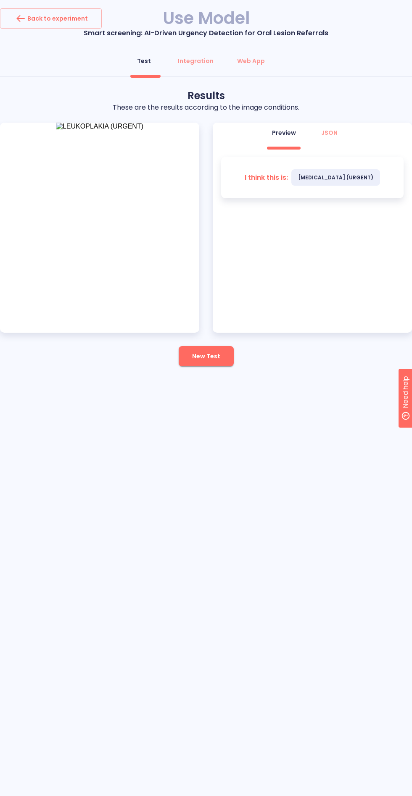
click at [205, 359] on span "New Test" at bounding box center [206, 356] width 28 height 11
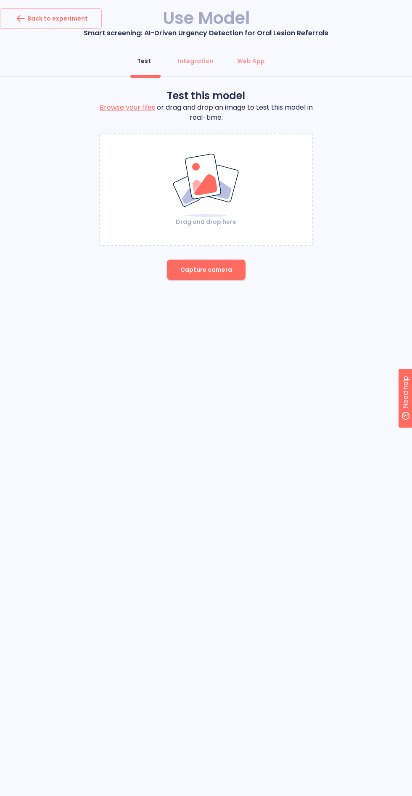
click at [210, 269] on span "Capture camera" at bounding box center [206, 270] width 52 height 11
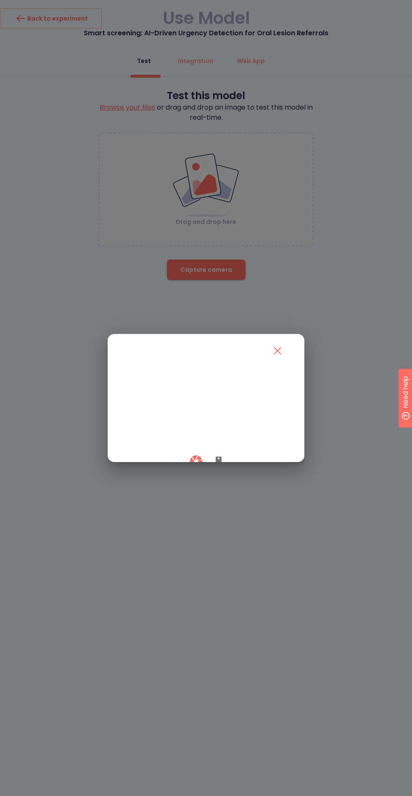
click at [218, 467] on icon "button" at bounding box center [218, 462] width 6 height 10
click at [187, 474] on button "button" at bounding box center [196, 461] width 25 height 25
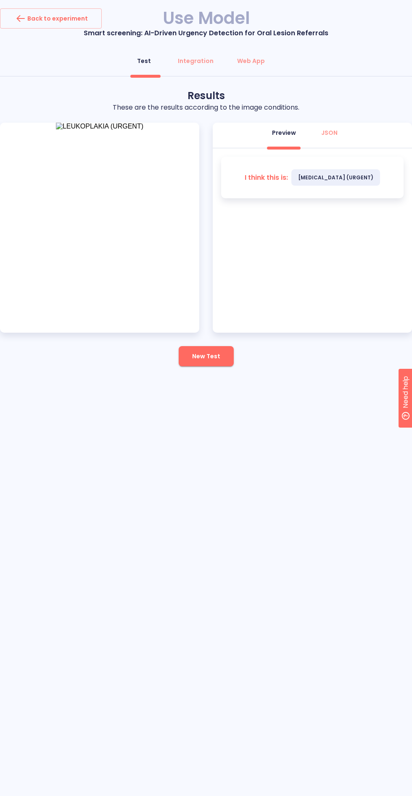
click at [196, 361] on button "New Test" at bounding box center [206, 356] width 55 height 20
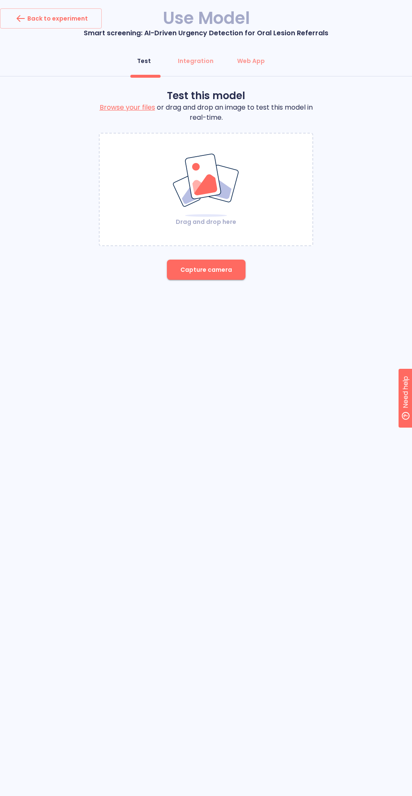
click at [186, 265] on span "Capture camera" at bounding box center [206, 270] width 52 height 11
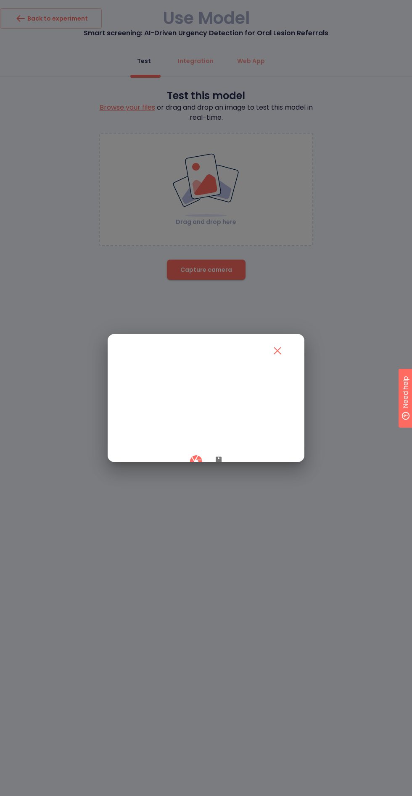
click at [218, 467] on icon "button" at bounding box center [218, 462] width 6 height 10
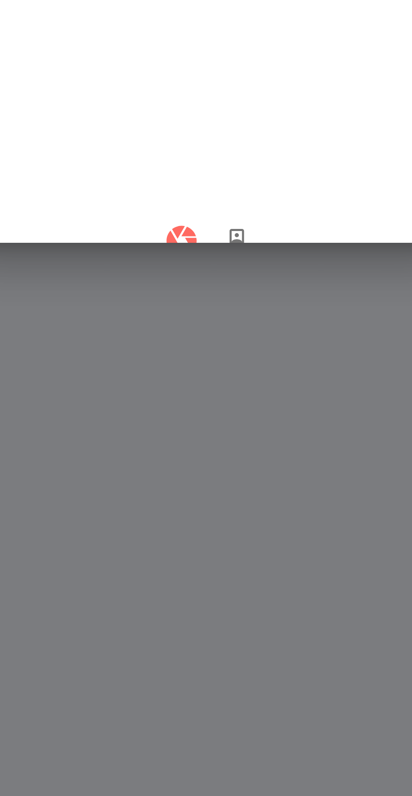
click at [195, 469] on icon "button" at bounding box center [196, 461] width 15 height 15
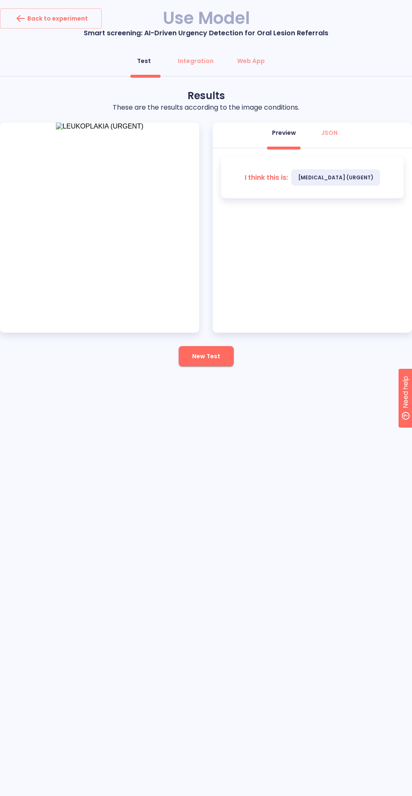
click at [195, 358] on span "New Test" at bounding box center [206, 356] width 28 height 11
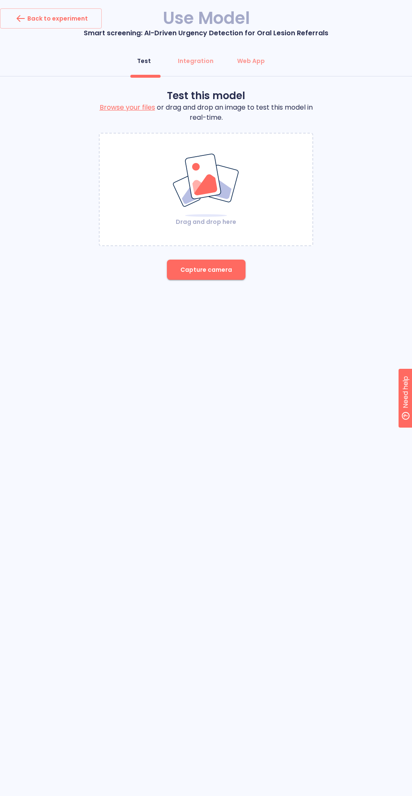
click at [183, 276] on button "Capture camera" at bounding box center [206, 270] width 79 height 20
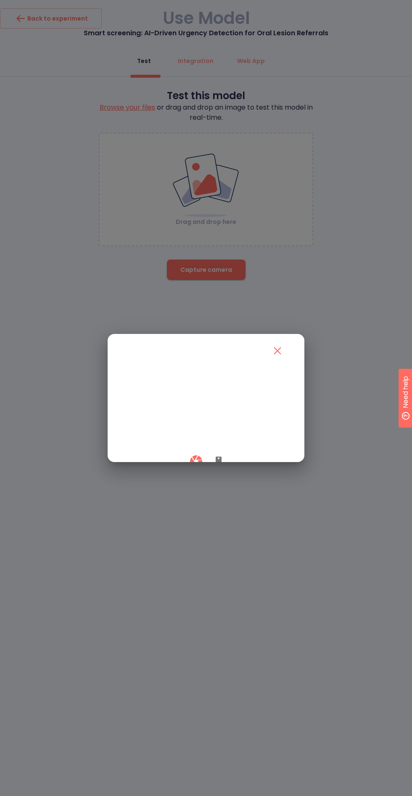
click at [207, 474] on div at bounding box center [206, 461] width 166 height 25
click at [218, 467] on icon "button" at bounding box center [218, 462] width 6 height 10
click at [188, 474] on button "button" at bounding box center [196, 461] width 25 height 25
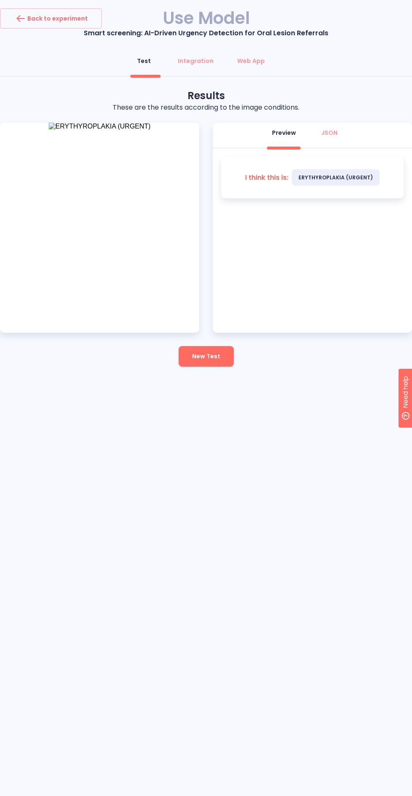
click at [222, 353] on button "New Test" at bounding box center [206, 356] width 55 height 20
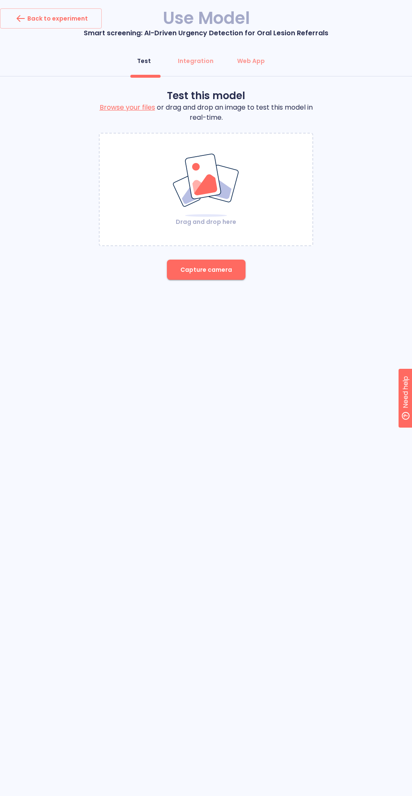
click at [195, 271] on span "Capture camera" at bounding box center [206, 270] width 52 height 11
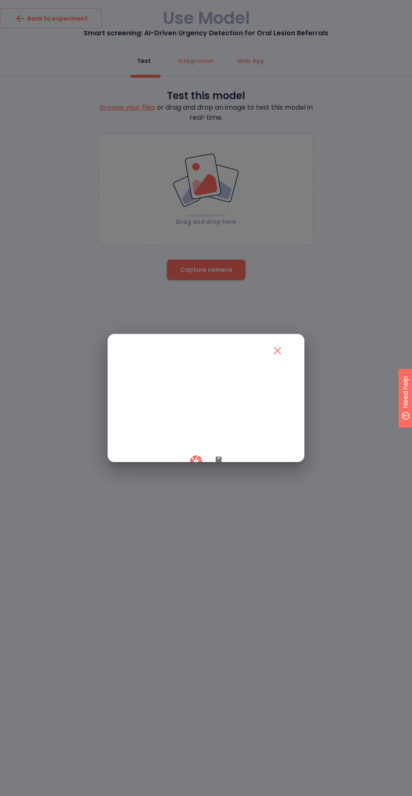
click at [218, 474] on button "button" at bounding box center [218, 461] width 20 height 25
click at [185, 474] on div at bounding box center [206, 461] width 166 height 25
click at [189, 469] on icon "button" at bounding box center [196, 461] width 15 height 15
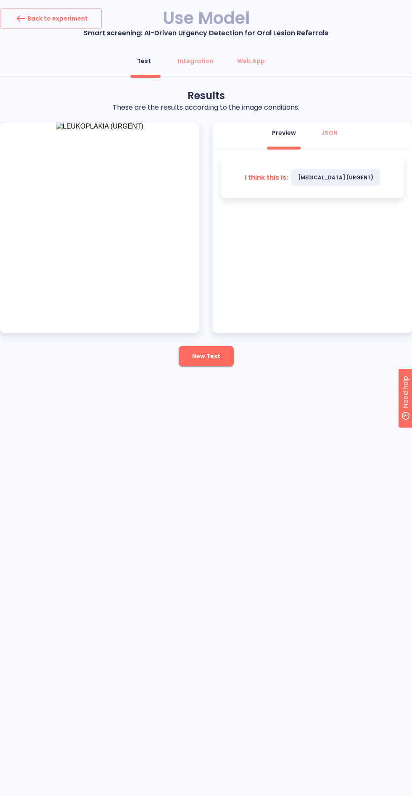
click at [218, 358] on span "New Test" at bounding box center [206, 356] width 28 height 11
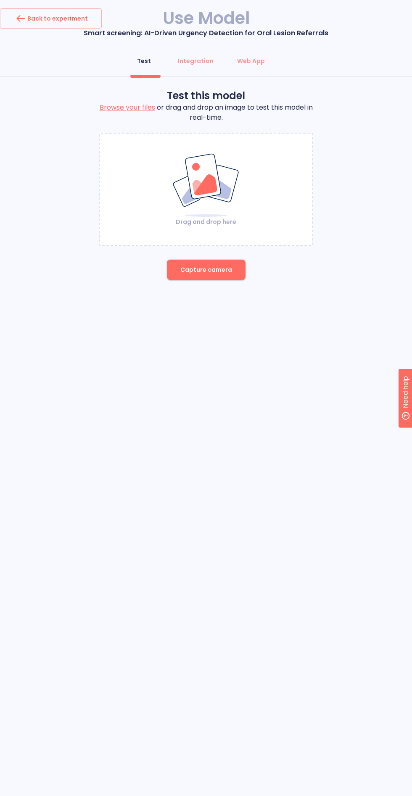
click at [210, 271] on span "Capture camera" at bounding box center [206, 270] width 52 height 11
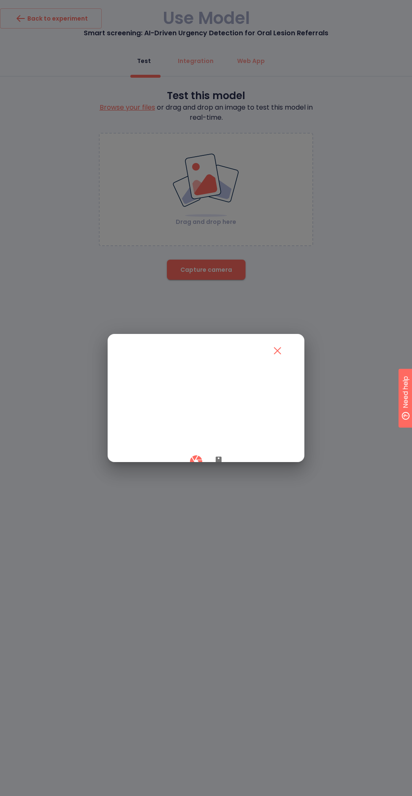
click at [207, 474] on div at bounding box center [206, 461] width 166 height 25
click at [218, 467] on icon "button" at bounding box center [218, 462] width 6 height 10
click at [187, 474] on div at bounding box center [206, 461] width 166 height 25
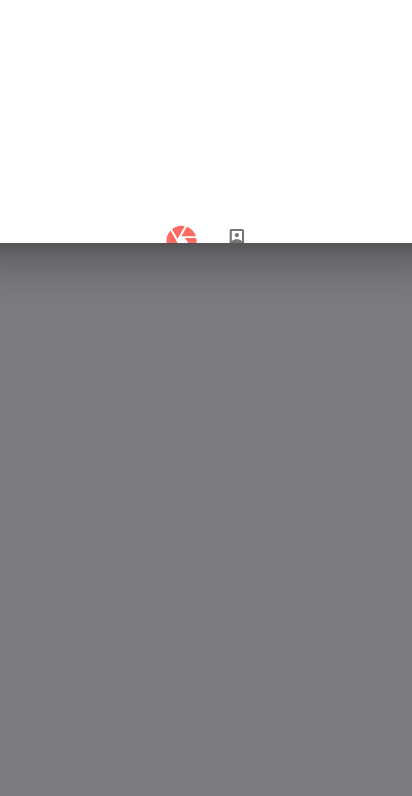
click at [192, 467] on icon "button" at bounding box center [195, 461] width 12 height 12
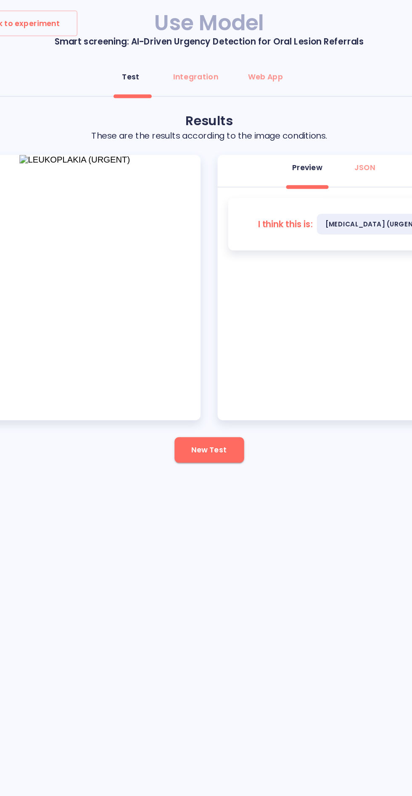
click at [202, 358] on span "New Test" at bounding box center [206, 356] width 28 height 11
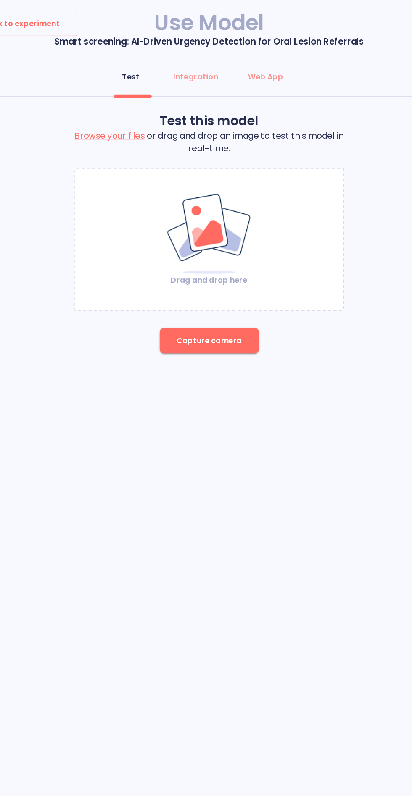
click at [192, 277] on button "Capture camera" at bounding box center [206, 270] width 79 height 20
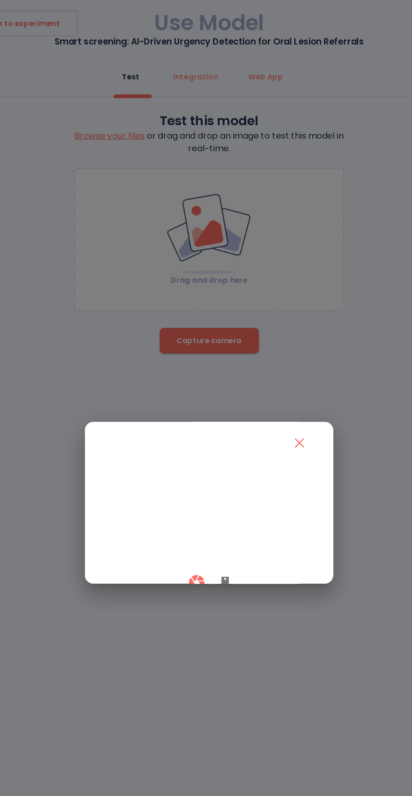
click at [225, 449] on video at bounding box center [206, 407] width 166 height 83
click at [217, 474] on button "button" at bounding box center [218, 461] width 20 height 25
click at [195, 467] on icon "button" at bounding box center [195, 461] width 12 height 12
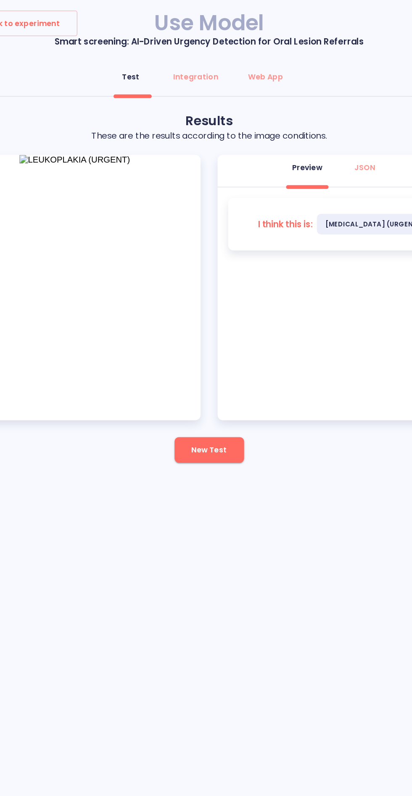
click at [201, 364] on button "New Test" at bounding box center [206, 356] width 55 height 20
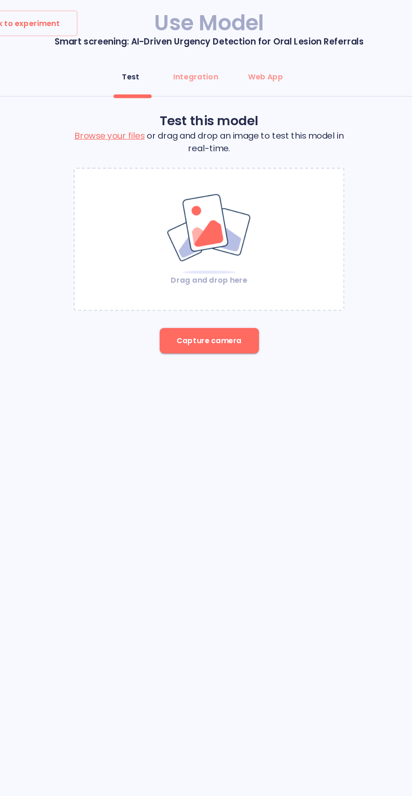
click at [215, 269] on span "Capture camera" at bounding box center [206, 270] width 52 height 11
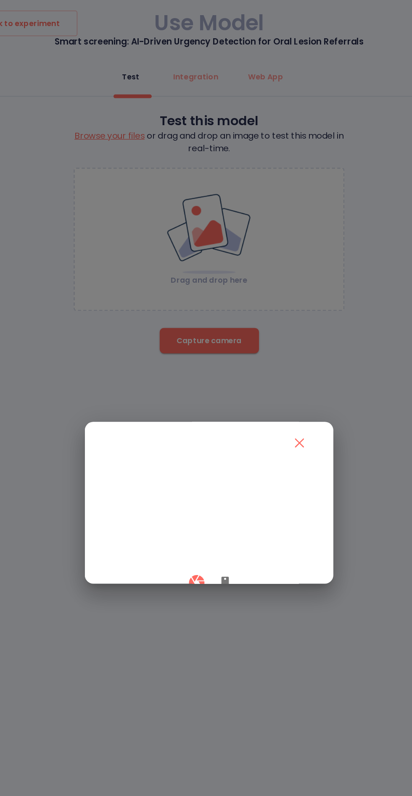
click at [217, 474] on button "button" at bounding box center [218, 461] width 20 height 25
click at [184, 474] on button "button" at bounding box center [196, 461] width 25 height 25
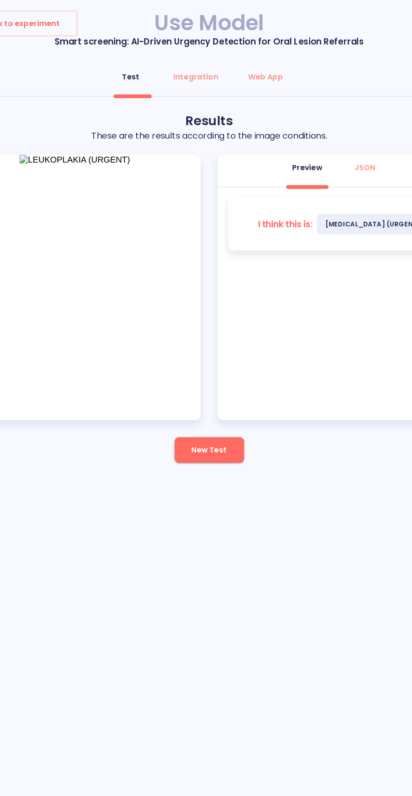
click at [210, 354] on span "New Test" at bounding box center [206, 356] width 28 height 11
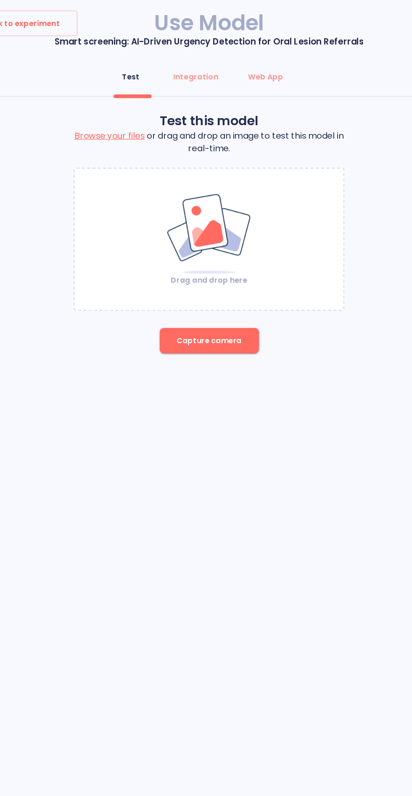
click at [195, 270] on span "Capture camera" at bounding box center [206, 270] width 52 height 11
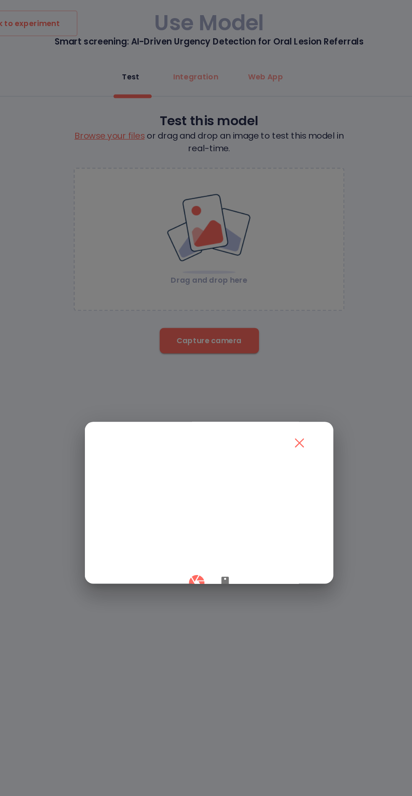
click at [192, 449] on video at bounding box center [206, 407] width 166 height 83
click at [219, 474] on button "button" at bounding box center [218, 461] width 20 height 25
click at [194, 469] on icon "button" at bounding box center [196, 461] width 15 height 15
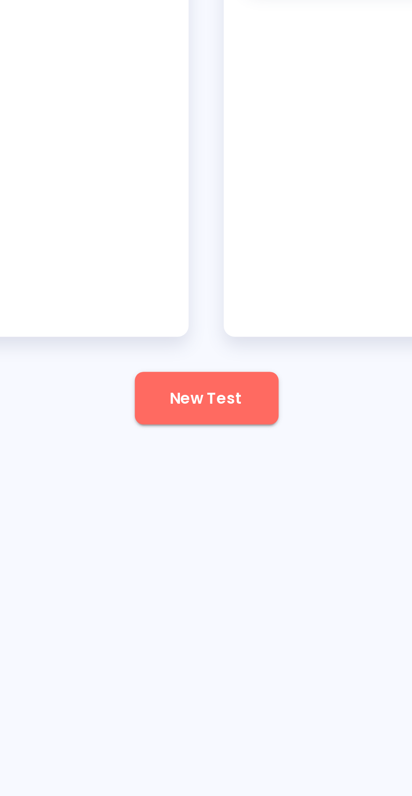
click at [202, 357] on span "New Test" at bounding box center [206, 356] width 28 height 11
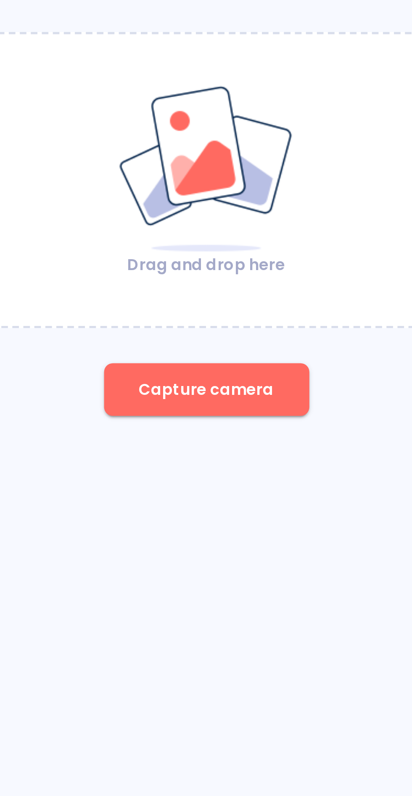
click at [199, 268] on span "Capture camera" at bounding box center [206, 270] width 52 height 11
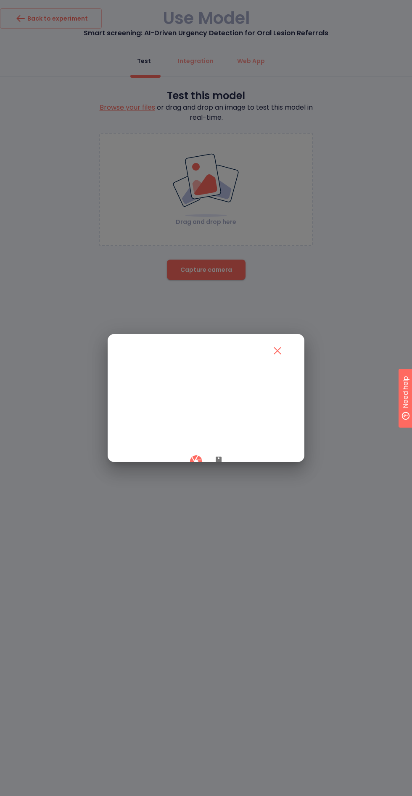
click at [208, 474] on button "button" at bounding box center [218, 461] width 20 height 25
click at [194, 469] on icon "button" at bounding box center [196, 461] width 15 height 15
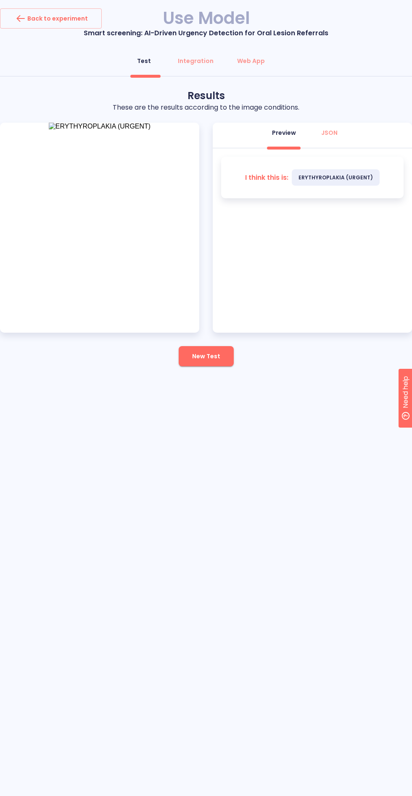
click at [200, 361] on span "New Test" at bounding box center [206, 356] width 28 height 11
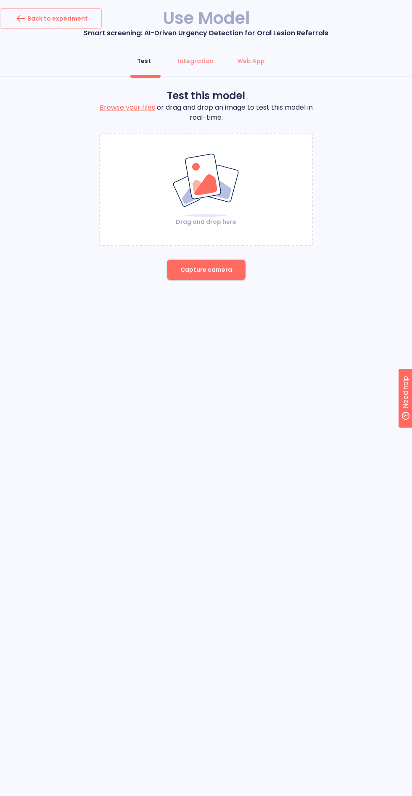
click at [211, 292] on div "Back to experiment Use Model Smart screening: AI-Driven Urgency Detection for O…" at bounding box center [206, 153] width 412 height 291
click at [203, 273] on span "Capture camera" at bounding box center [206, 270] width 52 height 11
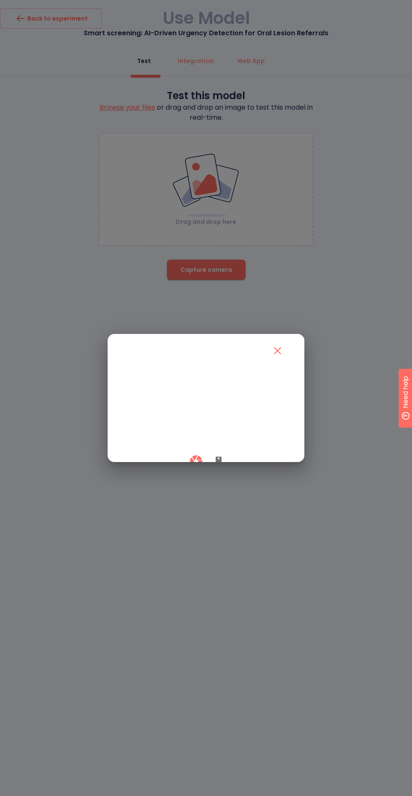
click at [216, 474] on button "button" at bounding box center [218, 461] width 20 height 25
click at [200, 474] on button "button" at bounding box center [196, 461] width 25 height 25
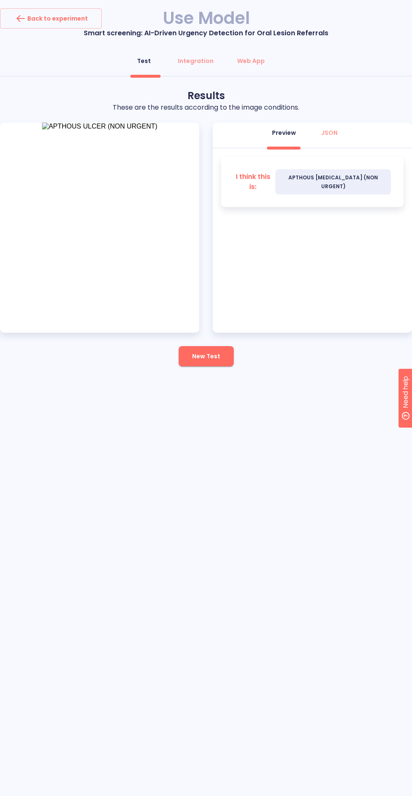
click at [193, 352] on span "New Test" at bounding box center [206, 356] width 28 height 11
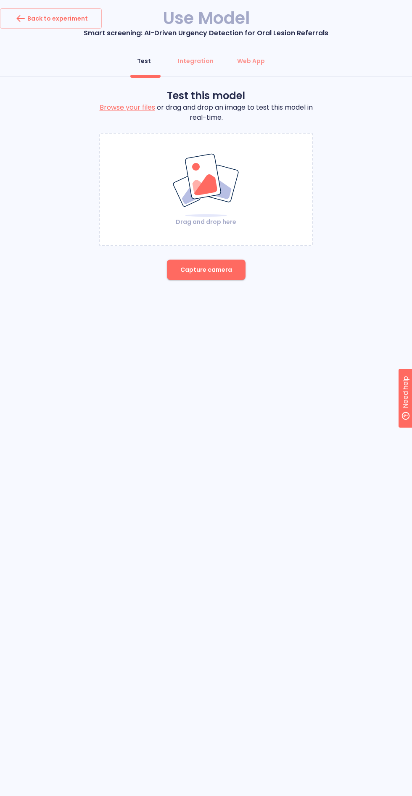
click at [186, 276] on button "Capture camera" at bounding box center [206, 270] width 79 height 20
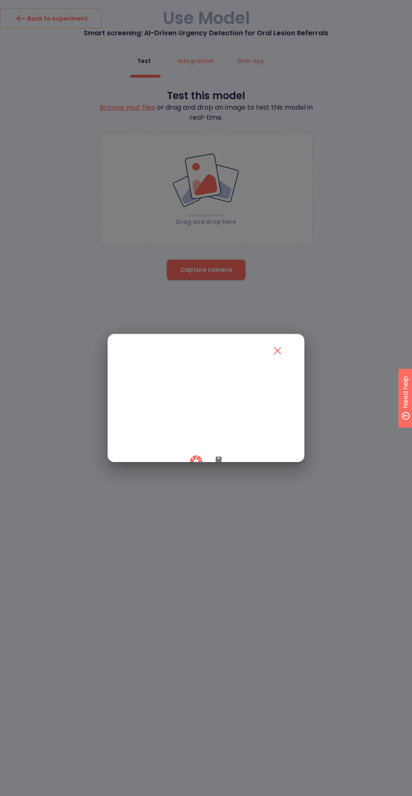
click at [206, 474] on div at bounding box center [206, 461] width 166 height 25
click at [218, 467] on icon "button" at bounding box center [218, 462] width 6 height 10
click at [188, 474] on button "button" at bounding box center [196, 461] width 25 height 25
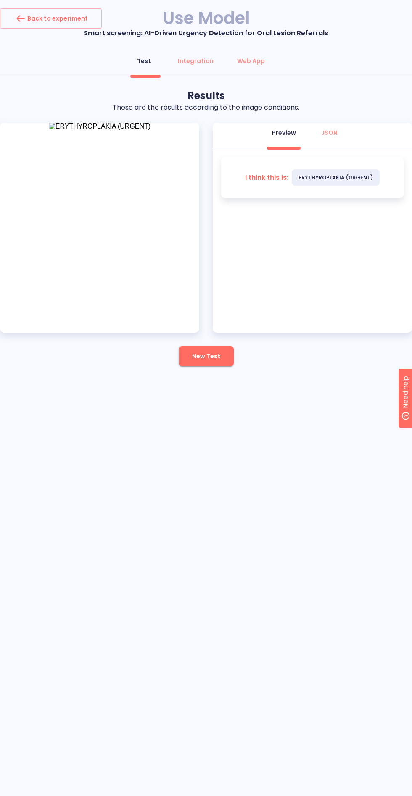
click at [199, 355] on span "New Test" at bounding box center [206, 356] width 28 height 11
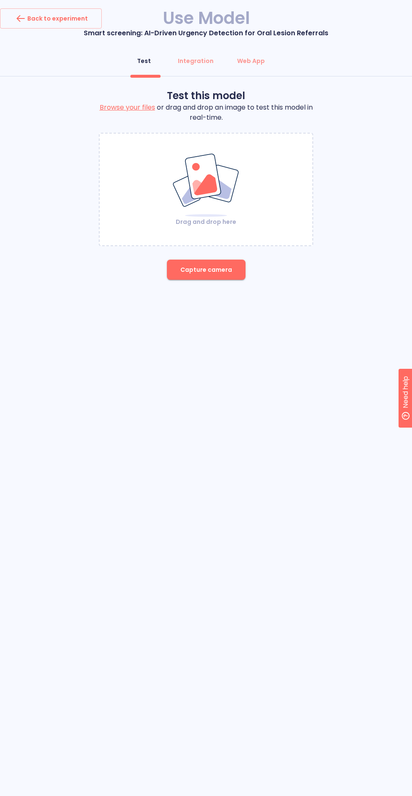
click at [223, 279] on button "Capture camera" at bounding box center [206, 270] width 79 height 20
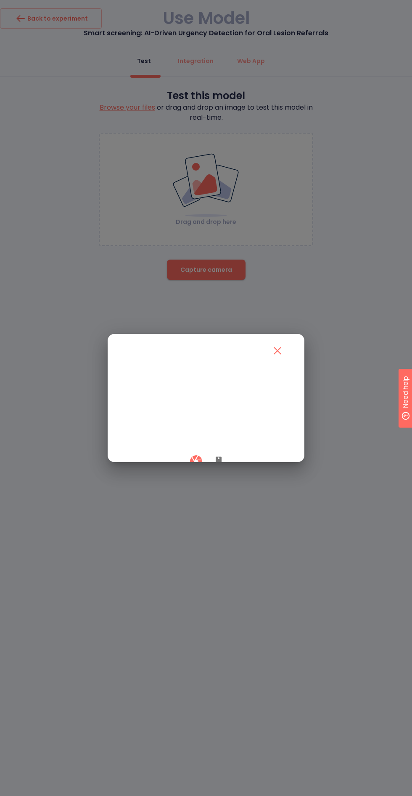
click at [218, 467] on icon "button" at bounding box center [218, 462] width 6 height 10
click at [186, 474] on button "button" at bounding box center [196, 461] width 25 height 25
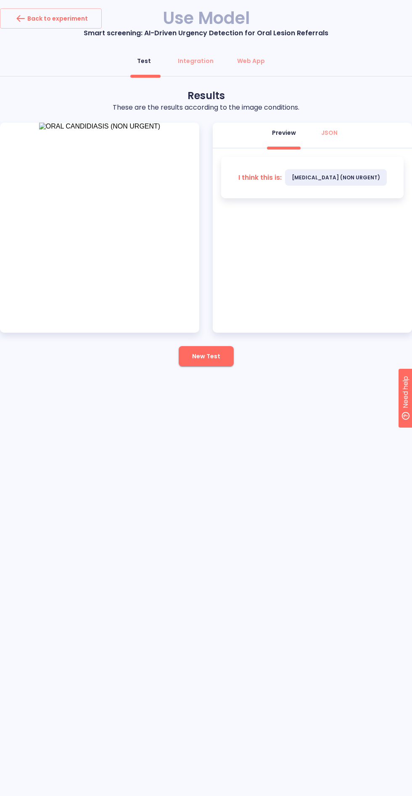
click at [215, 366] on button "New Test" at bounding box center [206, 356] width 55 height 20
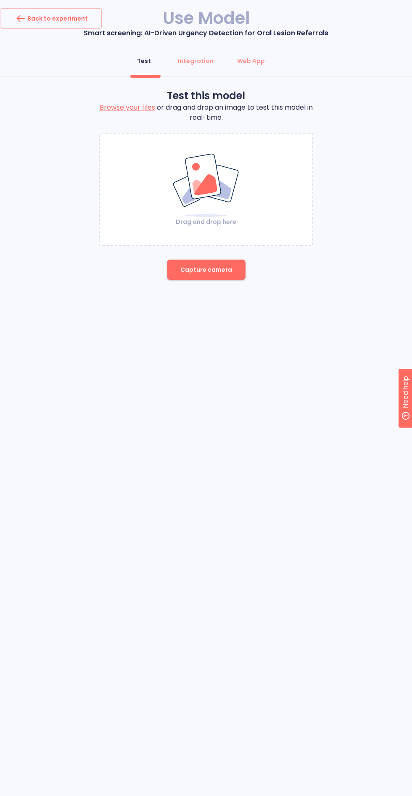
click at [175, 279] on button "Capture camera" at bounding box center [206, 270] width 79 height 20
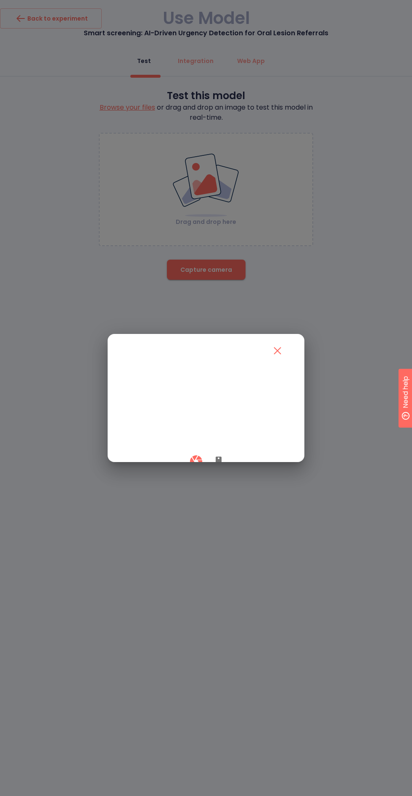
click at [223, 474] on div at bounding box center [206, 461] width 166 height 25
click at [216, 467] on icon "button" at bounding box center [218, 462] width 10 height 10
click at [185, 474] on div at bounding box center [206, 461] width 166 height 25
click at [186, 474] on button "button" at bounding box center [196, 461] width 25 height 25
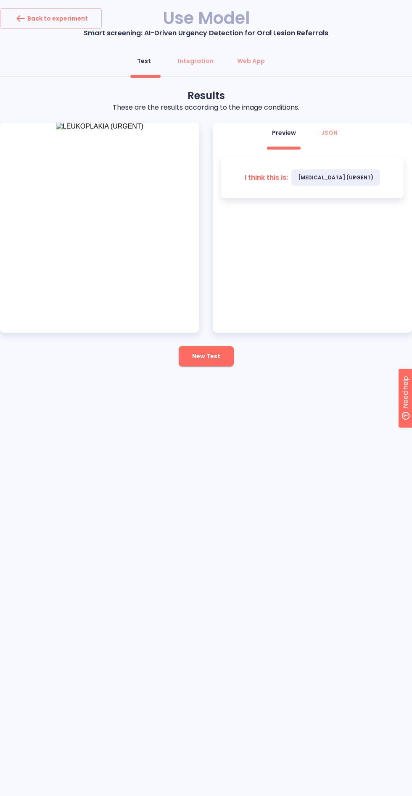
click at [217, 348] on button "New Test" at bounding box center [206, 356] width 55 height 20
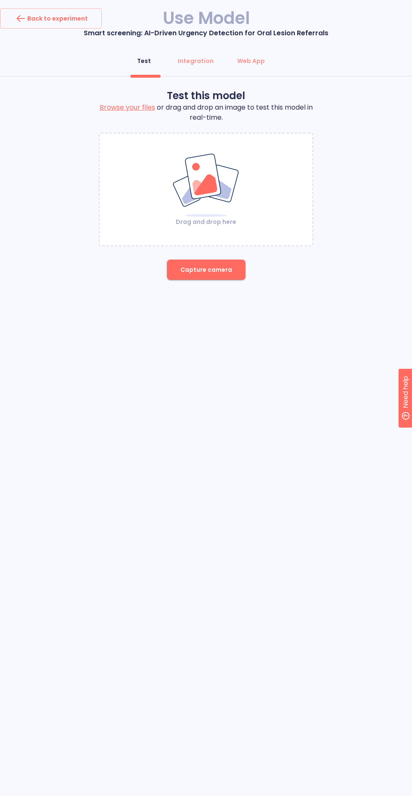
click at [193, 294] on div "Back to experiment Use Model Smart screening: AI-Driven Urgency Detection for O…" at bounding box center [206, 153] width 412 height 291
click at [197, 271] on span "Capture camera" at bounding box center [206, 270] width 52 height 11
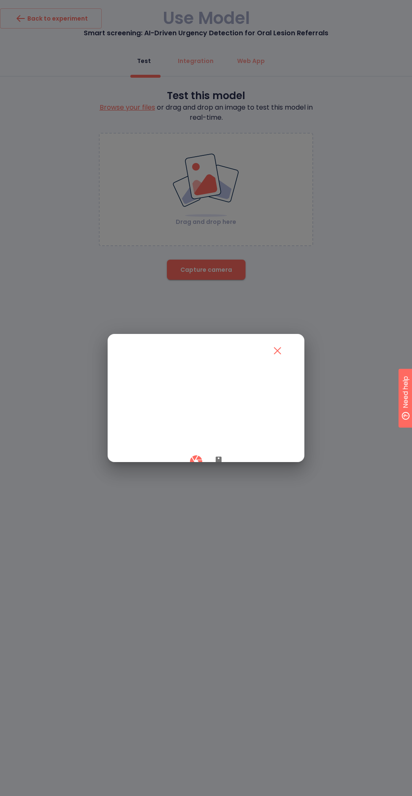
click at [207, 474] on div at bounding box center [206, 461] width 166 height 25
click at [216, 467] on icon "button" at bounding box center [218, 462] width 10 height 10
click at [187, 474] on button "button" at bounding box center [196, 461] width 25 height 25
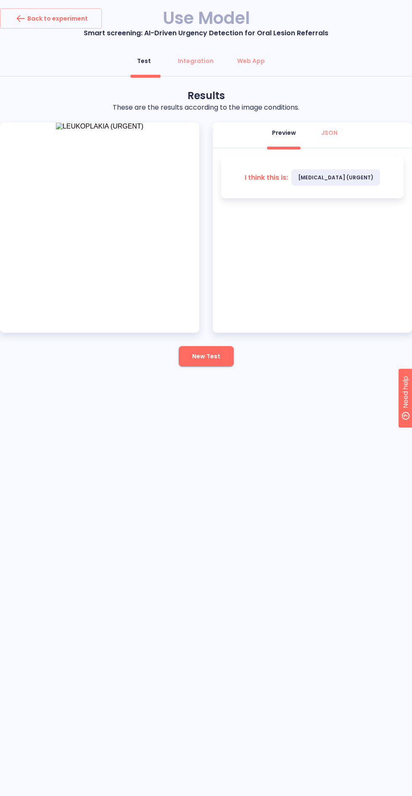
click at [199, 365] on button "New Test" at bounding box center [206, 356] width 55 height 20
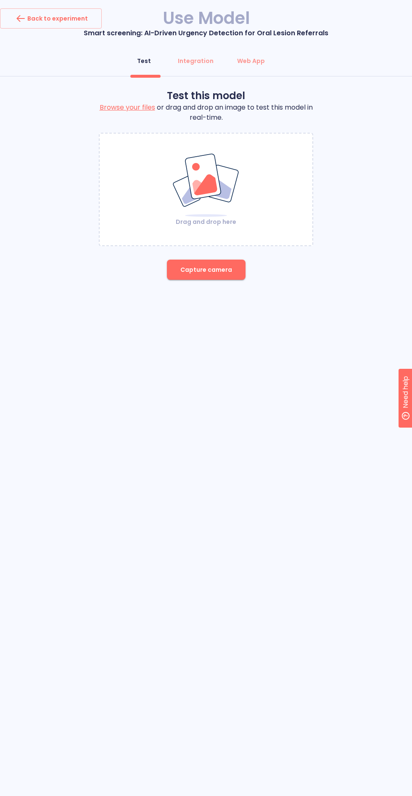
click at [183, 295] on div "Back to experiment Use Model Smart screening: AI-Driven Urgency Detection for O…" at bounding box center [206, 153] width 412 height 291
click at [192, 278] on button "Capture camera" at bounding box center [206, 270] width 79 height 20
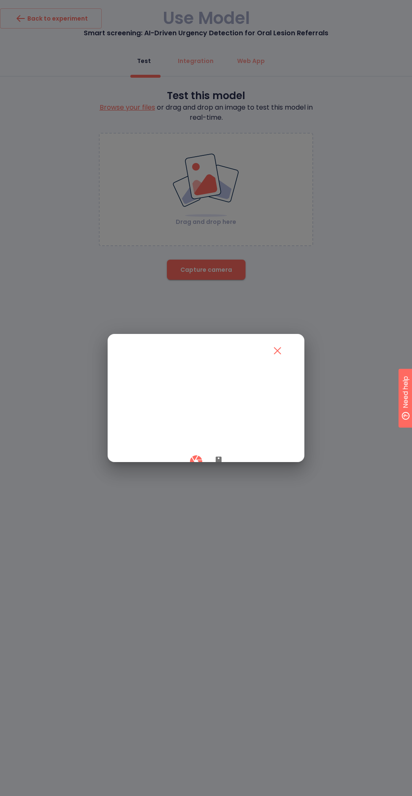
click at [218, 467] on icon "button" at bounding box center [218, 462] width 6 height 10
click at [189, 474] on button "button" at bounding box center [196, 461] width 25 height 25
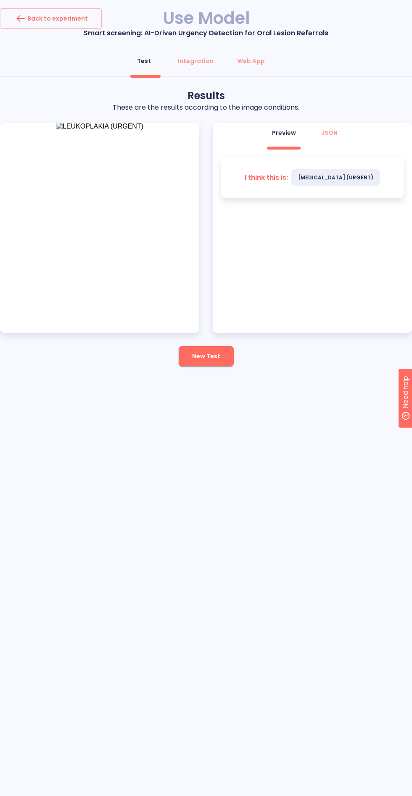
click at [207, 360] on span "New Test" at bounding box center [206, 356] width 28 height 11
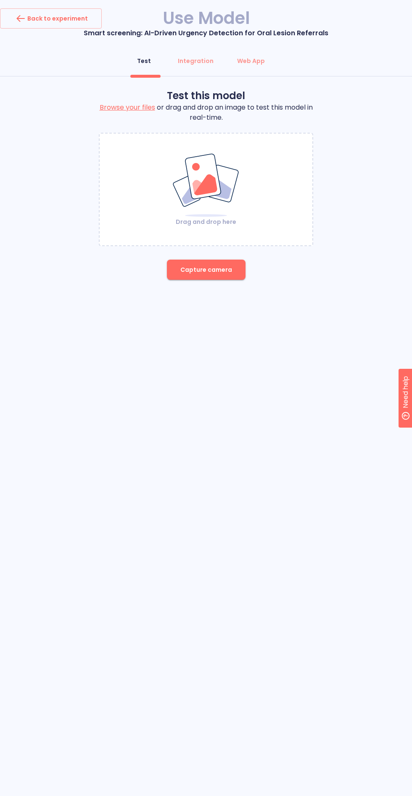
click at [205, 279] on button "Capture camera" at bounding box center [206, 270] width 79 height 20
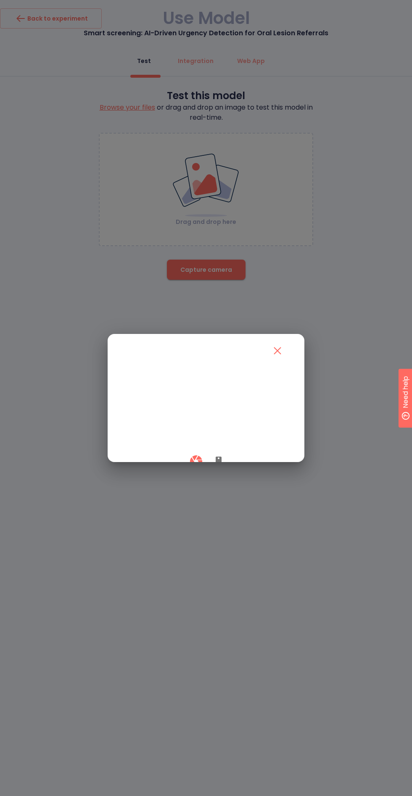
click at [218, 467] on icon "button" at bounding box center [218, 462] width 6 height 10
click at [189, 474] on button "button" at bounding box center [196, 461] width 25 height 25
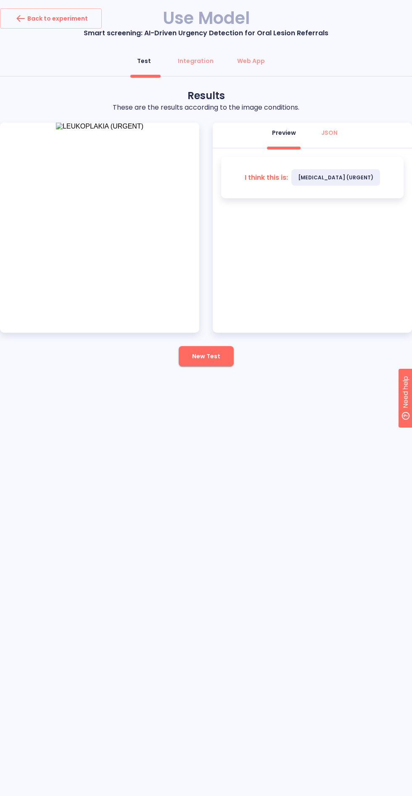
click at [219, 358] on span "New Test" at bounding box center [206, 356] width 28 height 11
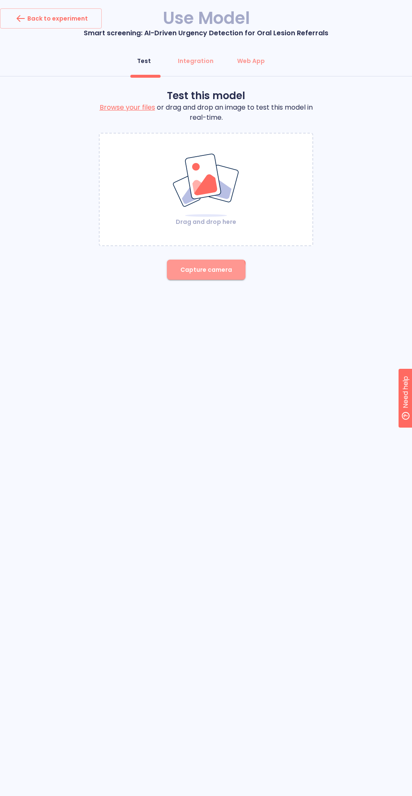
click at [202, 274] on span "Capture camera" at bounding box center [206, 270] width 52 height 11
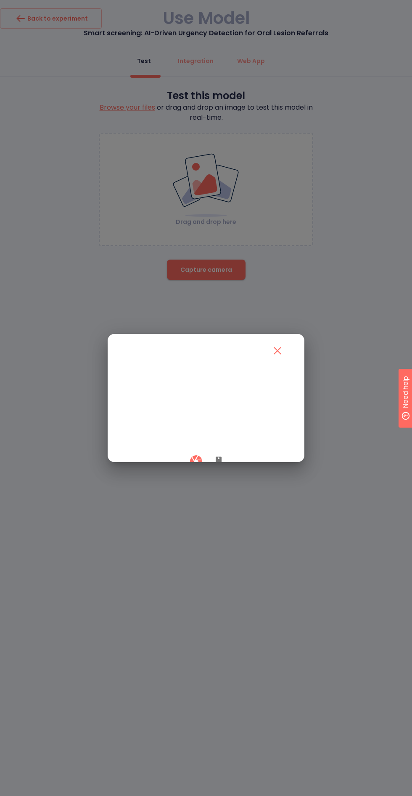
click at [218, 467] on icon "button" at bounding box center [218, 462] width 6 height 10
click at [184, 474] on div at bounding box center [206, 461] width 166 height 25
click at [185, 474] on button "button" at bounding box center [196, 461] width 25 height 25
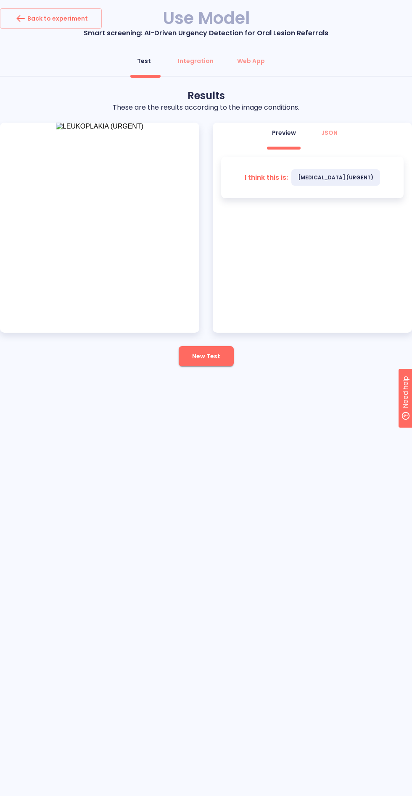
click at [199, 351] on span "New Test" at bounding box center [206, 356] width 28 height 11
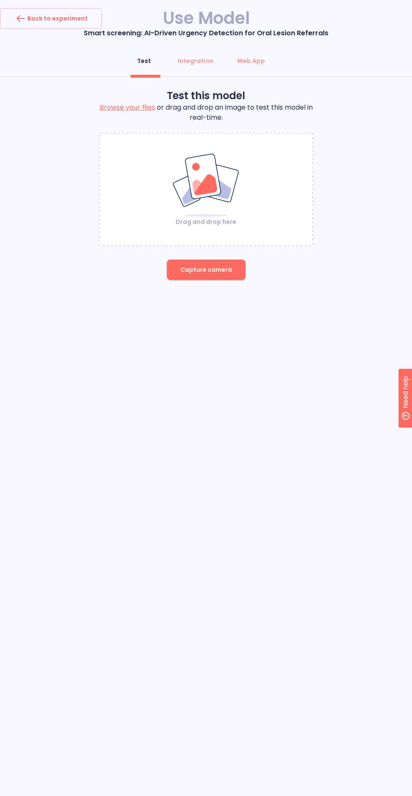
click at [216, 278] on button "Capture camera" at bounding box center [206, 270] width 79 height 20
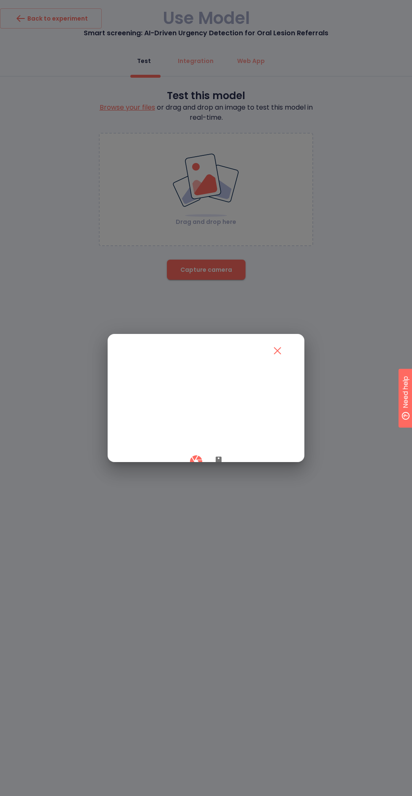
click at [212, 474] on div at bounding box center [206, 461] width 166 height 25
click at [214, 474] on button "button" at bounding box center [218, 461] width 20 height 25
click at [194, 467] on icon "button" at bounding box center [195, 461] width 12 height 12
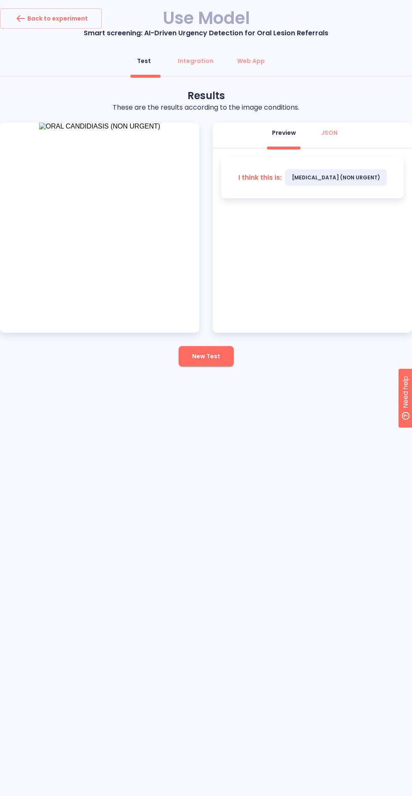
click at [191, 348] on button "New Test" at bounding box center [206, 356] width 55 height 20
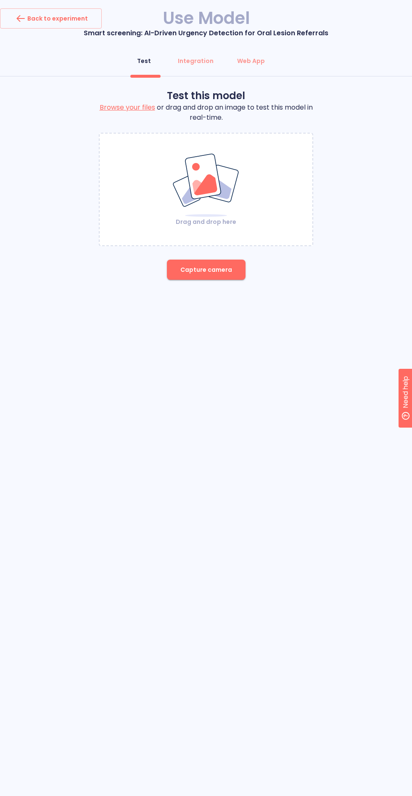
click at [194, 361] on div "Back to experiment Use Model Smart screening: AI-Driven Urgency Detection for O…" at bounding box center [206, 398] width 412 height 796
click at [221, 269] on span "Capture camera" at bounding box center [206, 270] width 52 height 11
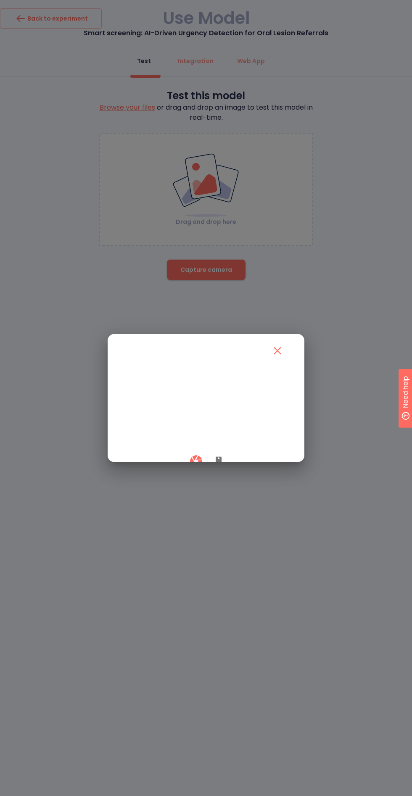
click at [216, 467] on icon "button" at bounding box center [218, 462] width 6 height 10
click at [190, 474] on button "button" at bounding box center [196, 461] width 25 height 25
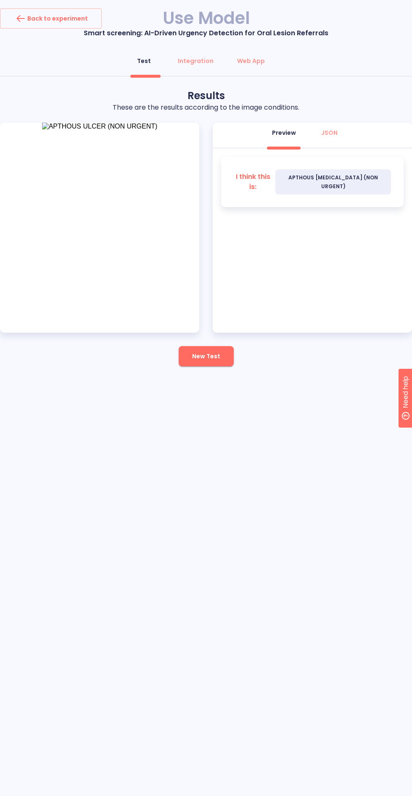
click at [199, 354] on span "New Test" at bounding box center [206, 356] width 28 height 11
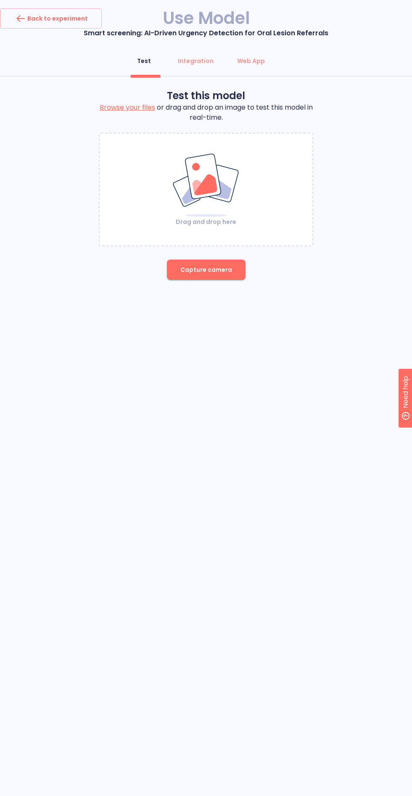
click at [198, 272] on span "Capture camera" at bounding box center [206, 270] width 52 height 11
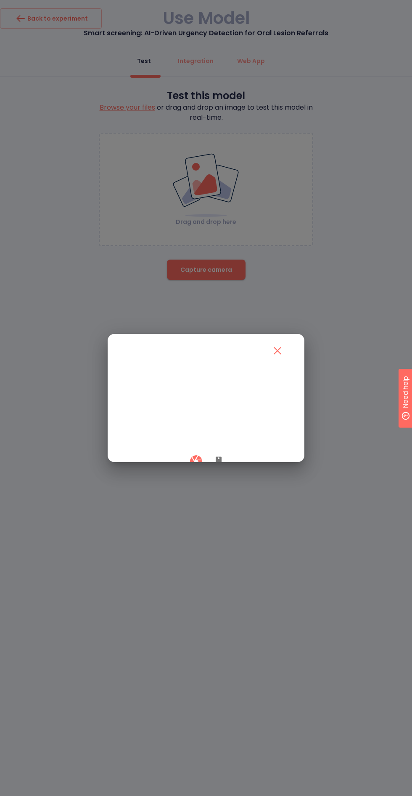
click at [218, 467] on icon "button" at bounding box center [218, 462] width 6 height 10
click at [186, 474] on div at bounding box center [206, 461] width 166 height 25
click at [194, 469] on icon "button" at bounding box center [196, 461] width 15 height 15
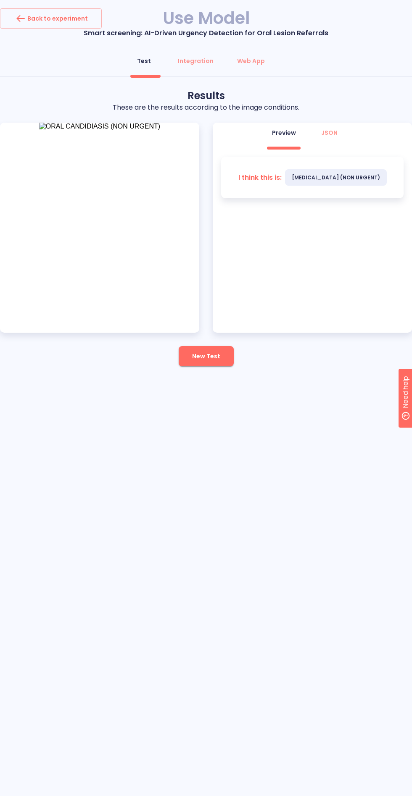
click at [234, 521] on div "Back to experiment Use Model Smart screening: AI-Driven Urgency Detection for O…" at bounding box center [206, 398] width 412 height 796
click at [228, 352] on button "New Test" at bounding box center [206, 356] width 55 height 20
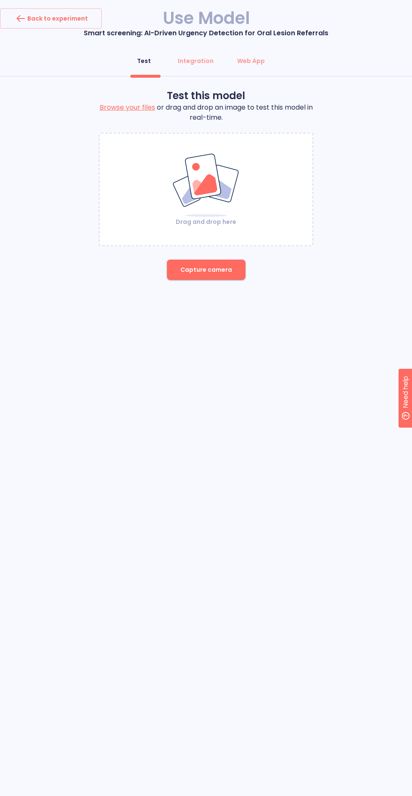
click at [205, 269] on span "Capture camera" at bounding box center [206, 270] width 52 height 11
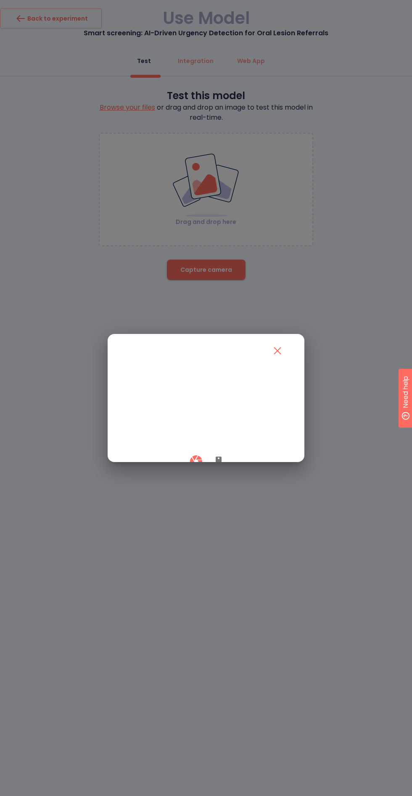
click at [219, 474] on button "button" at bounding box center [218, 461] width 20 height 25
click at [186, 474] on button "button" at bounding box center [196, 461] width 25 height 25
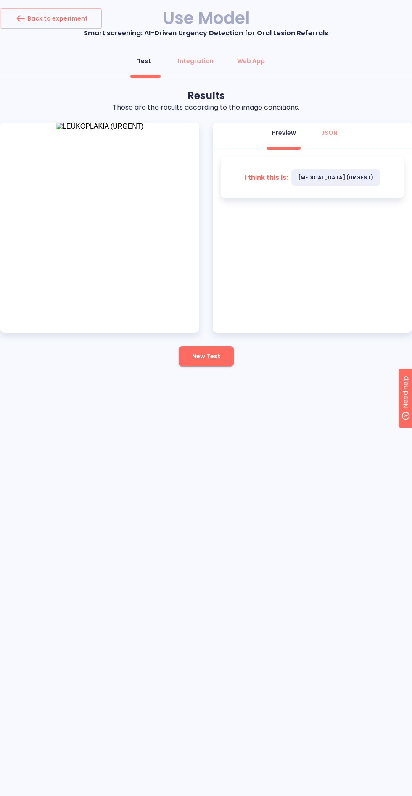
click at [223, 361] on button "New Test" at bounding box center [206, 356] width 55 height 20
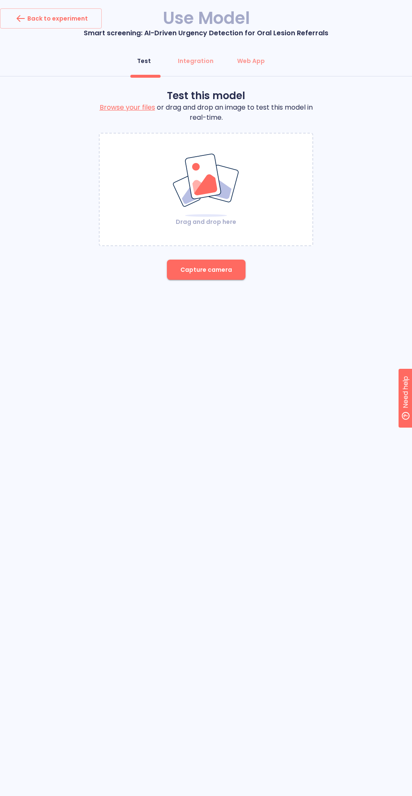
click at [205, 270] on span "Capture camera" at bounding box center [206, 270] width 52 height 11
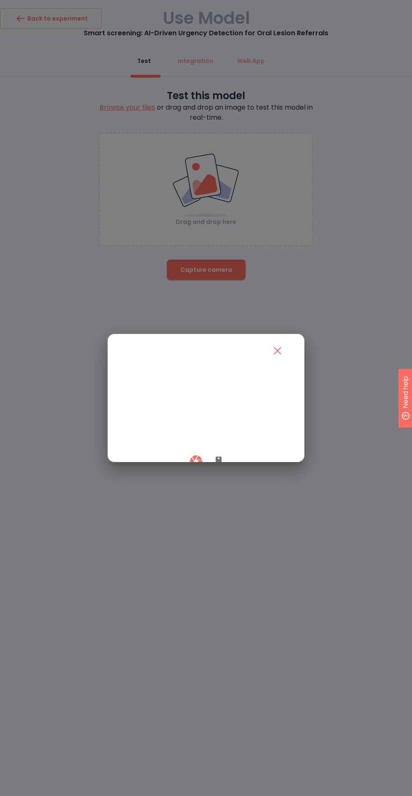
click at [220, 467] on icon "button" at bounding box center [218, 462] width 6 height 10
click at [161, 457] on div at bounding box center [206, 409] width 186 height 95
click at [189, 469] on icon "button" at bounding box center [196, 461] width 15 height 15
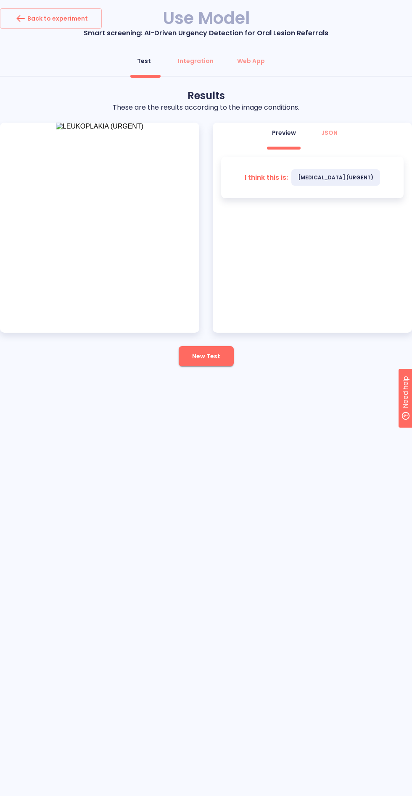
click at [210, 357] on span "New Test" at bounding box center [206, 356] width 28 height 11
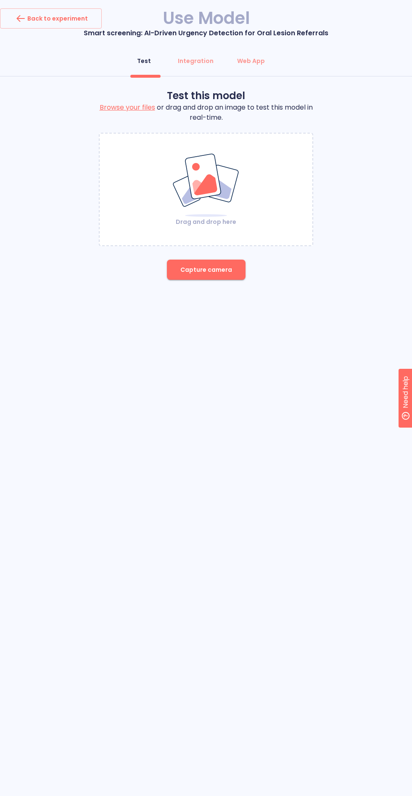
click at [194, 267] on span "Capture camera" at bounding box center [206, 270] width 52 height 11
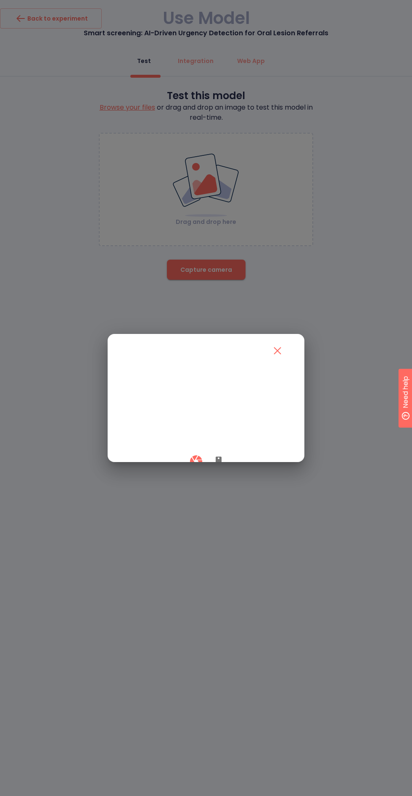
click at [218, 467] on icon "button" at bounding box center [218, 462] width 6 height 10
click at [169, 474] on div at bounding box center [206, 461] width 166 height 25
click at [185, 474] on div at bounding box center [206, 461] width 166 height 25
click at [191, 467] on icon "button" at bounding box center [195, 461] width 12 height 12
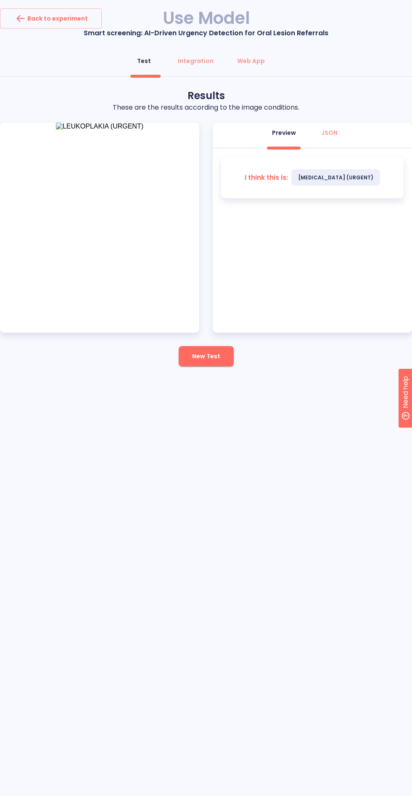
click at [202, 363] on button "New Test" at bounding box center [206, 356] width 55 height 20
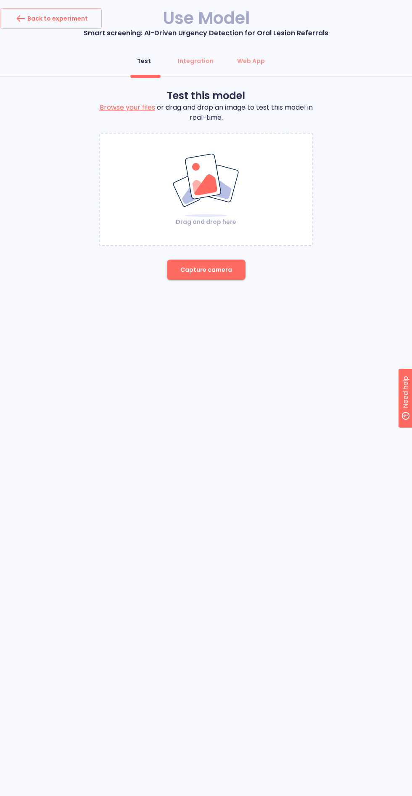
click at [200, 296] on div "Back to experiment Use Model Smart screening: AI-Driven Urgency Detection for O…" at bounding box center [206, 153] width 412 height 291
click at [183, 260] on button "Capture camera" at bounding box center [206, 270] width 79 height 20
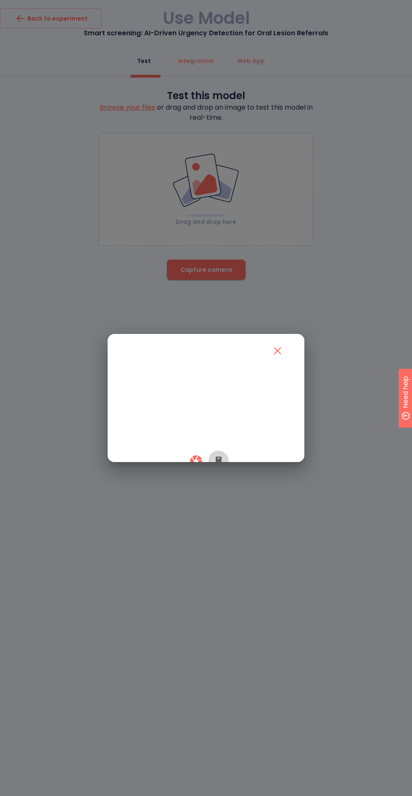
click at [221, 467] on icon "button" at bounding box center [218, 462] width 6 height 10
click at [184, 474] on div at bounding box center [206, 461] width 166 height 25
click at [185, 474] on div at bounding box center [206, 461] width 166 height 25
click at [194, 469] on icon "button" at bounding box center [196, 461] width 15 height 15
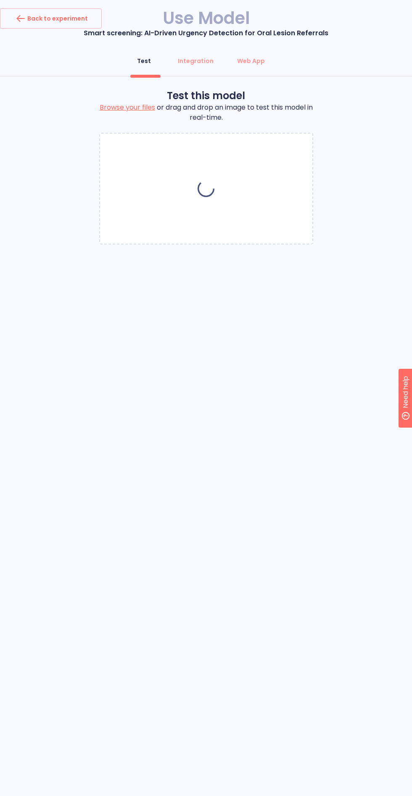
click at [185, 530] on div "Back to experiment Use Model Smart screening: AI-Driven Urgency Detection for O…" at bounding box center [206, 398] width 412 height 796
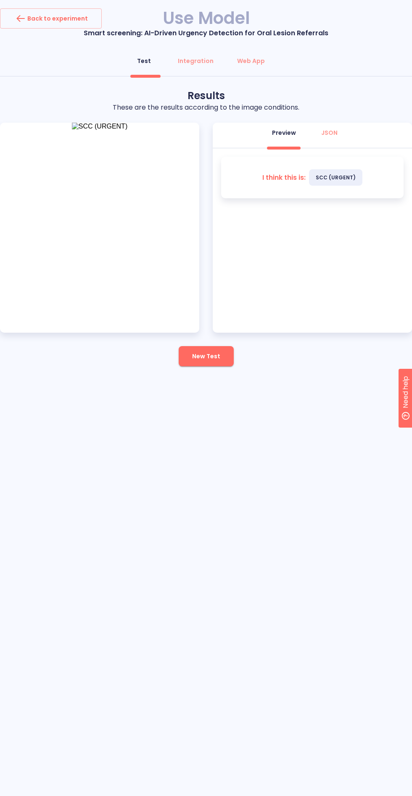
click at [221, 361] on button "New Test" at bounding box center [206, 356] width 55 height 20
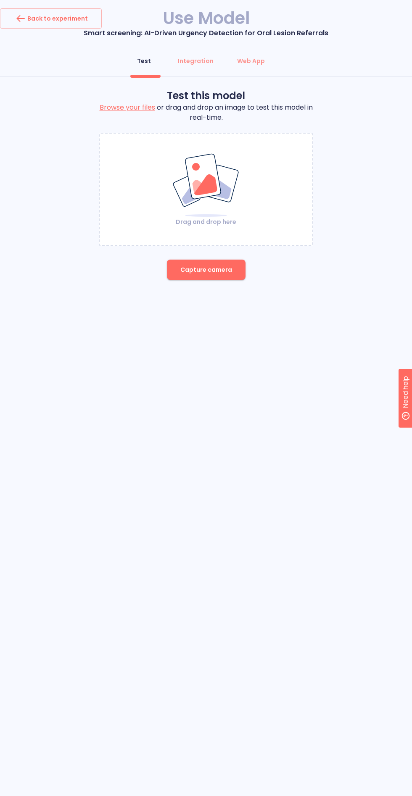
click at [201, 270] on span "Capture camera" at bounding box center [206, 270] width 52 height 11
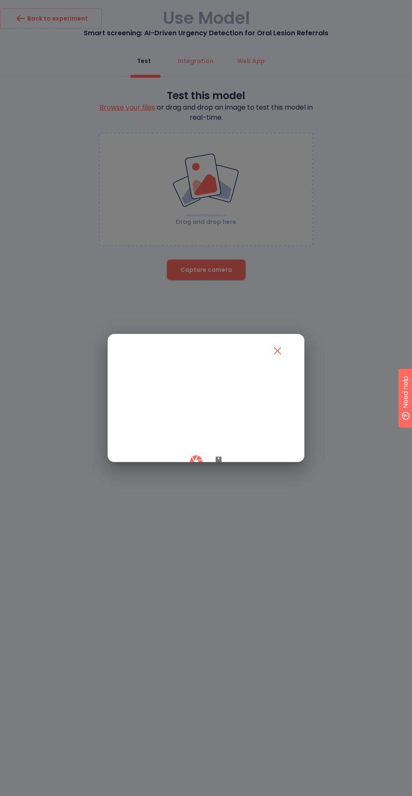
click at [218, 467] on icon "button" at bounding box center [218, 462] width 6 height 10
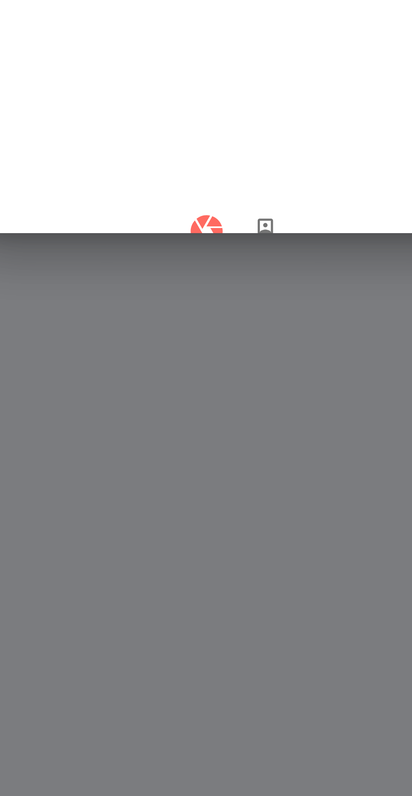
click at [194, 469] on icon "button" at bounding box center [196, 461] width 15 height 15
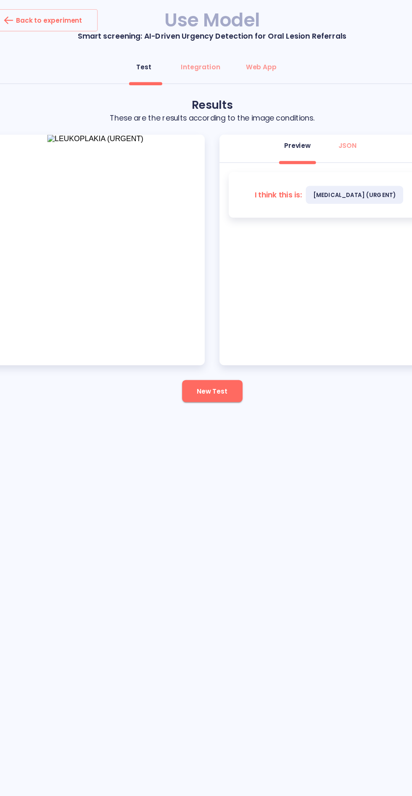
click at [213, 361] on span "New Test" at bounding box center [206, 356] width 28 height 11
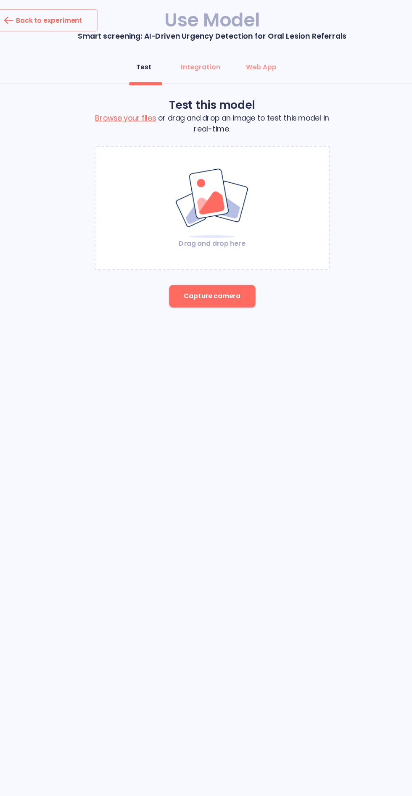
click at [193, 268] on span "Capture camera" at bounding box center [206, 270] width 52 height 11
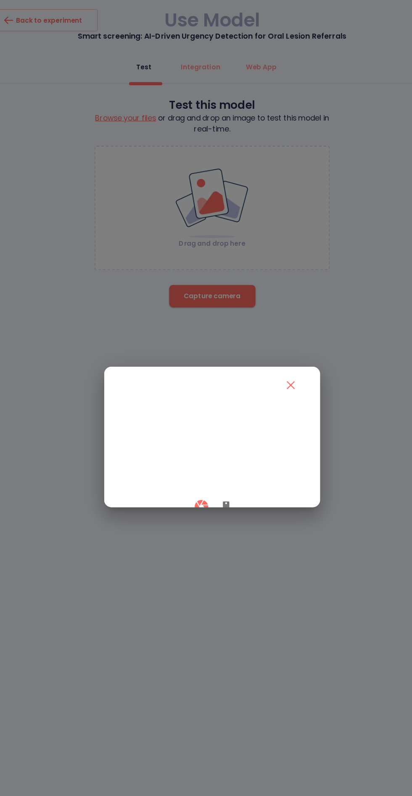
click at [218, 467] on icon "button" at bounding box center [218, 462] width 6 height 10
click at [177, 474] on div at bounding box center [206, 461] width 166 height 25
click at [184, 474] on div at bounding box center [206, 461] width 166 height 25
click at [184, 474] on button "button" at bounding box center [196, 461] width 25 height 25
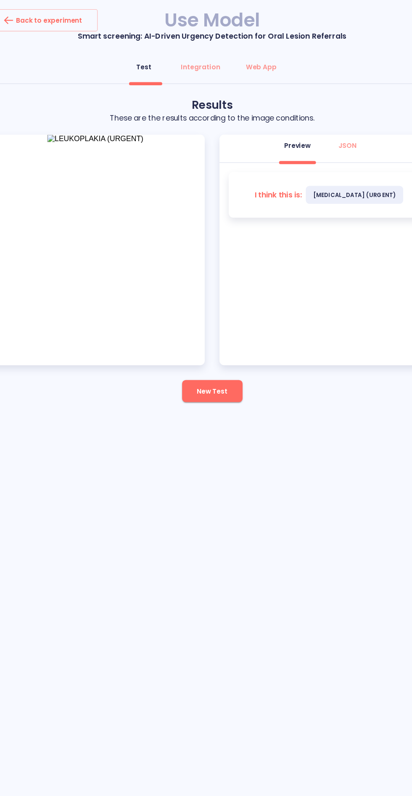
click at [223, 363] on button "New Test" at bounding box center [206, 356] width 55 height 20
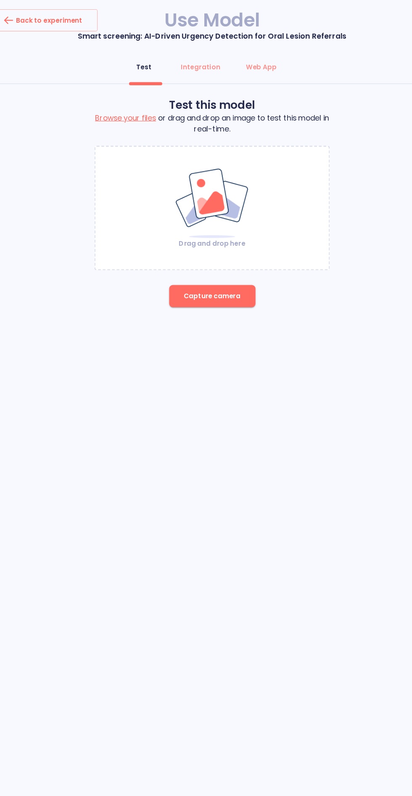
click at [229, 273] on span "Capture camera" at bounding box center [206, 270] width 52 height 11
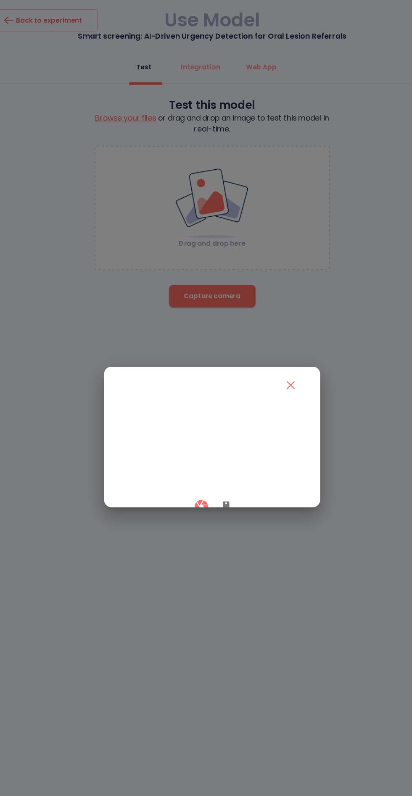
click at [214, 474] on button "button" at bounding box center [218, 461] width 20 height 25
click at [194, 469] on icon "button" at bounding box center [196, 461] width 15 height 15
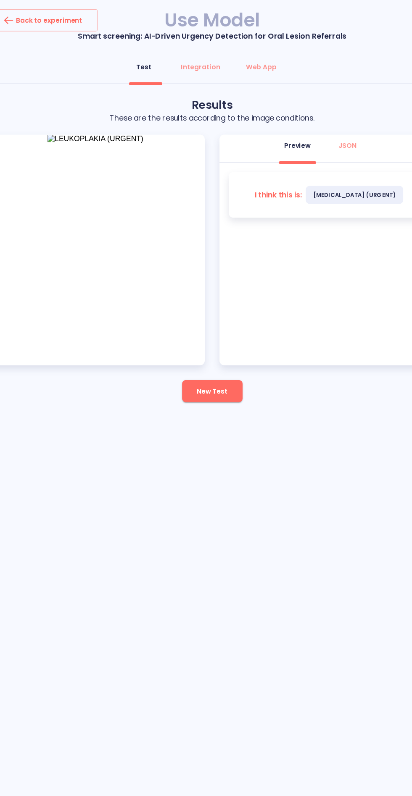
click at [205, 354] on span "New Test" at bounding box center [206, 356] width 28 height 11
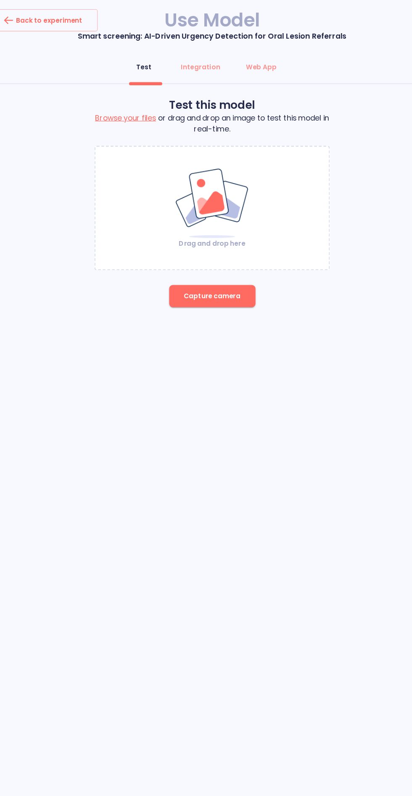
click at [205, 274] on span "Capture camera" at bounding box center [206, 270] width 52 height 11
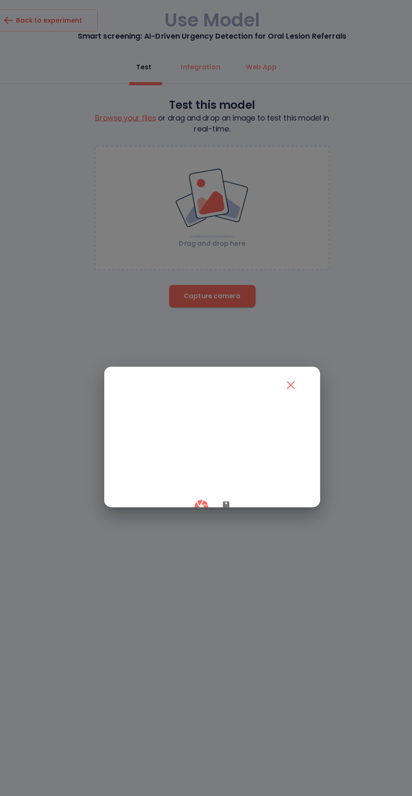
click at [218, 467] on icon "button" at bounding box center [218, 462] width 6 height 10
click at [192, 467] on icon "button" at bounding box center [195, 461] width 12 height 12
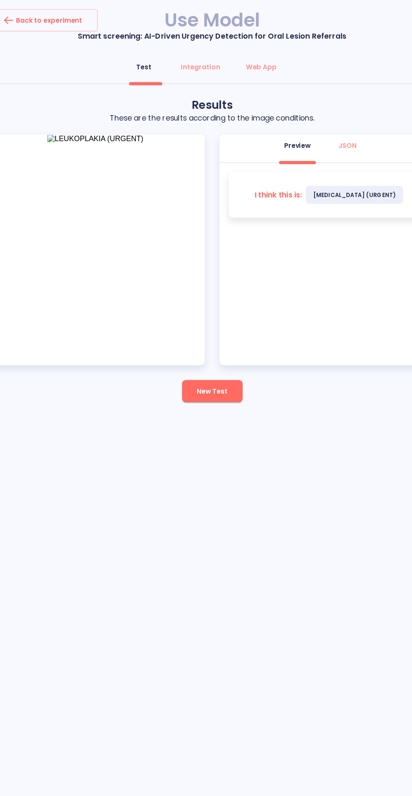
click at [201, 356] on span "New Test" at bounding box center [206, 356] width 28 height 11
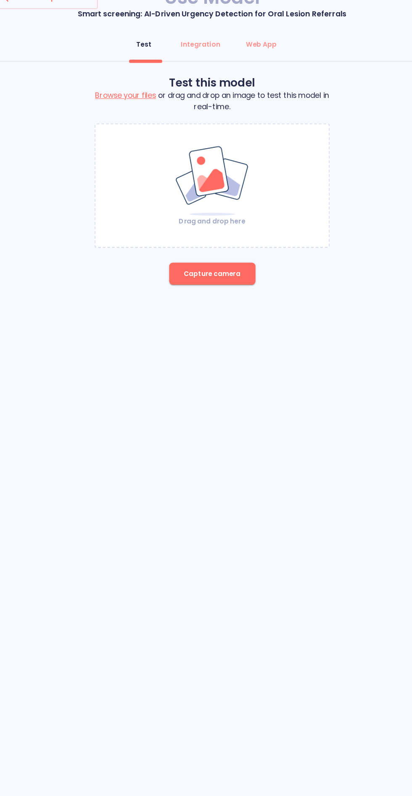
click at [205, 272] on span "Capture camera" at bounding box center [206, 270] width 52 height 11
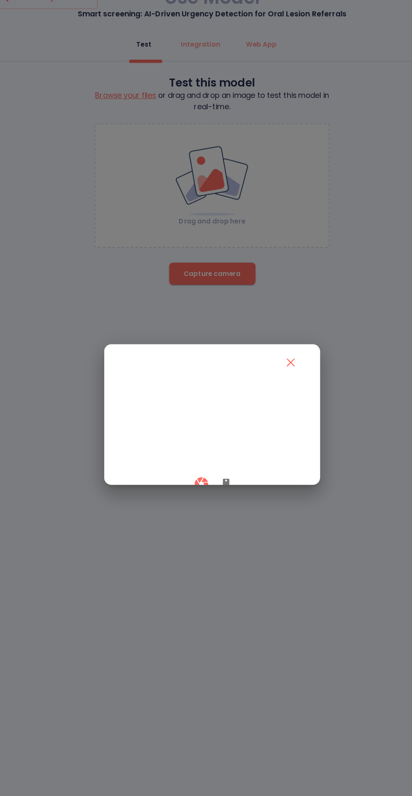
click at [210, 474] on div at bounding box center [206, 461] width 166 height 25
click at [218, 467] on icon "button" at bounding box center [218, 462] width 6 height 10
click at [188, 474] on button "button" at bounding box center [196, 461] width 25 height 25
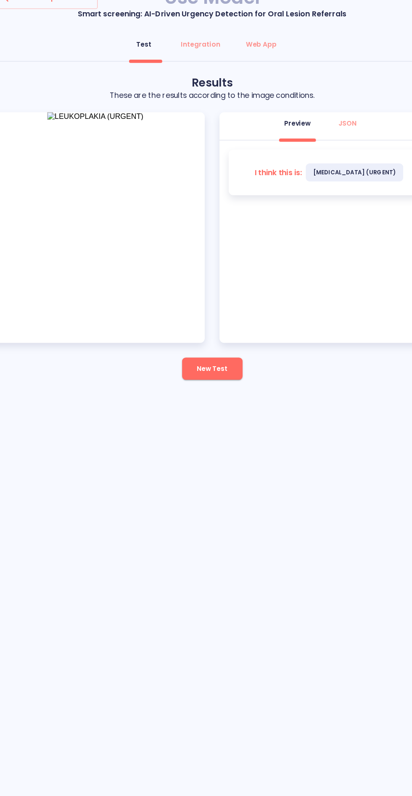
click at [218, 366] on button "New Test" at bounding box center [206, 356] width 55 height 20
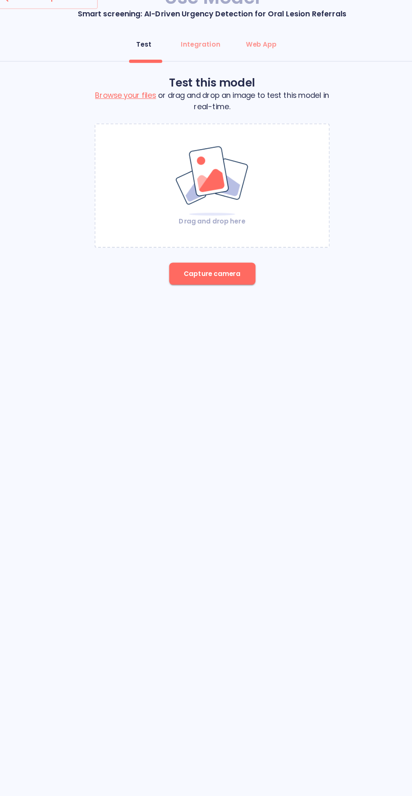
click at [211, 276] on button "Capture camera" at bounding box center [206, 270] width 79 height 20
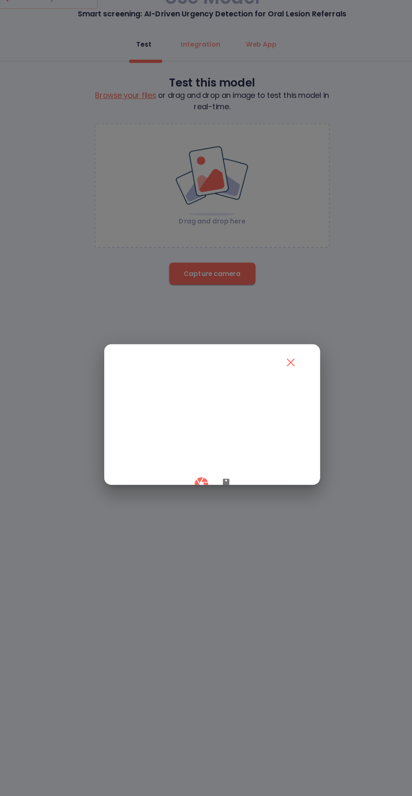
click at [218, 467] on icon "button" at bounding box center [218, 462] width 6 height 10
click at [187, 474] on button "button" at bounding box center [196, 461] width 25 height 25
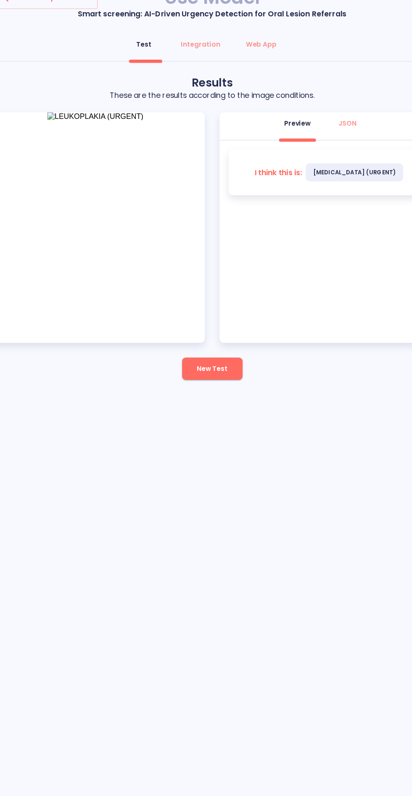
click at [201, 356] on span "New Test" at bounding box center [206, 356] width 28 height 11
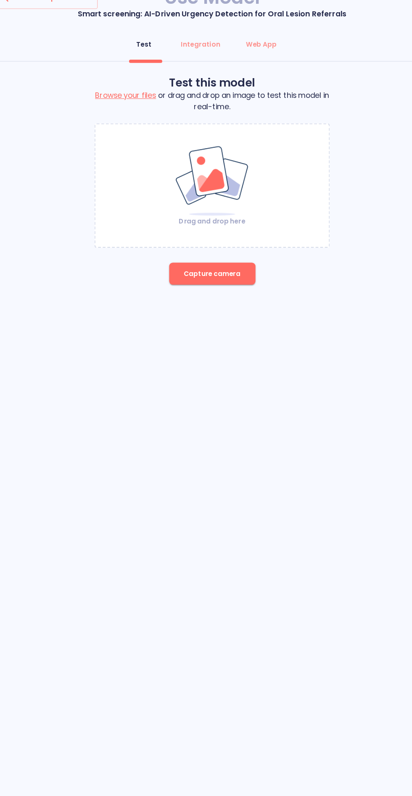
click at [194, 277] on button "Capture camera" at bounding box center [206, 270] width 79 height 20
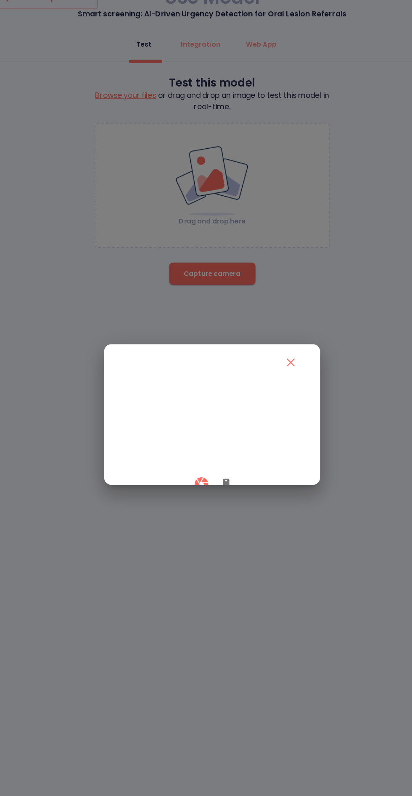
click at [218, 467] on icon "button" at bounding box center [218, 462] width 6 height 10
click at [194, 469] on icon "button" at bounding box center [196, 461] width 15 height 15
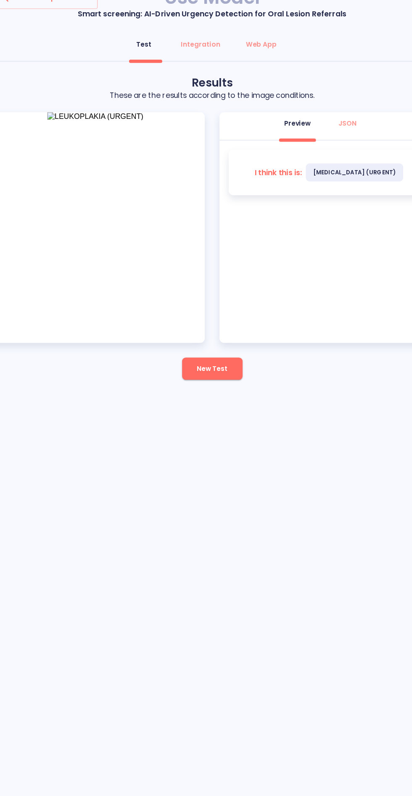
click at [210, 358] on span "New Test" at bounding box center [206, 356] width 28 height 11
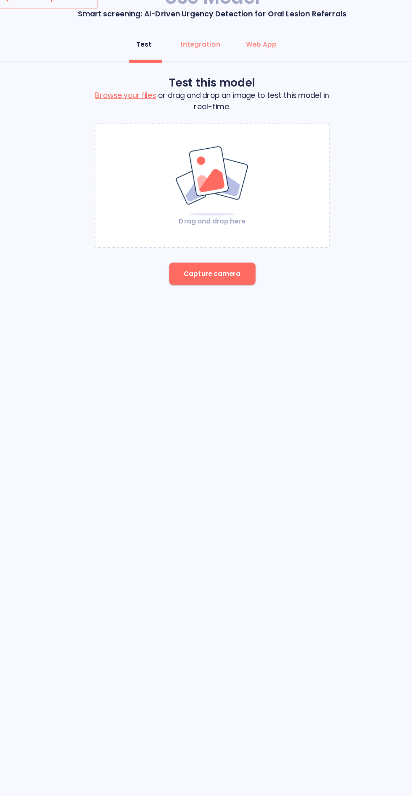
click at [203, 269] on span "Capture camera" at bounding box center [206, 270] width 52 height 11
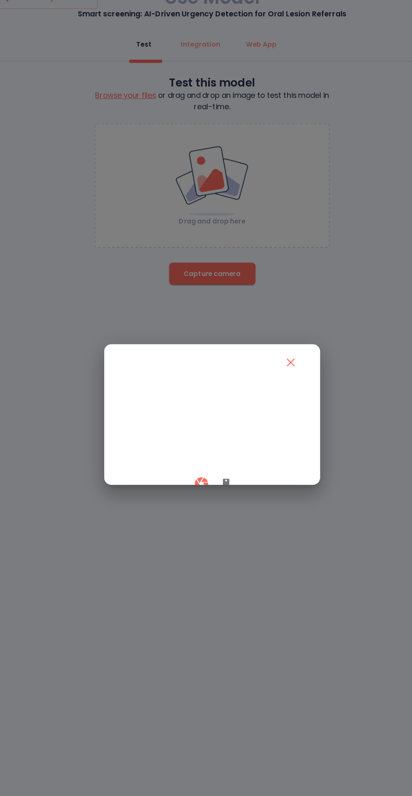
click at [214, 467] on icon "button" at bounding box center [218, 462] width 10 height 10
click at [207, 474] on div at bounding box center [206, 461] width 166 height 25
click at [193, 467] on icon "button" at bounding box center [195, 461] width 12 height 12
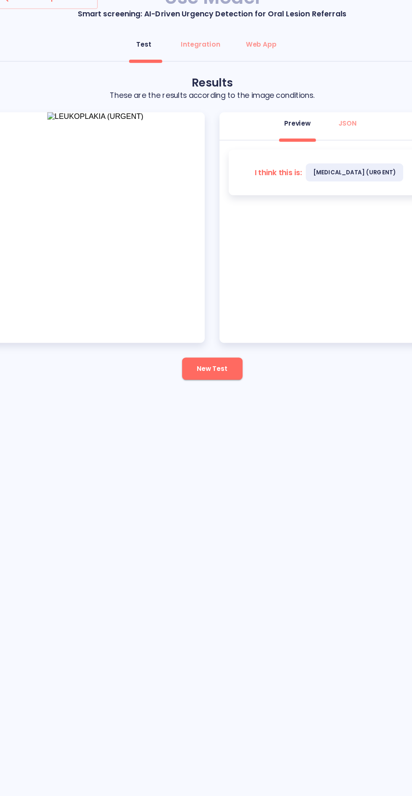
click at [212, 365] on button "New Test" at bounding box center [206, 356] width 55 height 20
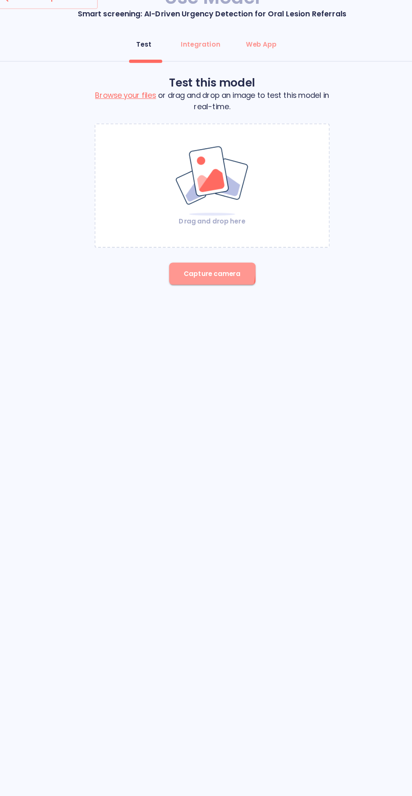
click at [183, 265] on span "Capture camera" at bounding box center [206, 270] width 52 height 11
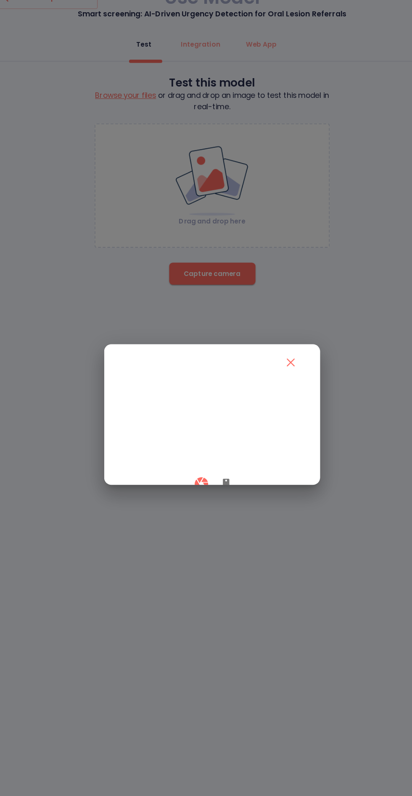
click at [218, 467] on icon "button" at bounding box center [218, 462] width 6 height 10
click at [184, 474] on div at bounding box center [206, 461] width 166 height 25
click at [187, 474] on button "button" at bounding box center [196, 461] width 25 height 25
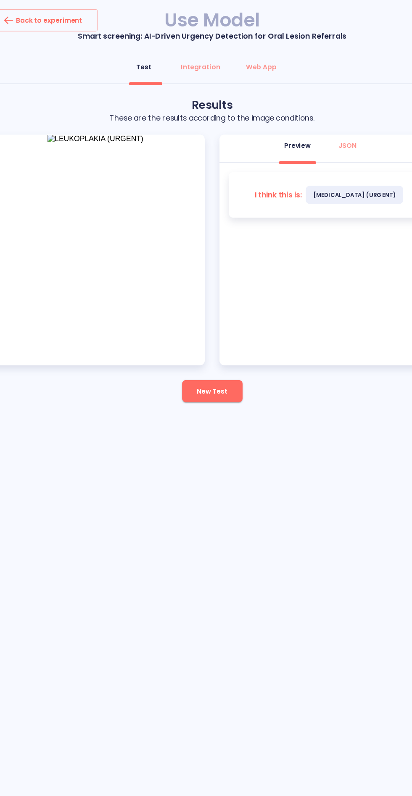
click at [210, 356] on span "New Test" at bounding box center [206, 356] width 28 height 11
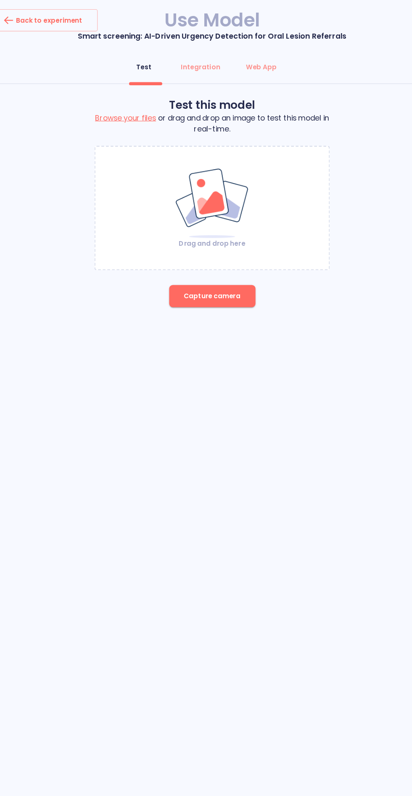
click at [225, 278] on button "Capture camera" at bounding box center [206, 270] width 79 height 20
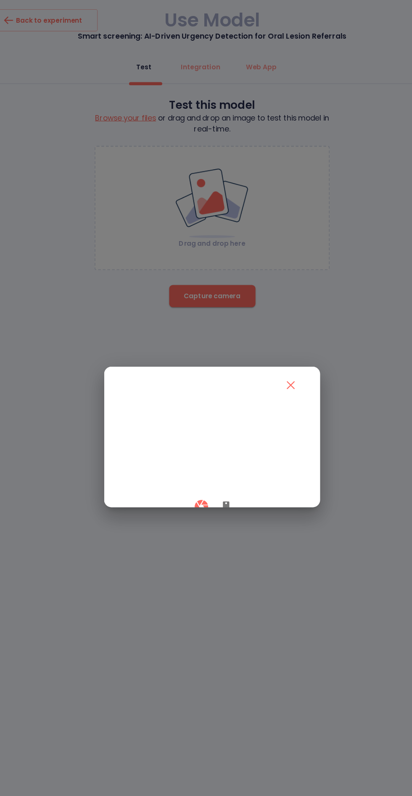
click at [220, 474] on button "button" at bounding box center [218, 461] width 20 height 25
click at [186, 474] on button "button" at bounding box center [196, 461] width 25 height 25
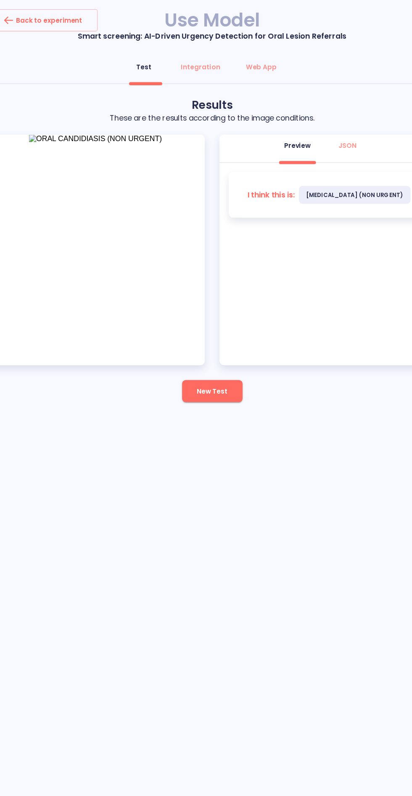
click at [196, 361] on span "New Test" at bounding box center [206, 356] width 28 height 11
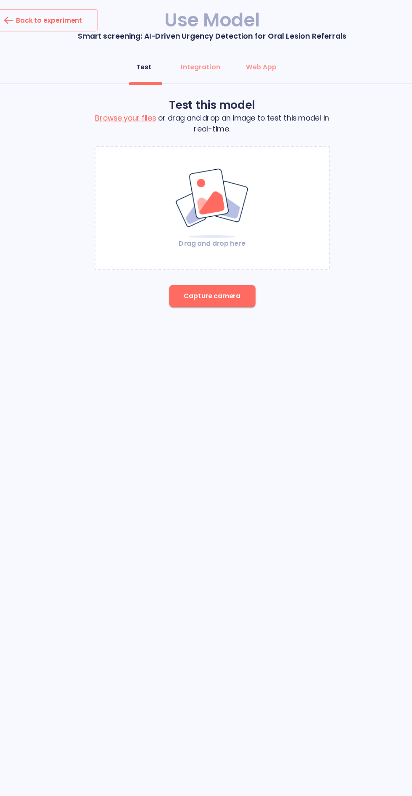
click at [189, 276] on button "Capture camera" at bounding box center [206, 270] width 79 height 20
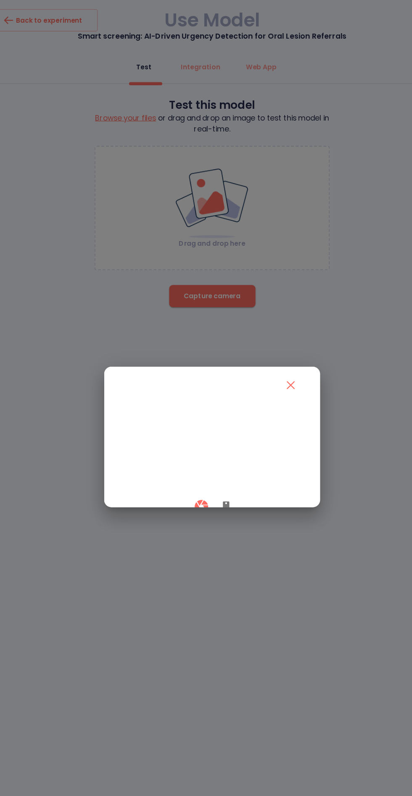
click at [215, 474] on div at bounding box center [206, 461] width 166 height 25
click at [218, 467] on icon "button" at bounding box center [218, 462] width 6 height 10
click at [191, 469] on icon "button" at bounding box center [196, 461] width 15 height 15
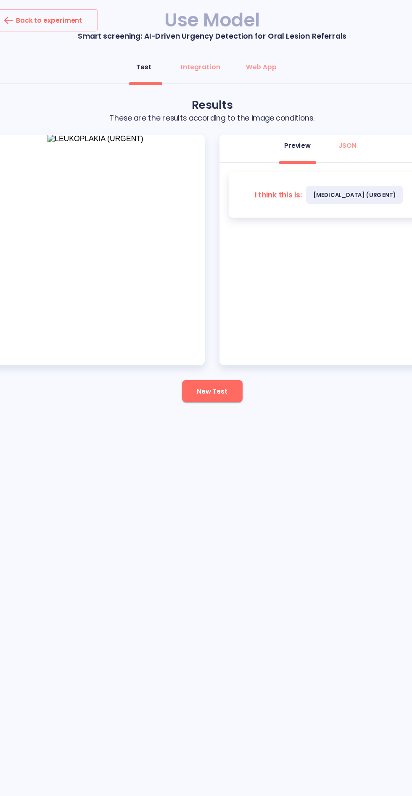
click at [205, 365] on button "New Test" at bounding box center [206, 356] width 55 height 20
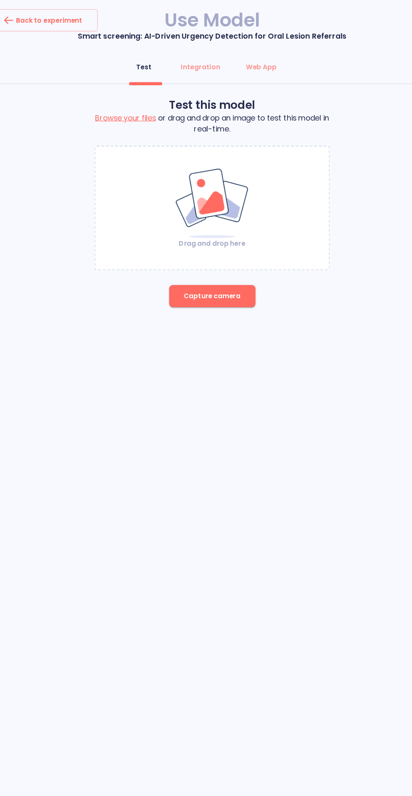
click at [184, 275] on button "Capture camera" at bounding box center [206, 270] width 79 height 20
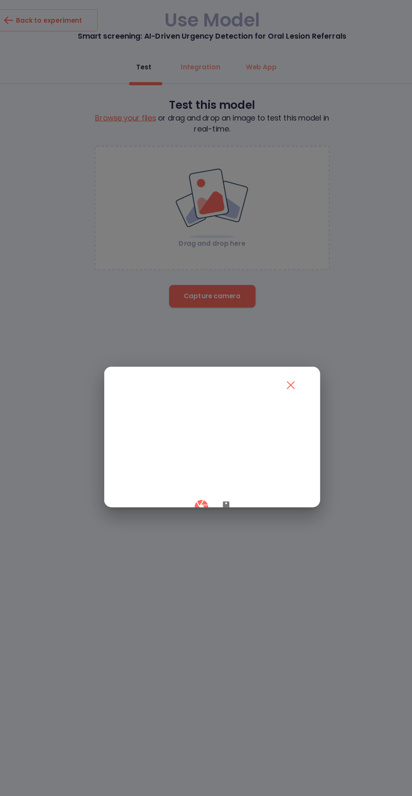
click at [218, 467] on icon "button" at bounding box center [218, 462] width 6 height 10
click at [188, 474] on button "button" at bounding box center [196, 461] width 25 height 25
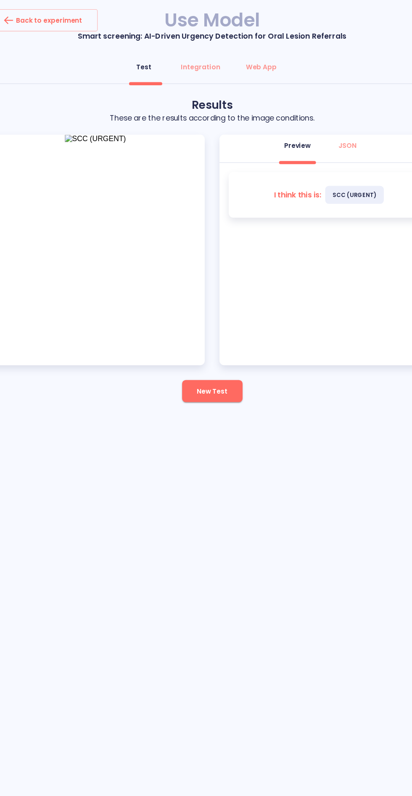
click at [197, 365] on button "New Test" at bounding box center [206, 356] width 55 height 20
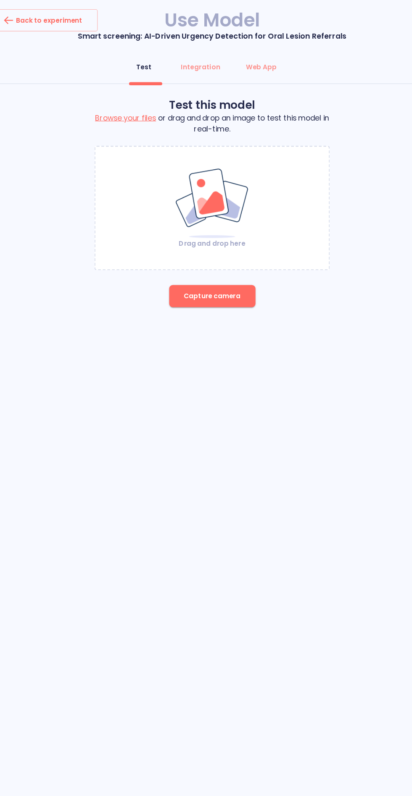
click at [191, 264] on button "Capture camera" at bounding box center [206, 270] width 79 height 20
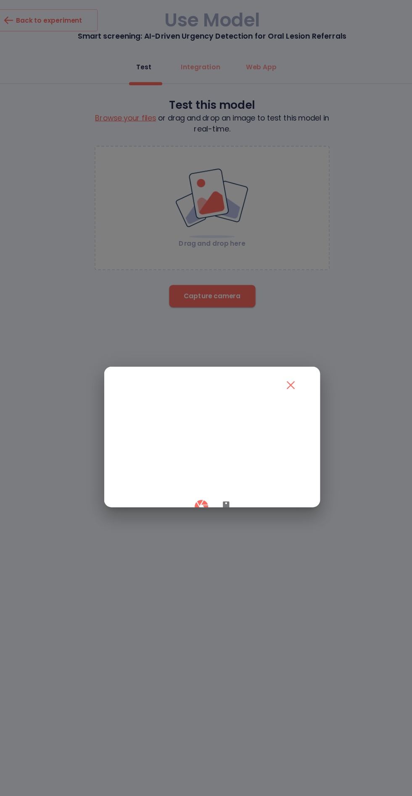
click at [221, 474] on button "button" at bounding box center [218, 461] width 20 height 25
click at [186, 474] on button "button" at bounding box center [196, 461] width 25 height 25
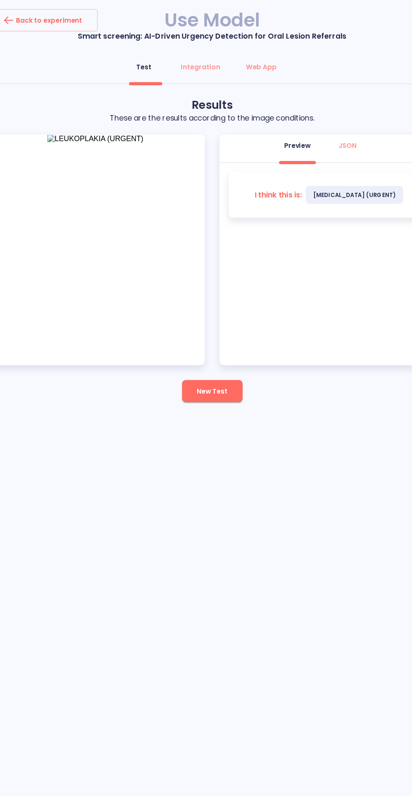
click at [189, 365] on button "New Test" at bounding box center [206, 356] width 55 height 20
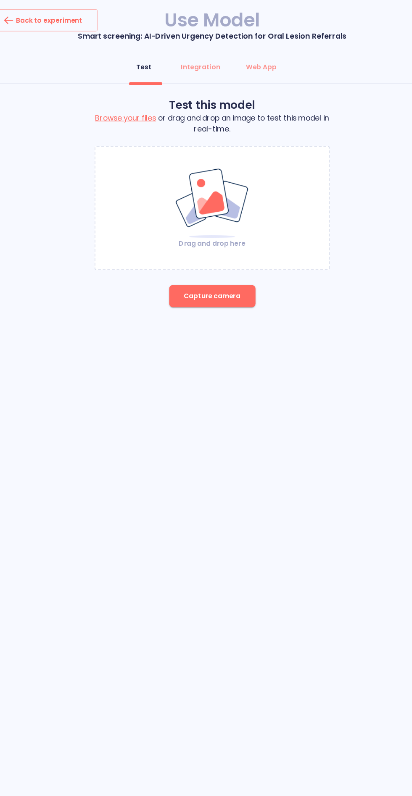
click at [223, 271] on span "Capture camera" at bounding box center [206, 270] width 52 height 11
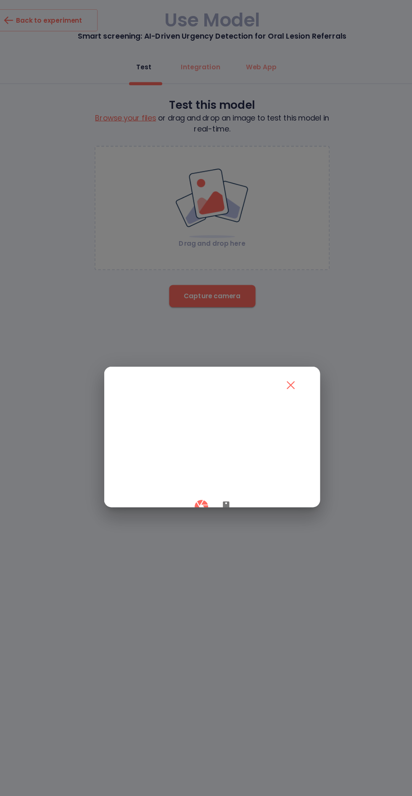
click at [217, 474] on button "button" at bounding box center [218, 461] width 20 height 25
click at [184, 474] on button "button" at bounding box center [196, 461] width 25 height 25
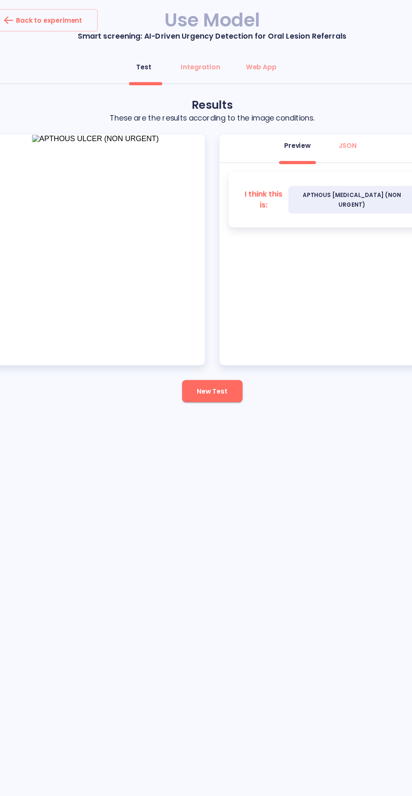
click at [98, 130] on img at bounding box center [100, 127] width 116 height 8
click at [189, 362] on button "New Test" at bounding box center [206, 356] width 55 height 20
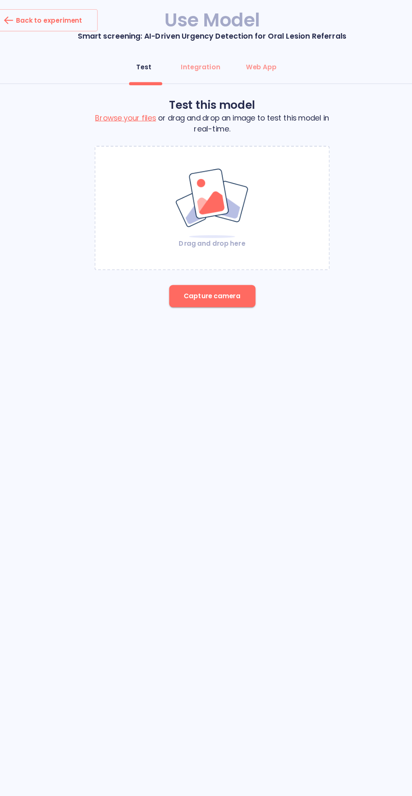
click at [225, 268] on span "Capture camera" at bounding box center [206, 270] width 52 height 11
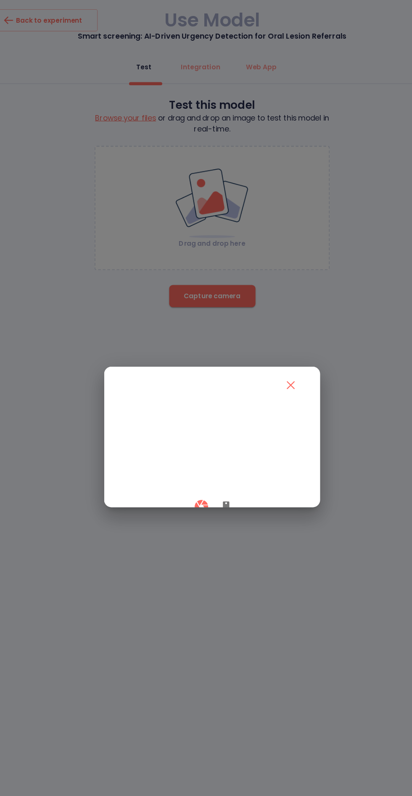
click at [218, 467] on icon "button" at bounding box center [218, 462] width 6 height 10
click at [190, 469] on icon "button" at bounding box center [196, 461] width 15 height 15
